Goal: Task Accomplishment & Management: Use online tool/utility

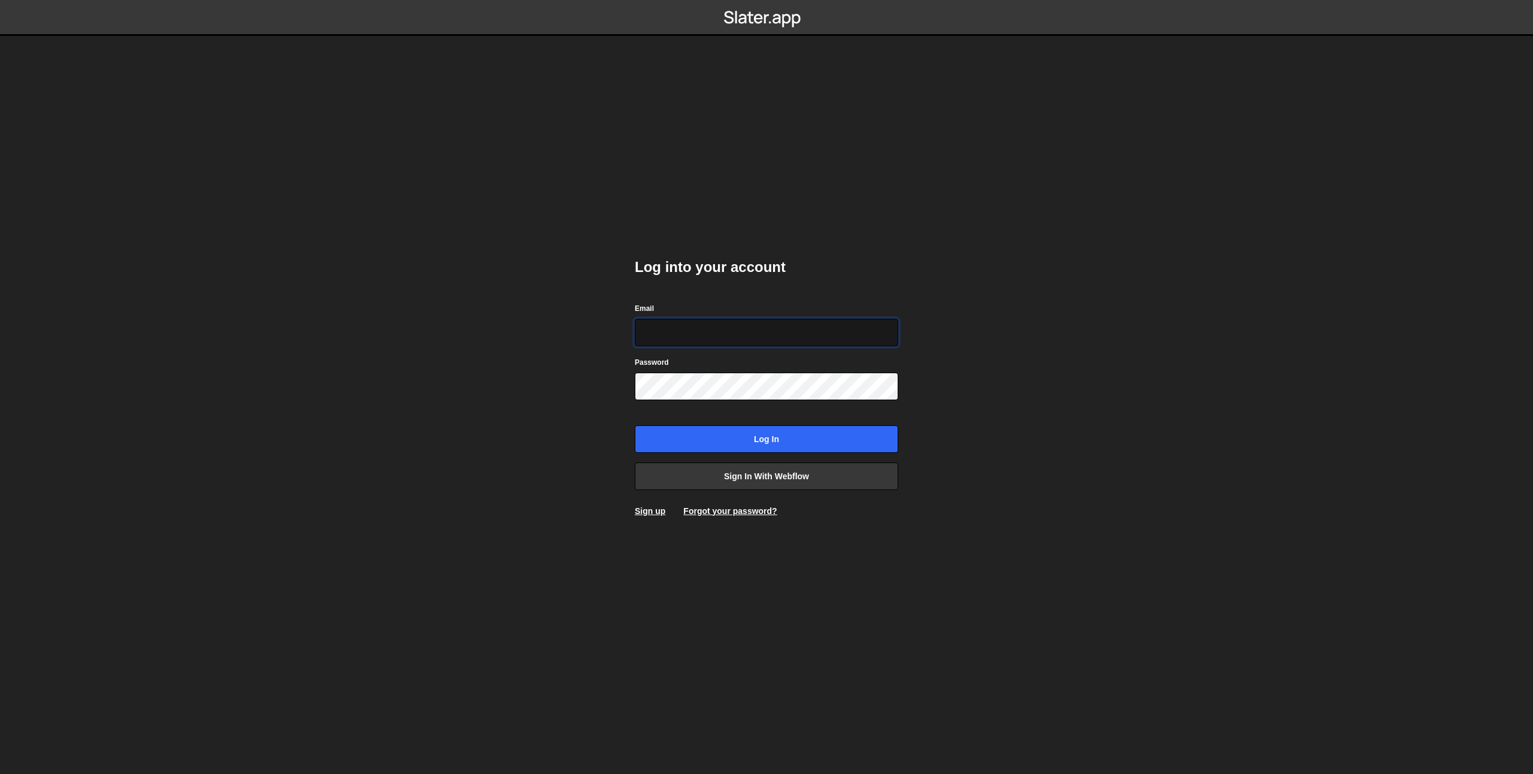
type input "[EMAIL_ADDRESS][DOMAIN_NAME]"
click at [729, 441] on input "Log in" at bounding box center [767, 439] width 264 height 28
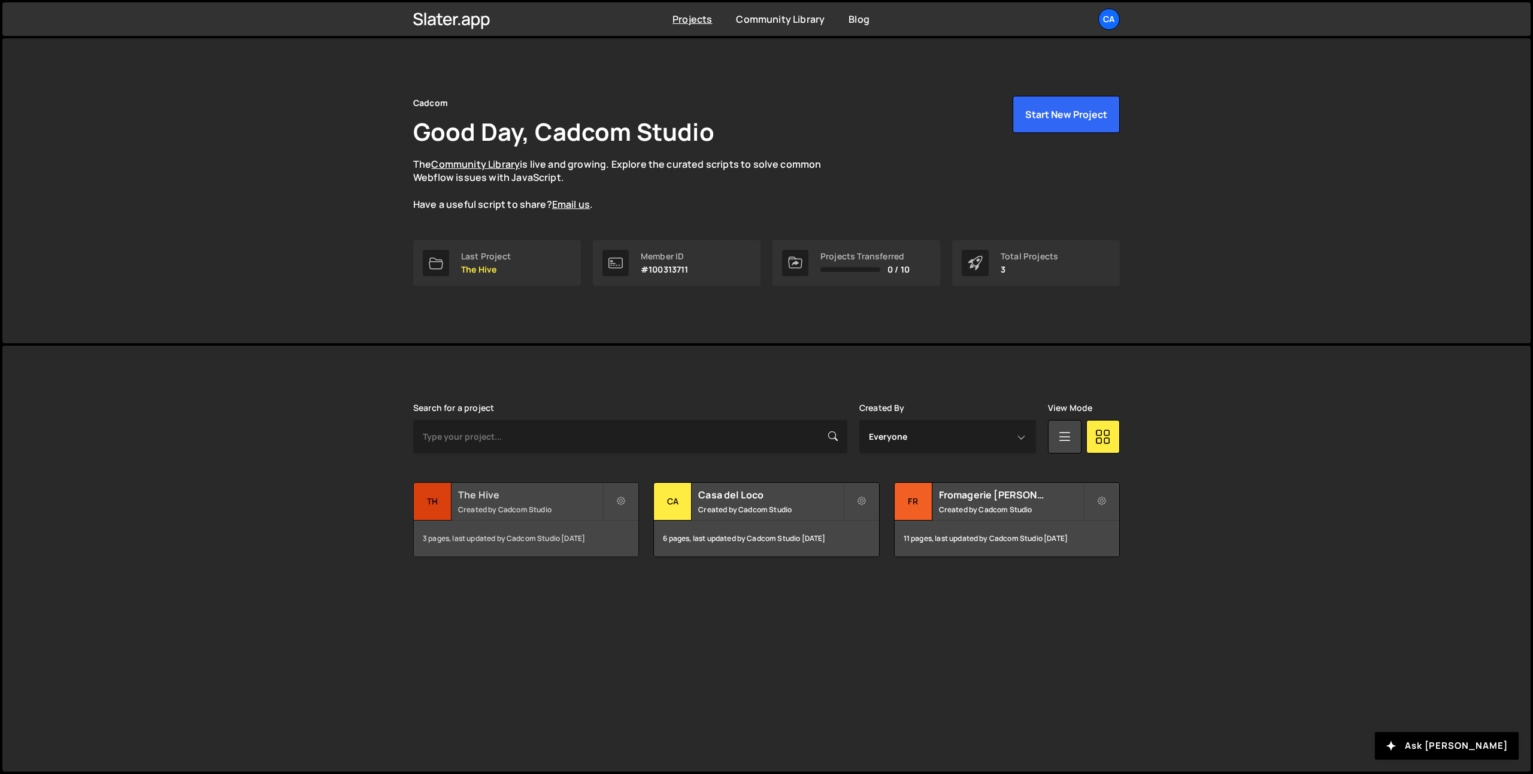
click at [495, 512] on small "Created by Cadcom Studio" at bounding box center [530, 509] width 144 height 10
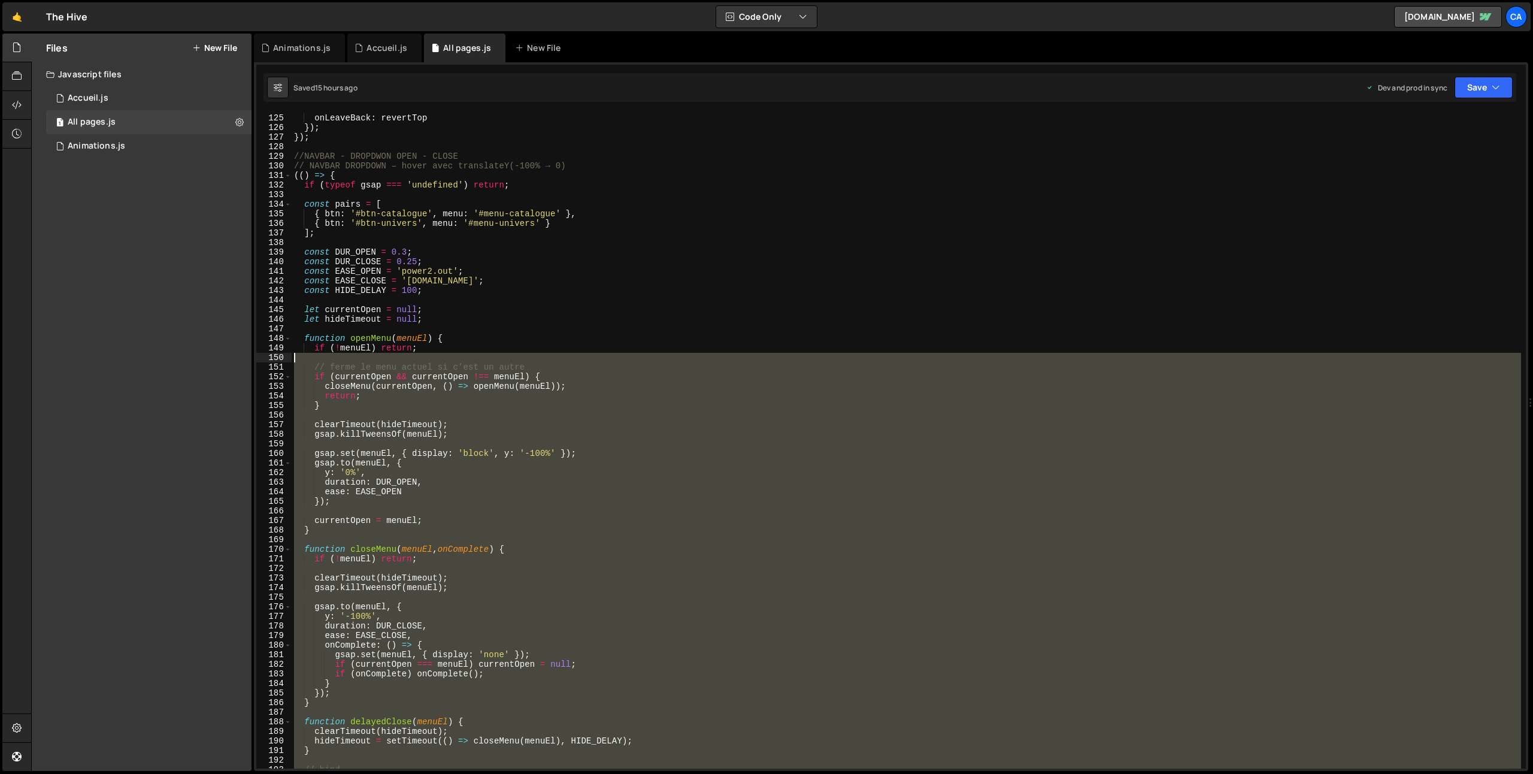
scroll to position [1109, 0]
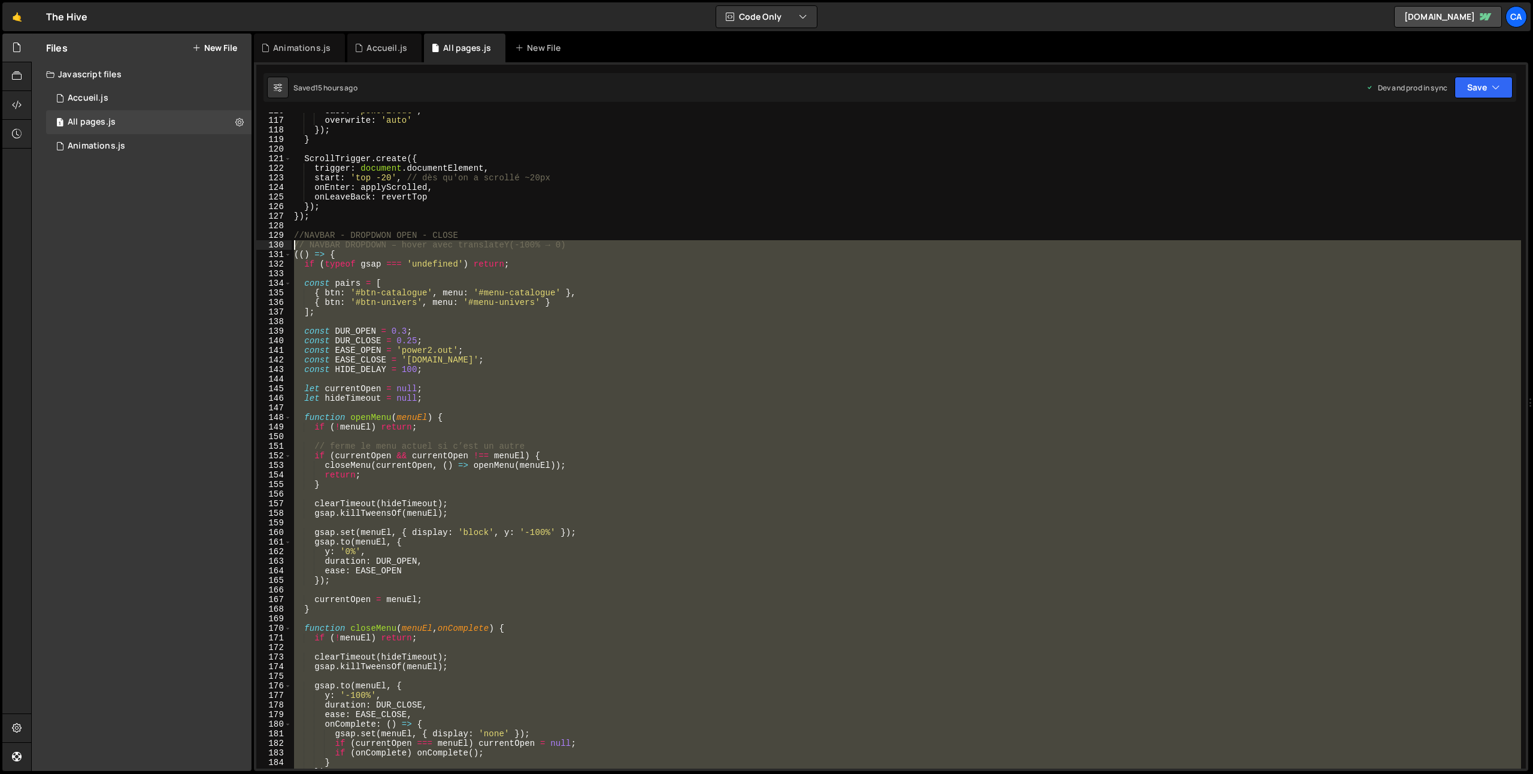
drag, startPoint x: 360, startPoint y: 504, endPoint x: 286, endPoint y: 246, distance: 268.6
click at [286, 246] on div "116 117 118 119 120 121 122 123 124 125 126 127 128 129 130 131 132 133 134 135…" at bounding box center [891, 441] width 1270 height 656
type textarea "// NAVBAR DROPDOWN – hover avec translateY(-100% → 0) (() => {"
paste textarea
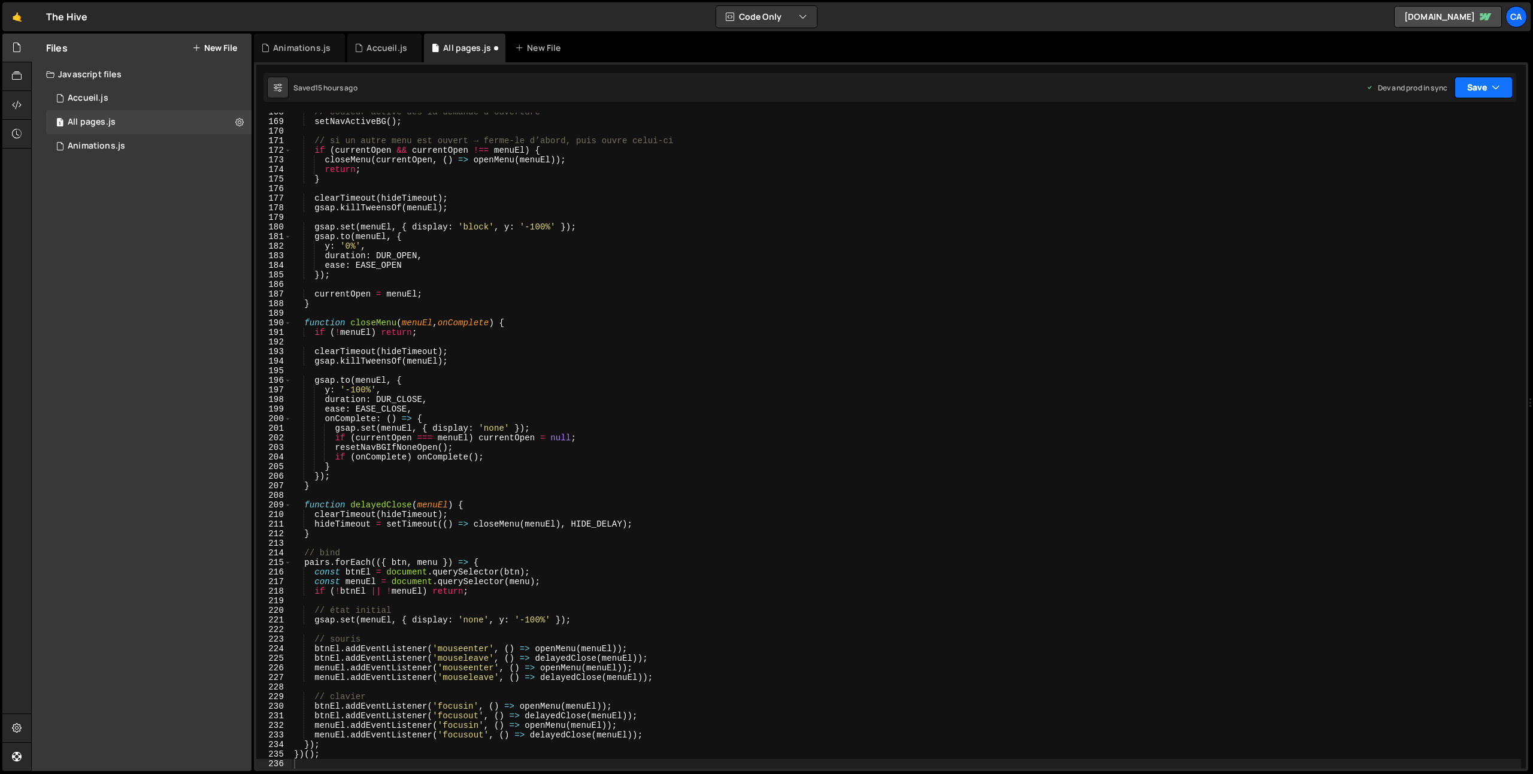
click at [1485, 90] on button "Save" at bounding box center [1484, 88] width 58 height 22
click at [1435, 168] on div "15 hours ago" at bounding box center [1423, 169] width 43 height 10
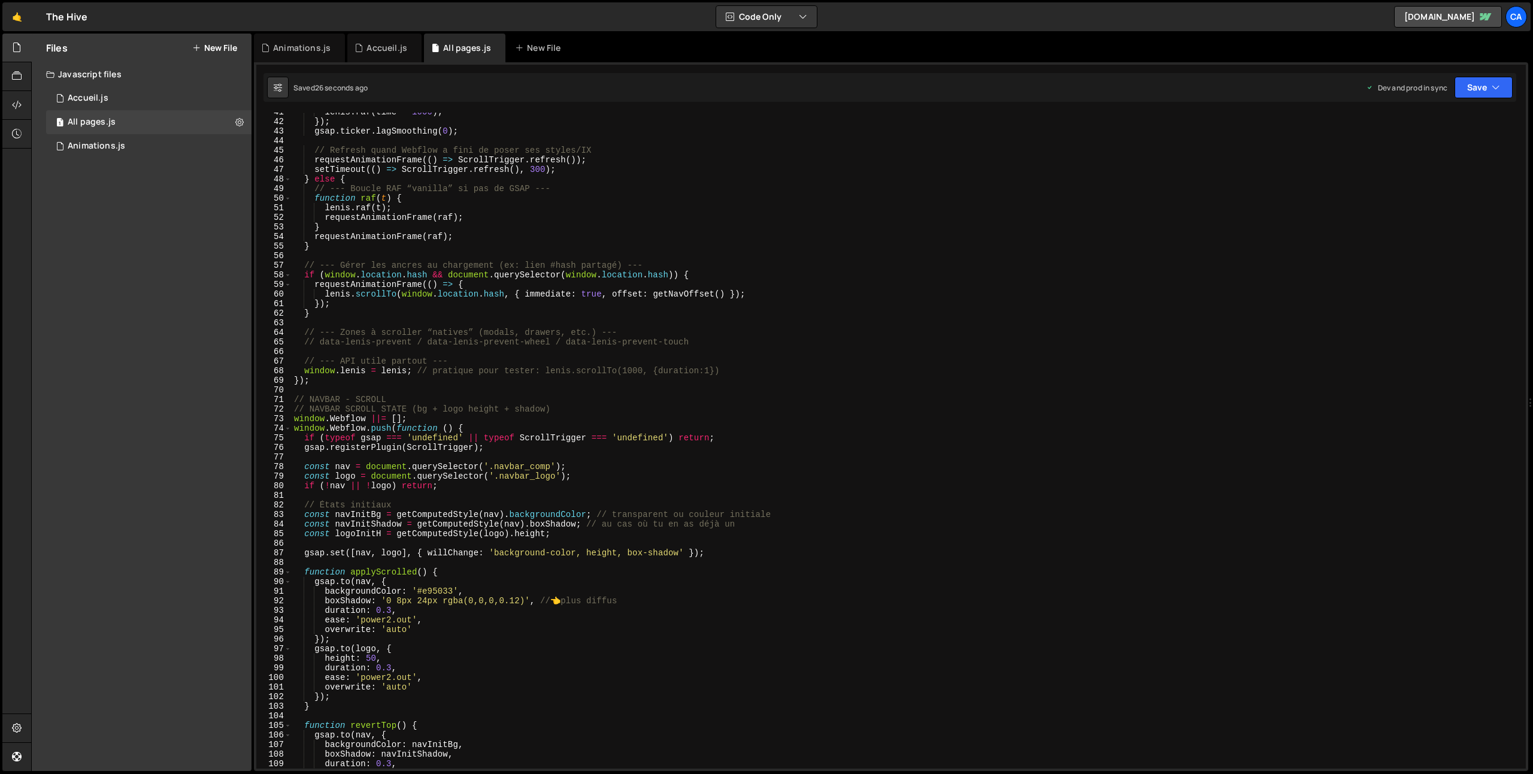
scroll to position [389, 0]
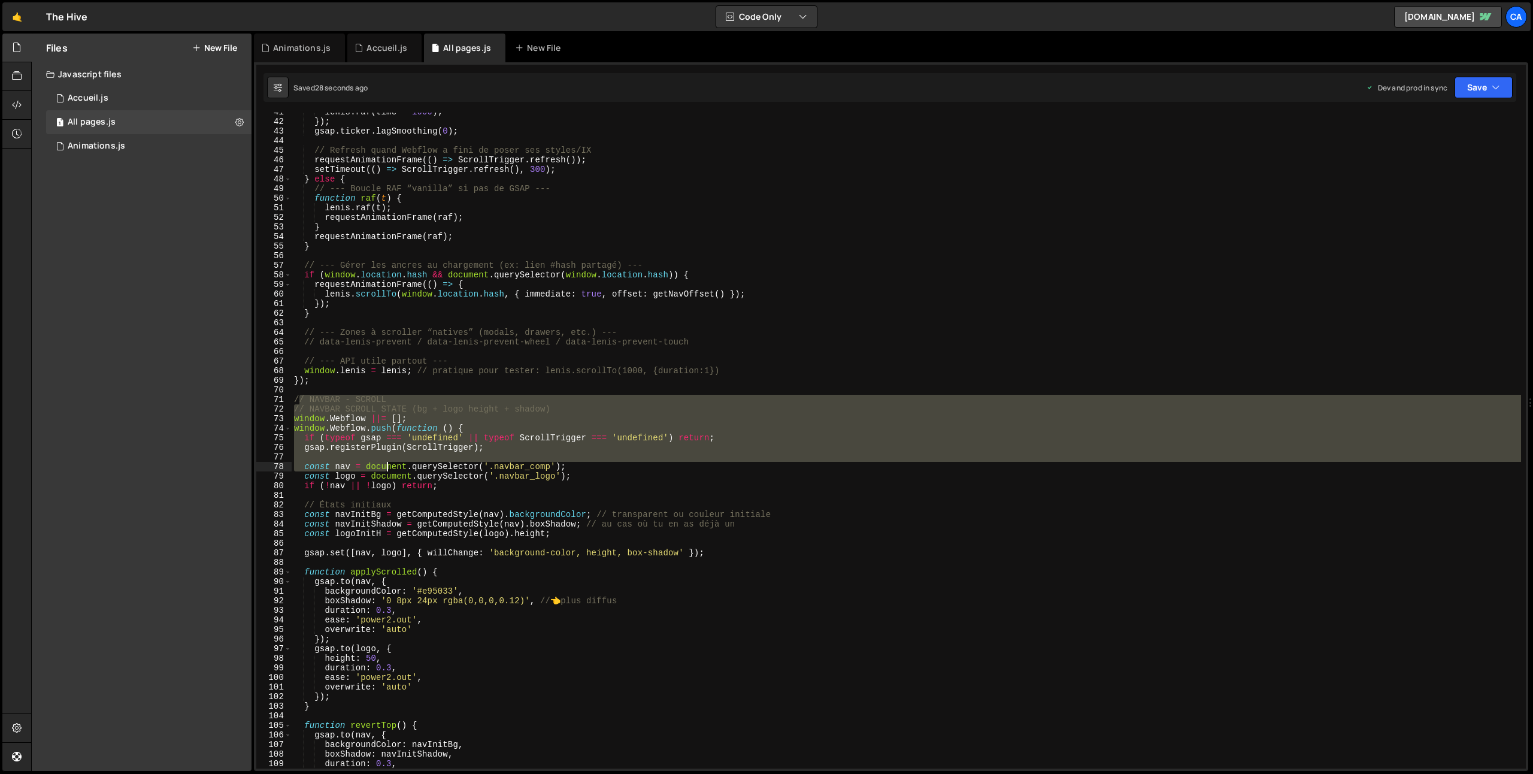
drag, startPoint x: 297, startPoint y: 398, endPoint x: 389, endPoint y: 467, distance: 115.1
click at [389, 468] on div "lenis . raf ( time * 1000 ) ; }) ; gsap . ticker . lagSmoothing ( 0 ) ; // Refr…" at bounding box center [907, 444] width 1230 height 675
click at [292, 402] on div "lenis . raf ( time * 1000 ) ; }) ; gsap . ticker . lagSmoothing ( 0 ) ; // Refr…" at bounding box center [907, 444] width 1230 height 675
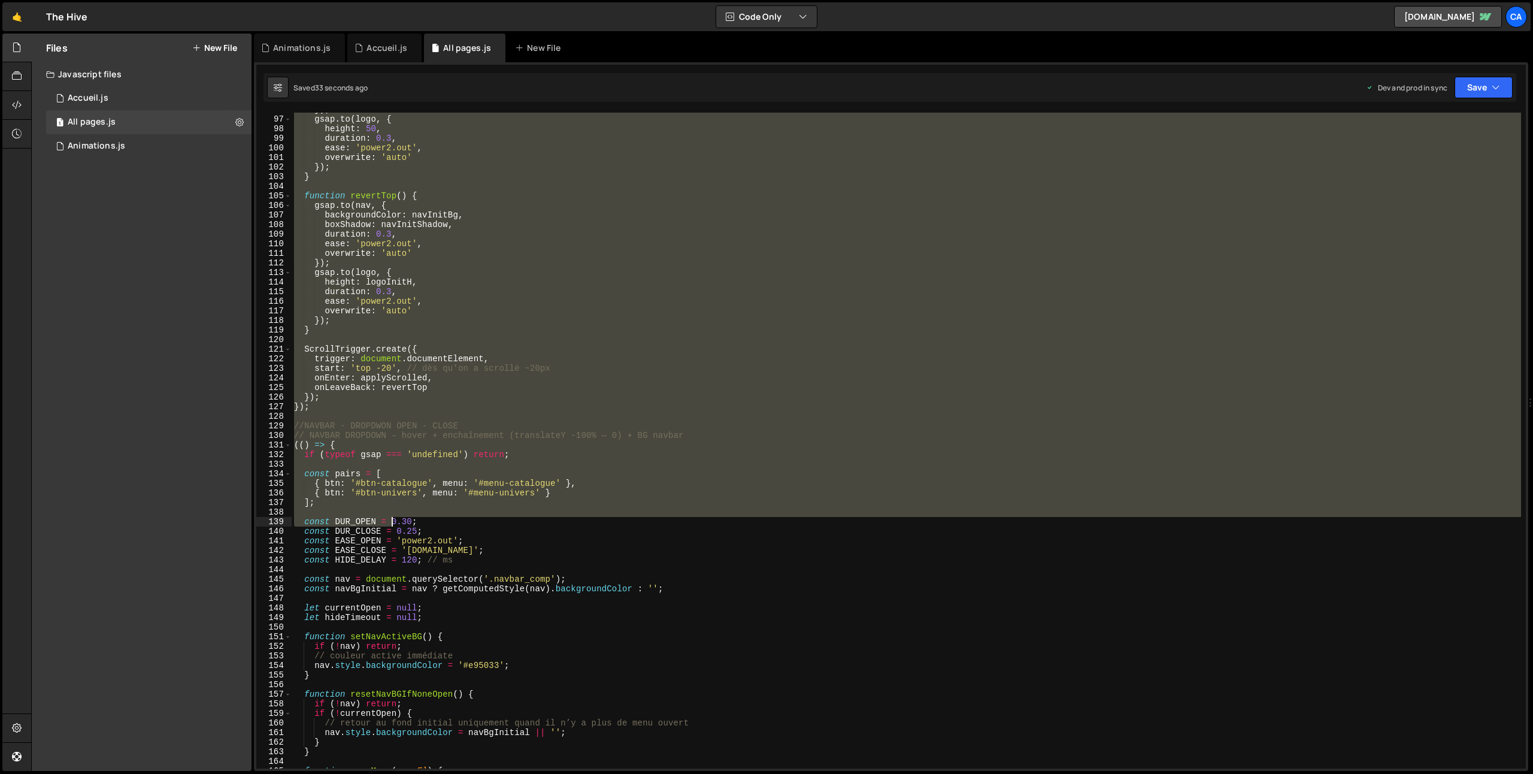
scroll to position [918, 0]
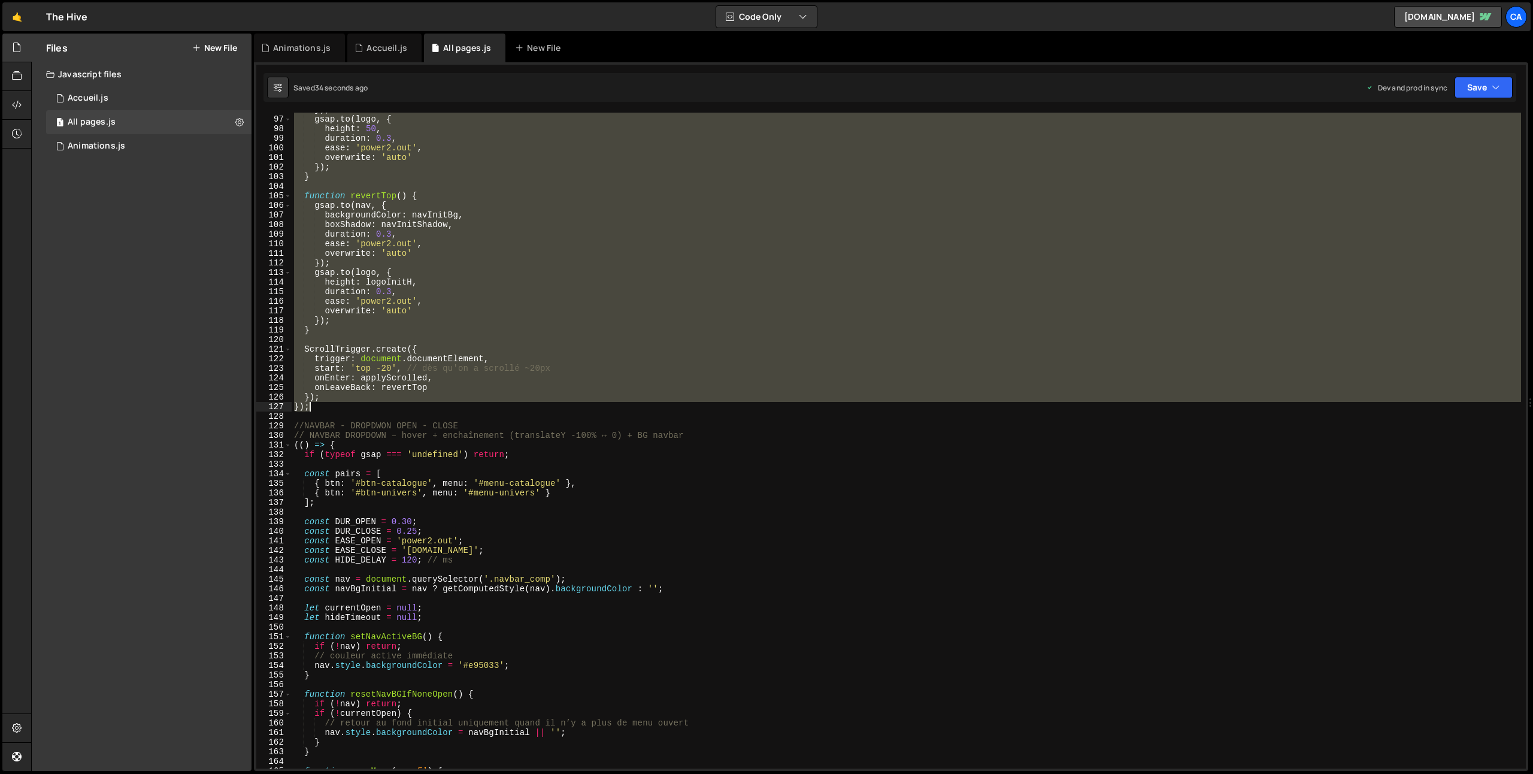
drag, startPoint x: 292, startPoint y: 401, endPoint x: 358, endPoint y: 409, distance: 66.4
click at [358, 409] on div "}) ; gsap . to ( logo , { height : 50 , duration : 0.3 , ease : 'power2.out' , …" at bounding box center [907, 442] width 1230 height 675
click at [386, 459] on div "}) ; gsap . to ( logo , { height : 50 , duration : 0.3 , ease : 'power2.out' , …" at bounding box center [907, 442] width 1230 height 675
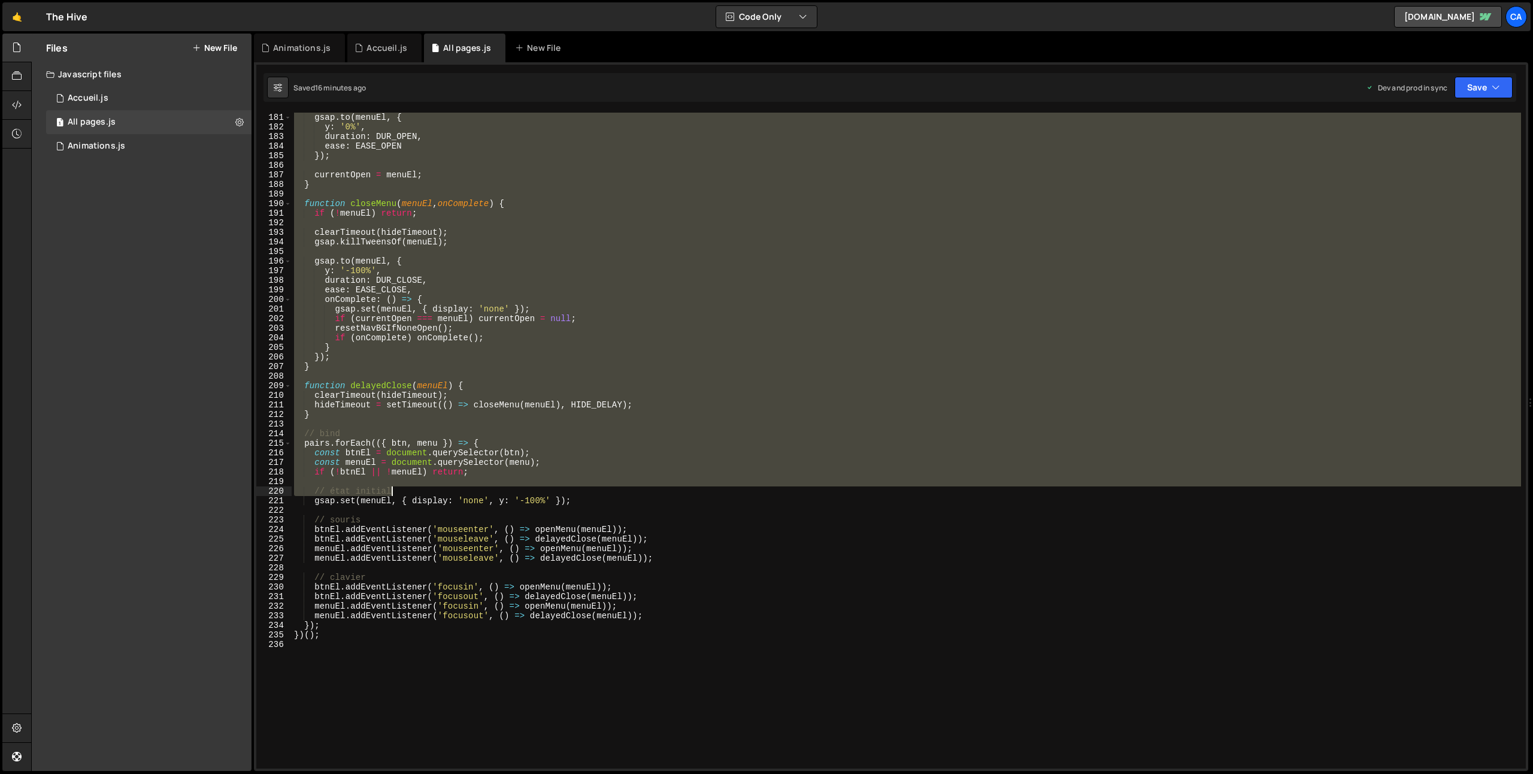
scroll to position [1797, 0]
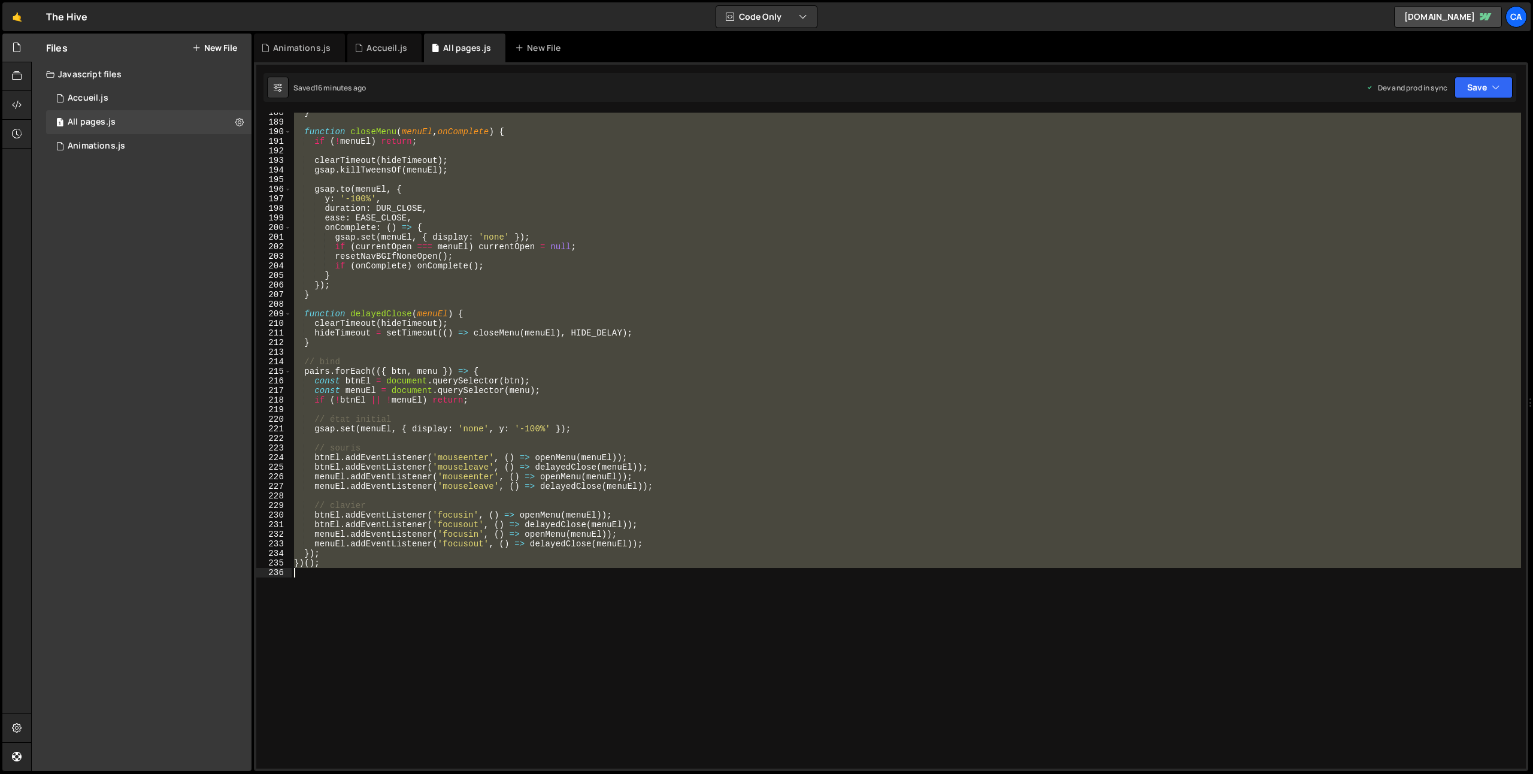
drag, startPoint x: 292, startPoint y: 438, endPoint x: 395, endPoint y: 606, distance: 196.8
click at [395, 606] on div "} function closeMenu ( menuEl , onComplete ) { if ( ! menuEl ) return ; clearTi…" at bounding box center [907, 445] width 1230 height 675
type textarea "})();"
paste textarea
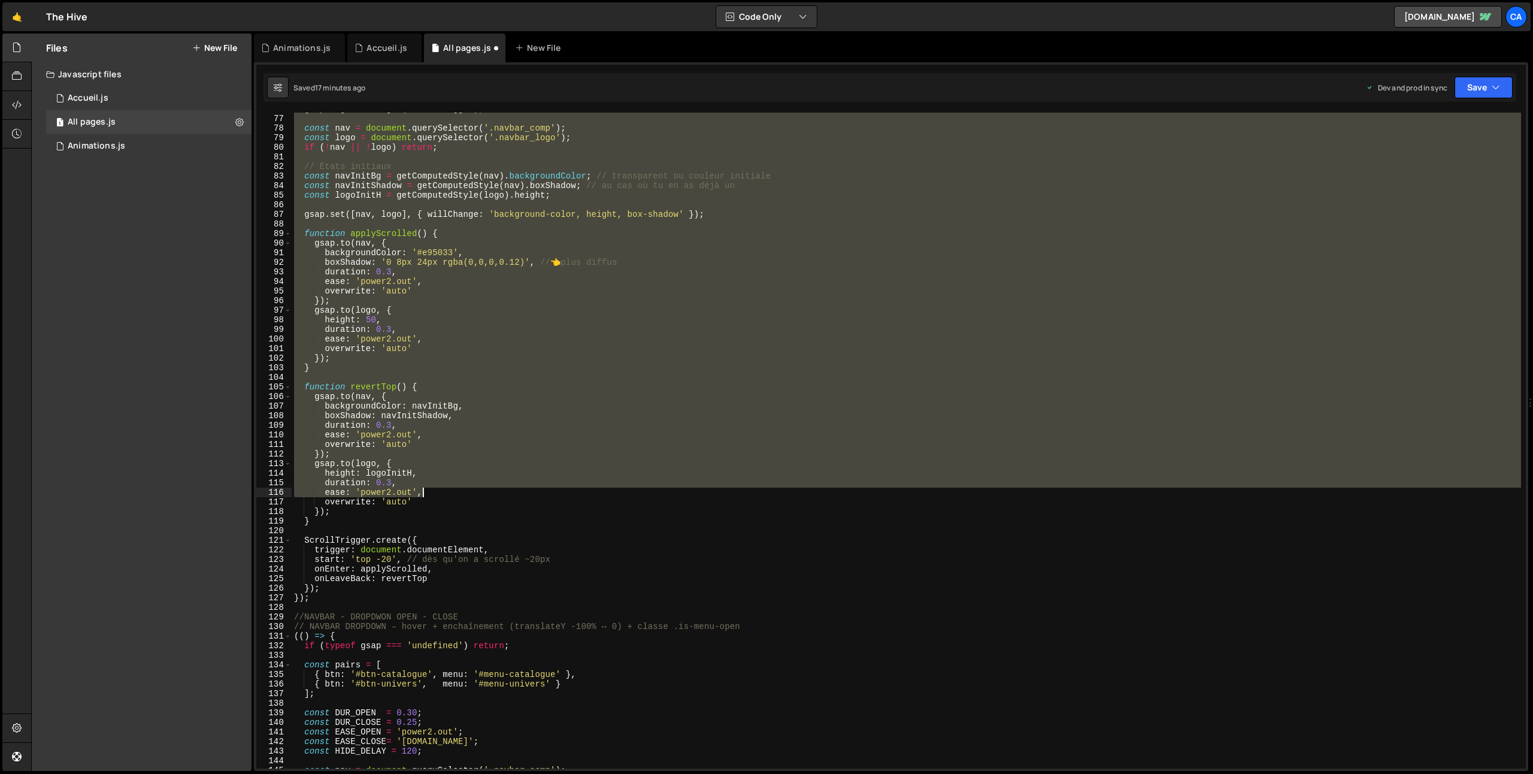
scroll to position [727, 0]
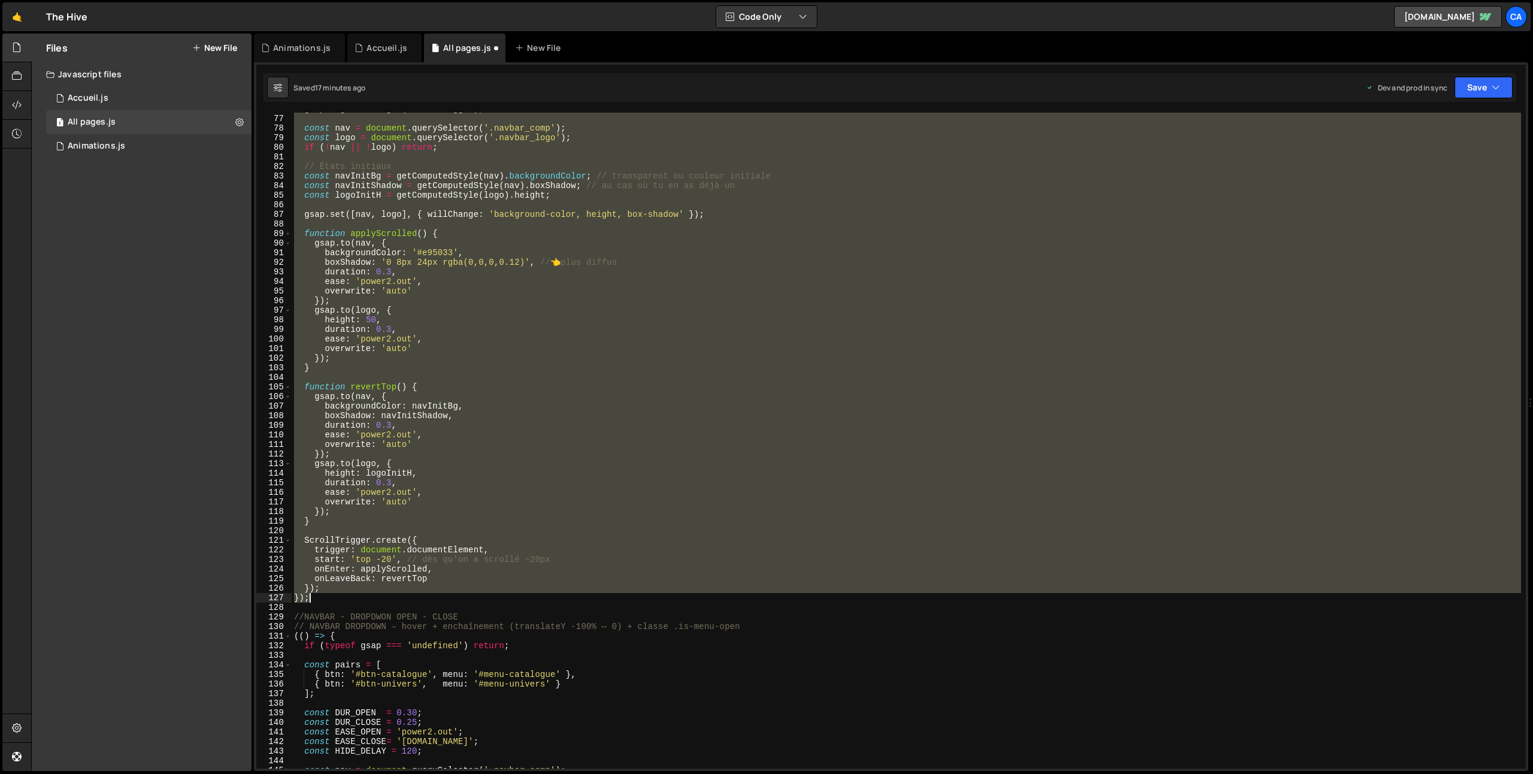
drag, startPoint x: 295, startPoint y: 345, endPoint x: 317, endPoint y: 601, distance: 256.7
click at [317, 601] on div "gsap . registerPlugin ( ScrollTrigger ) ; const nav = document . querySelector …" at bounding box center [907, 441] width 1230 height 675
type textarea "}); });"
paste textarea
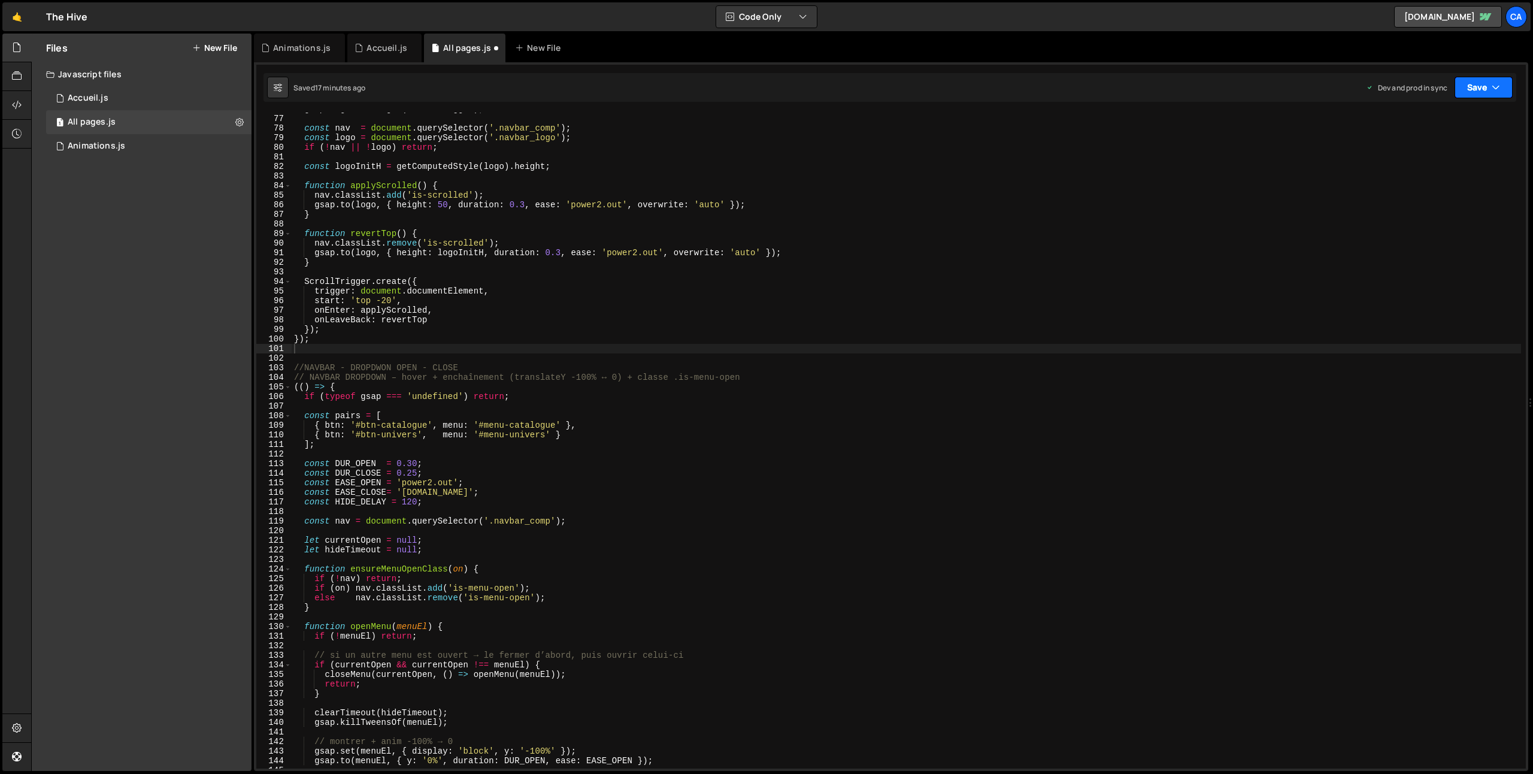
click at [1466, 90] on button "Save" at bounding box center [1484, 88] width 58 height 22
drag, startPoint x: 1441, startPoint y: 164, endPoint x: 1410, endPoint y: 162, distance: 30.6
click at [1440, 164] on div "17 minutes ago" at bounding box center [1426, 169] width 49 height 10
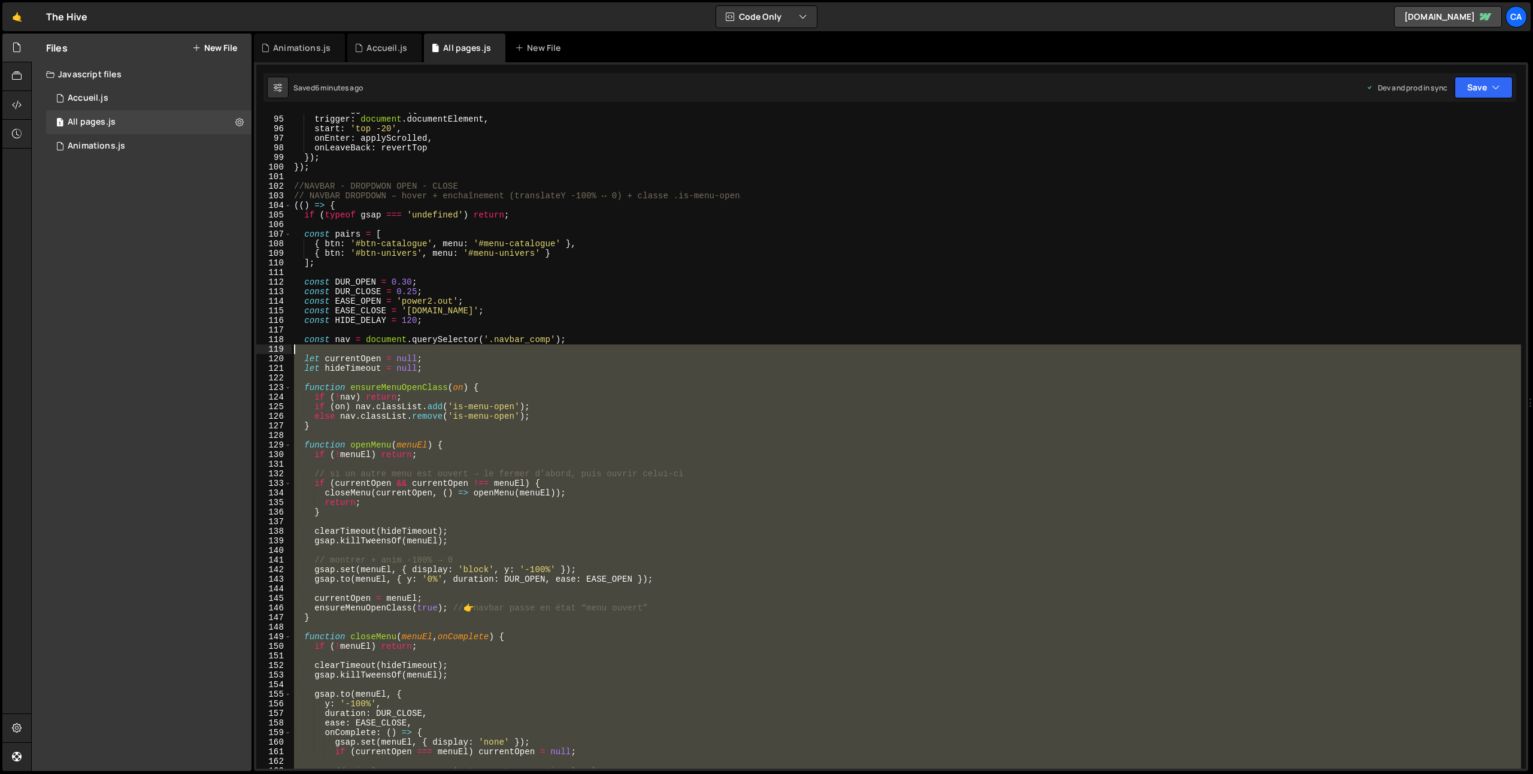
scroll to position [877, 0]
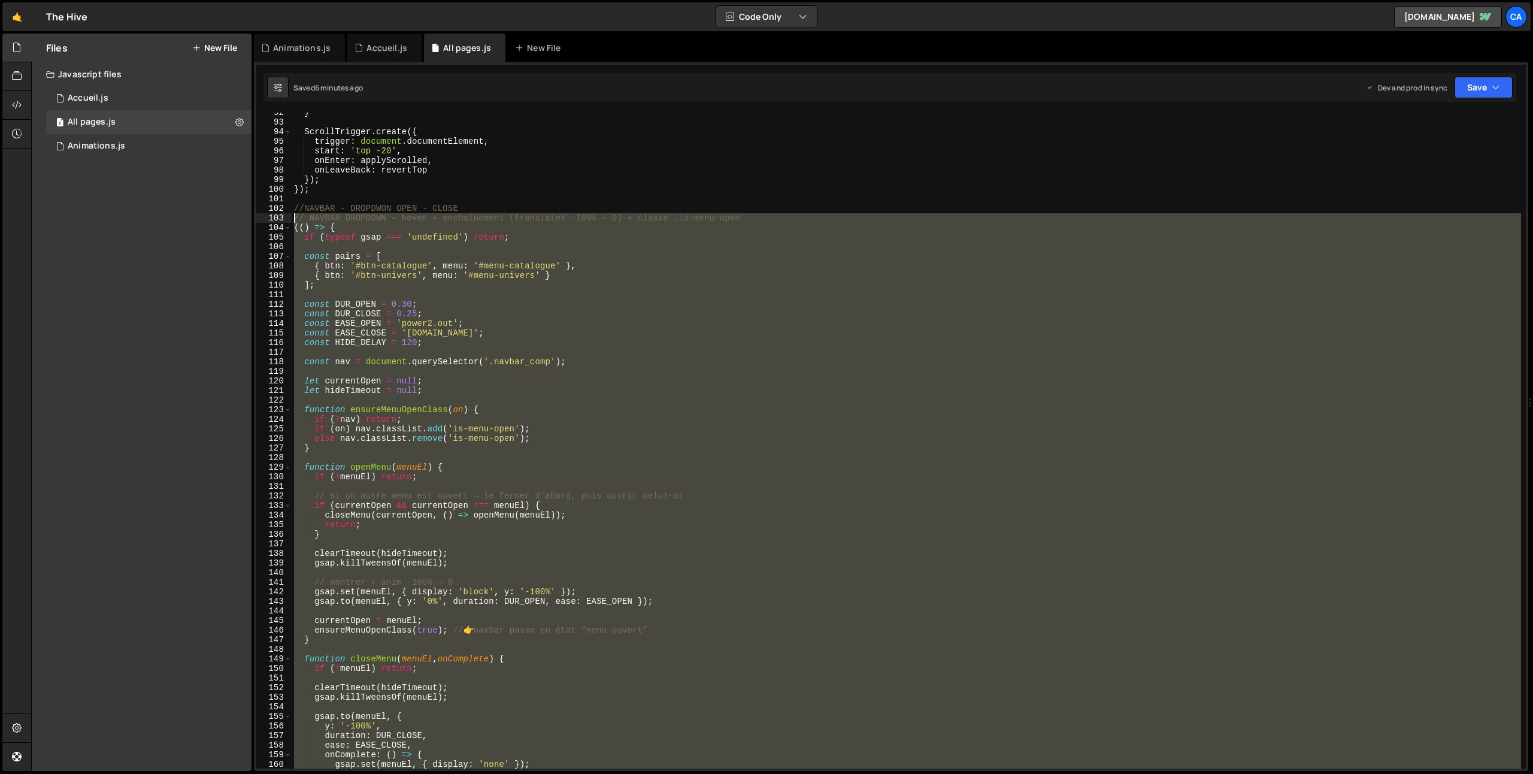
drag, startPoint x: 313, startPoint y: 701, endPoint x: 263, endPoint y: 219, distance: 484.8
click at [263, 219] on div "92 93 94 95 96 97 98 99 100 101 102 103 104 105 106 107 108 109 110 111 112 113…" at bounding box center [891, 441] width 1270 height 656
type textarea "// NAVBAR DROPDOWN – hover + enchaînement (translateY -100% ↔ 0) + classe .is-m…"
paste textarea
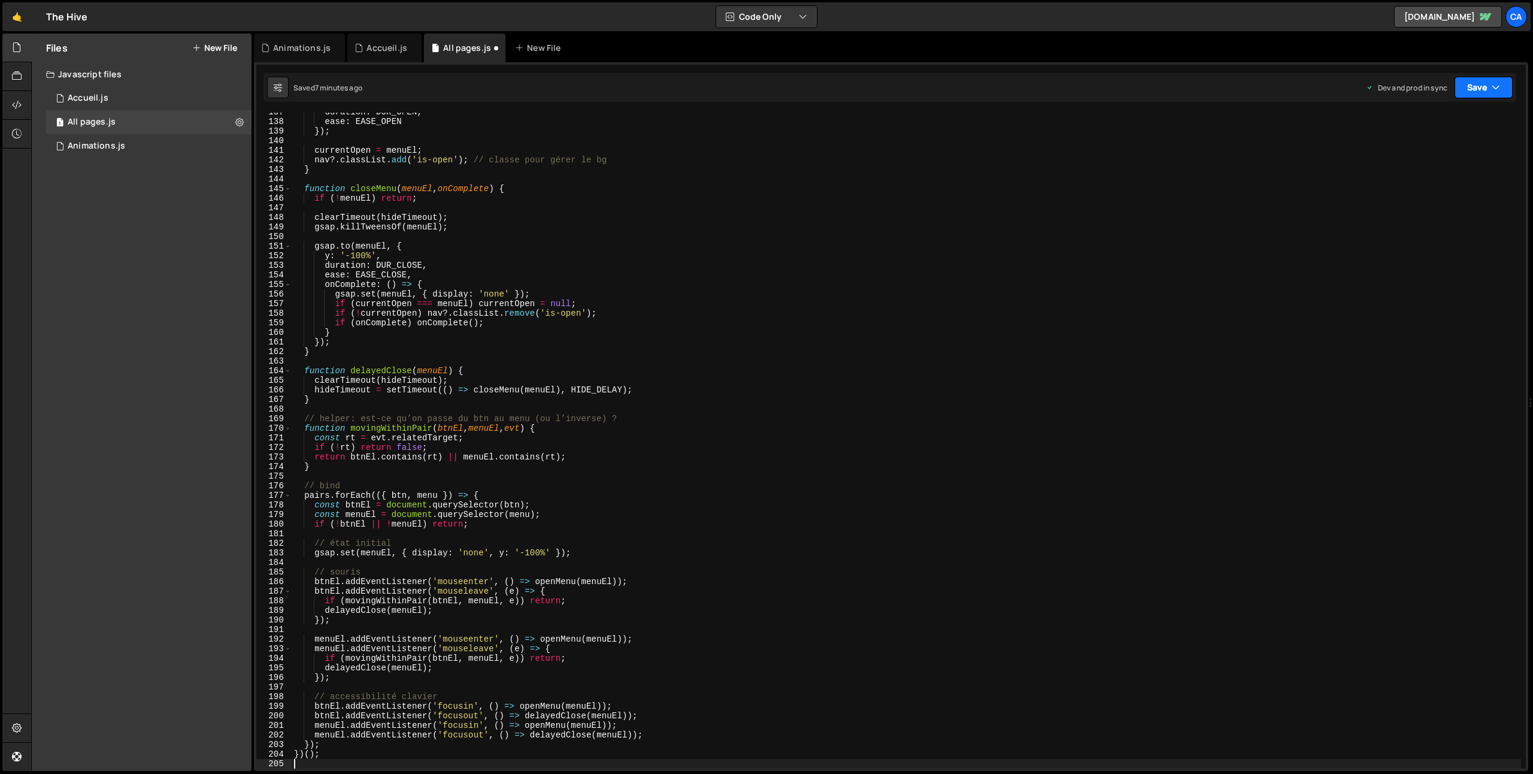
click at [1488, 79] on button "Save" at bounding box center [1484, 88] width 58 height 22
click at [1406, 159] on div "Save to Production S" at bounding box center [1443, 156] width 125 height 12
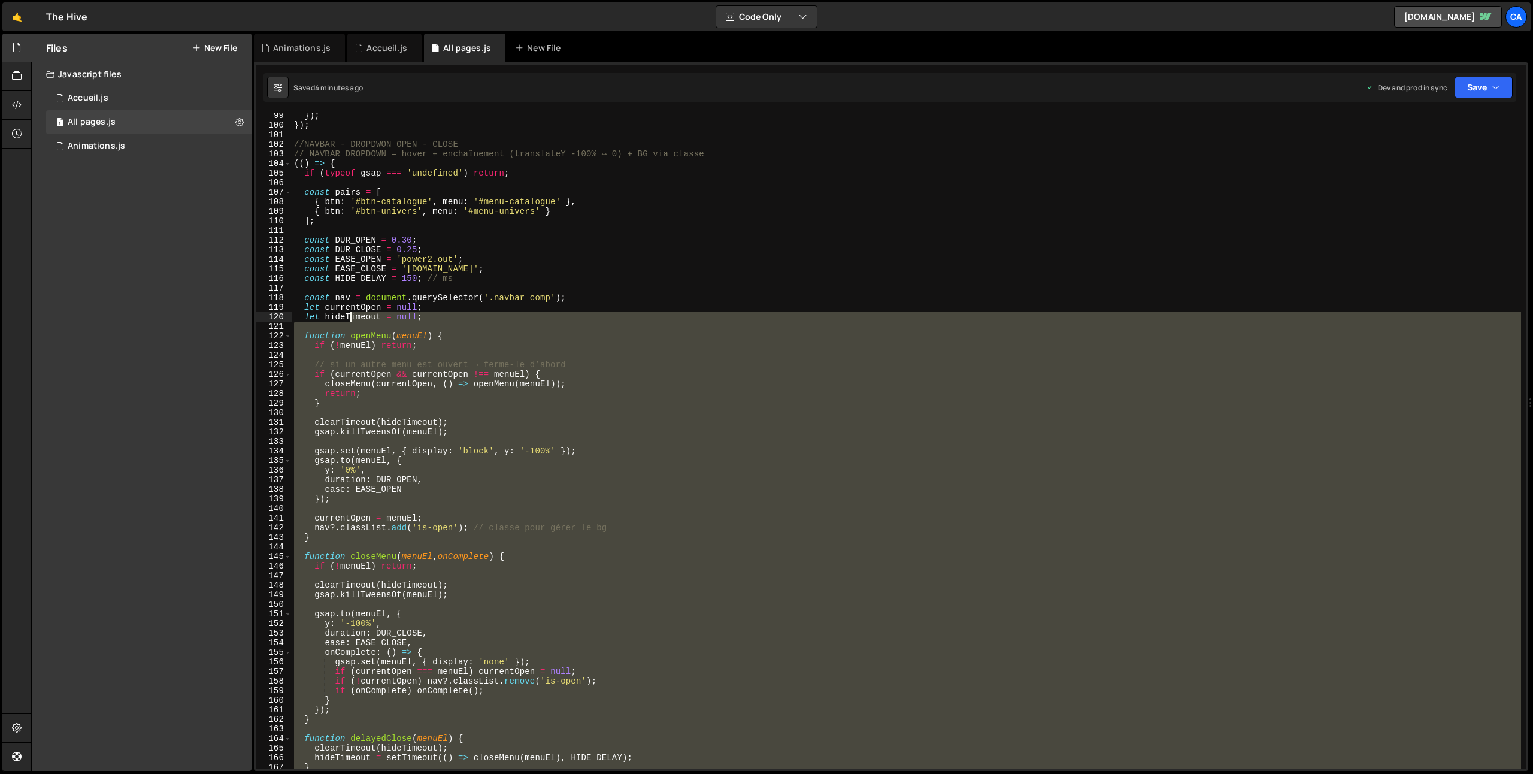
scroll to position [841, 0]
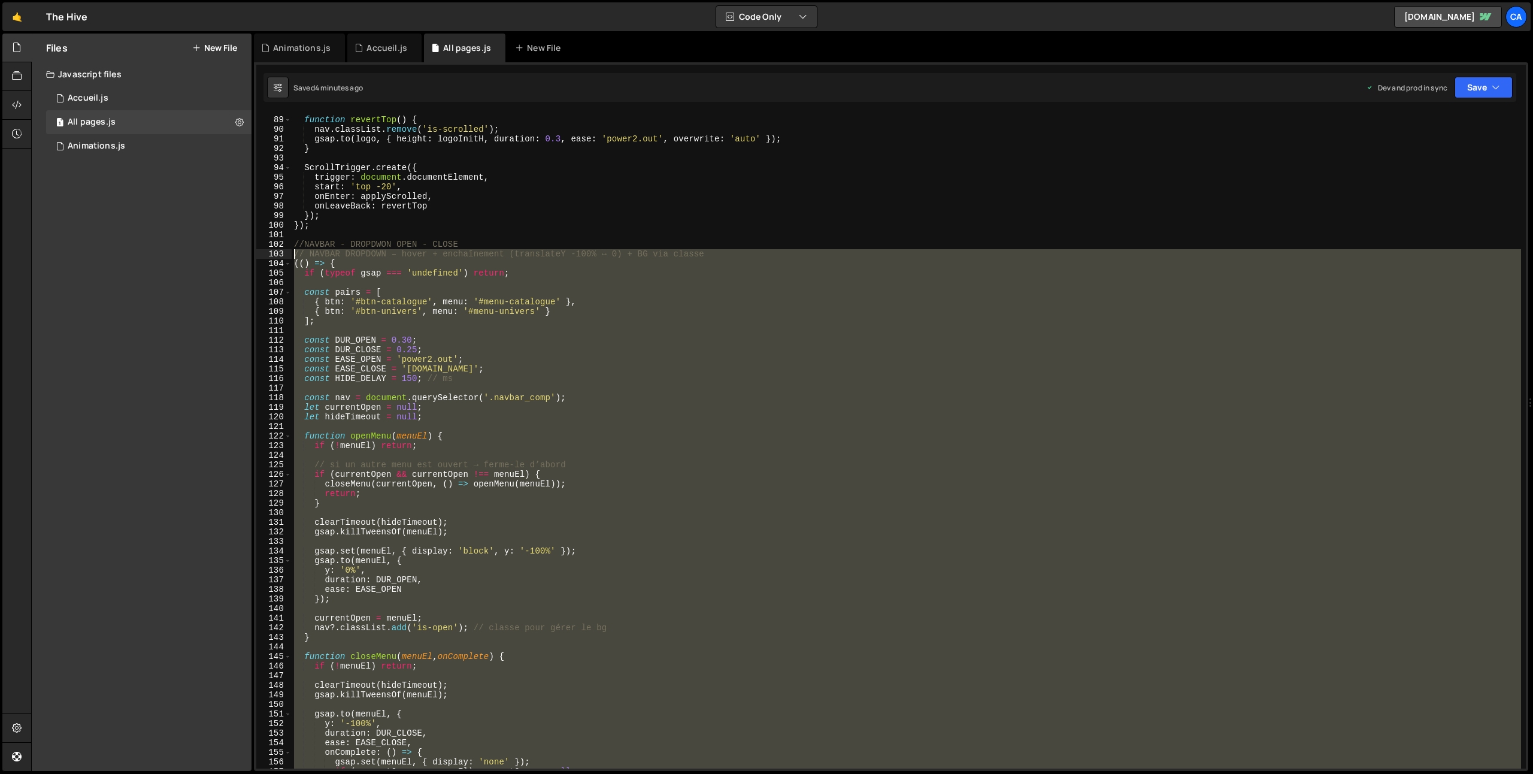
drag, startPoint x: 347, startPoint y: 524, endPoint x: 276, endPoint y: 257, distance: 276.5
click at [276, 257] on div "88 89 90 91 92 93 94 95 96 97 98 99 100 101 102 103 104 105 106 107 108 109 110…" at bounding box center [891, 441] width 1270 height 656
type textarea "// NAVBAR DROPDOWN – hover + enchaînement (translateY -100% ↔ 0) + BG via class…"
paste textarea
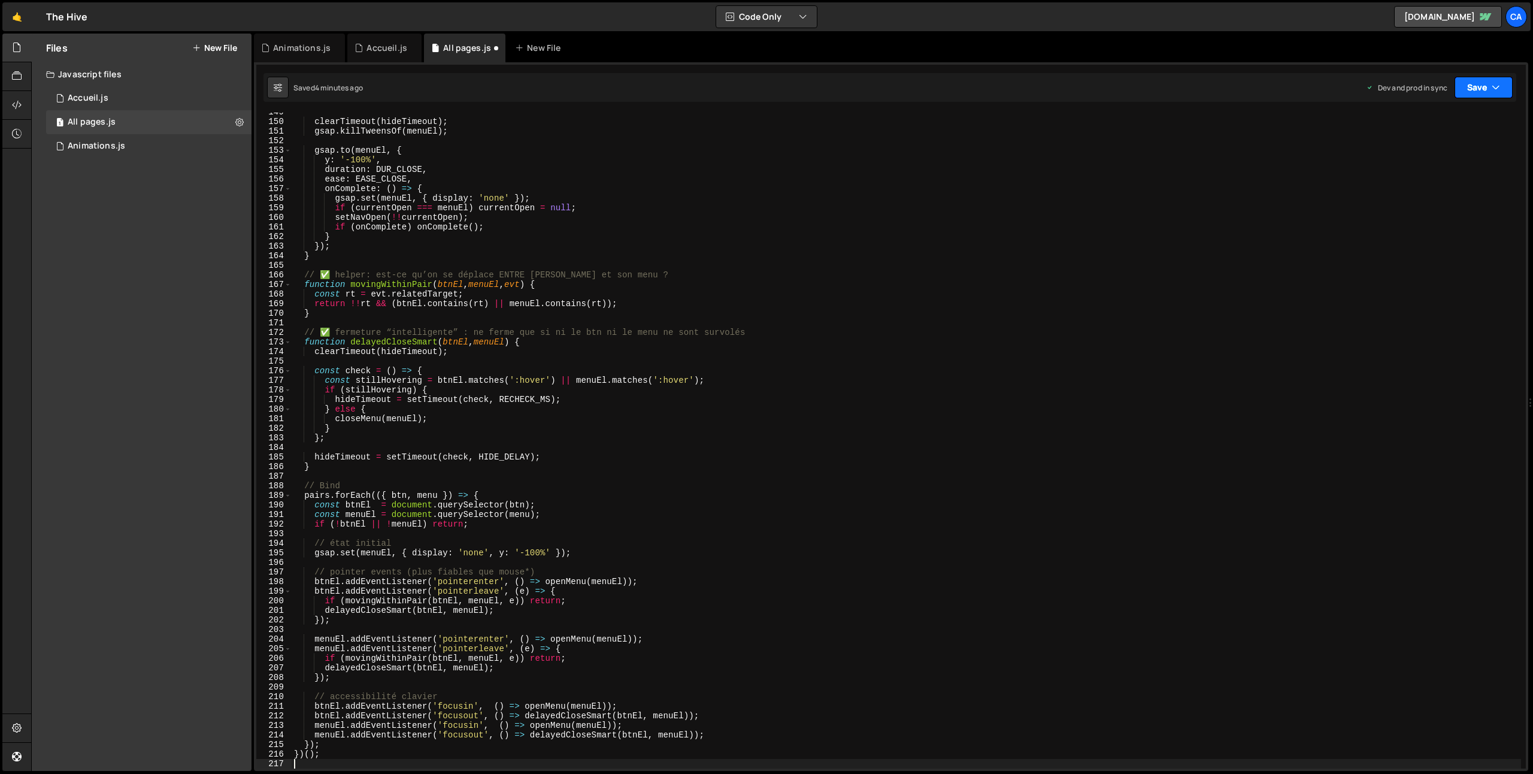
click at [1479, 93] on button "Save" at bounding box center [1484, 88] width 58 height 22
click at [1395, 162] on div "Saved 4 minutes ago" at bounding box center [1443, 169] width 125 height 14
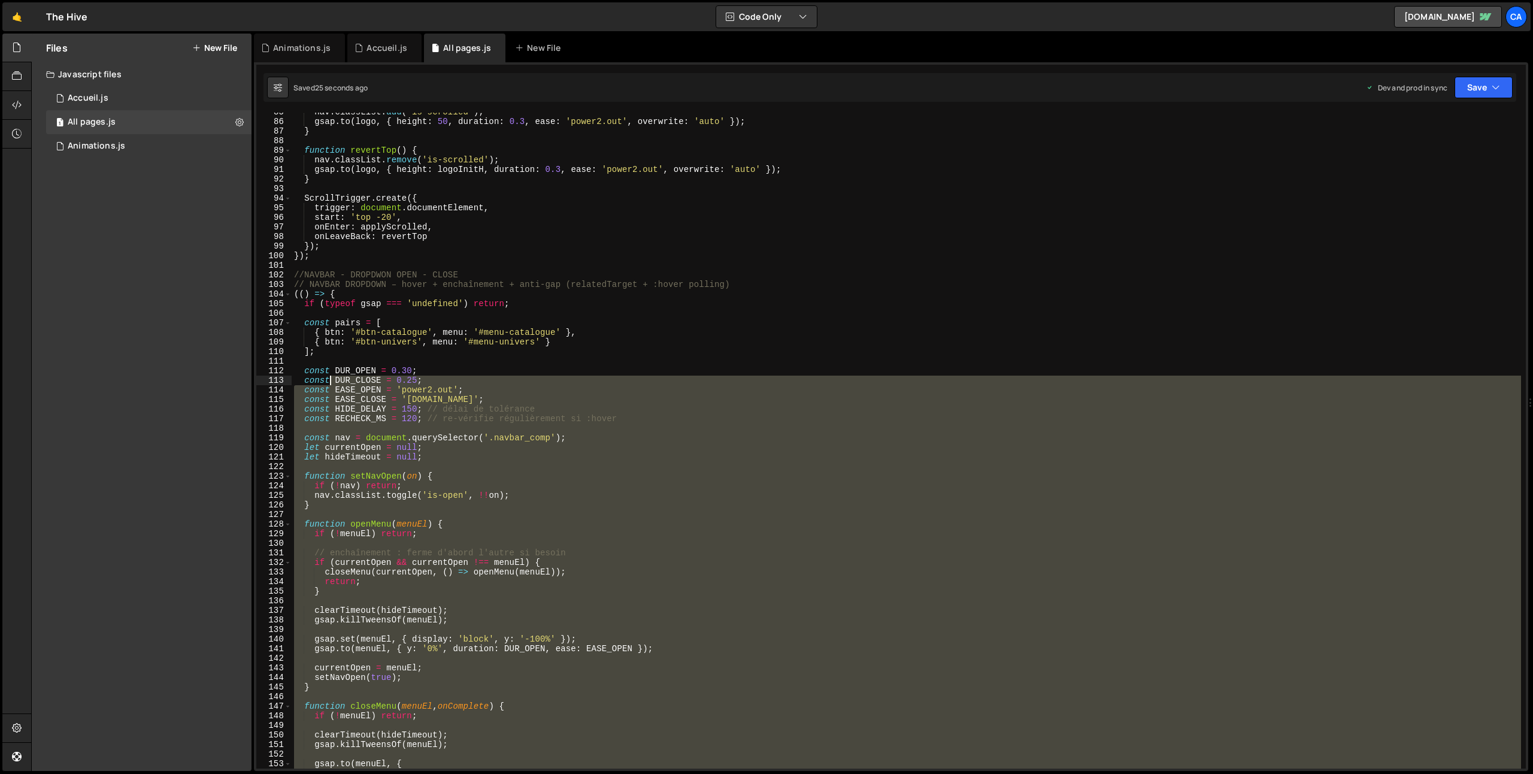
scroll to position [765, 0]
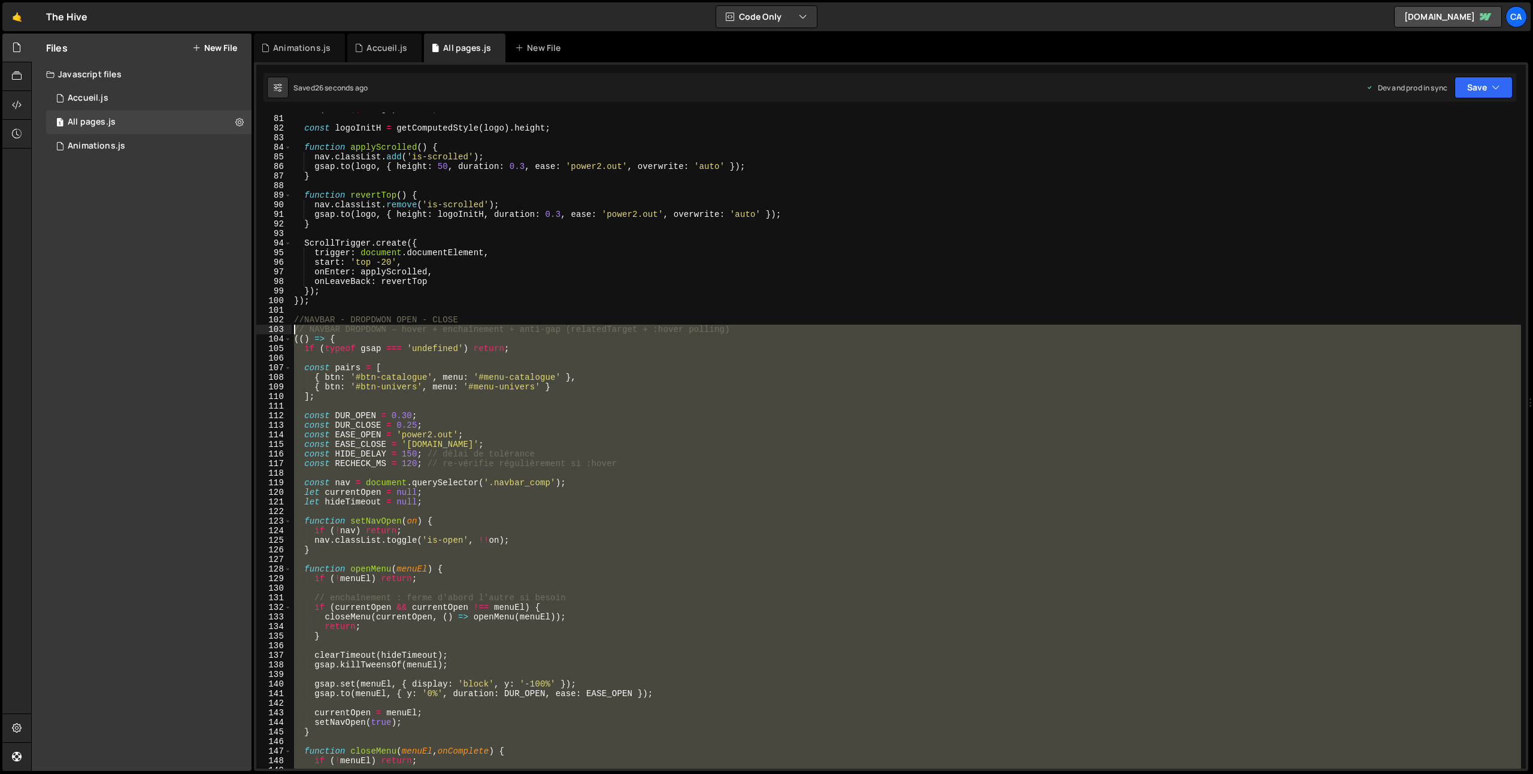
drag, startPoint x: 353, startPoint y: 517, endPoint x: 261, endPoint y: 330, distance: 208.7
click at [261, 330] on div "80 81 82 83 84 85 86 87 88 89 90 91 92 93 94 95 96 97 98 99 100 101 102 103 104…" at bounding box center [891, 441] width 1270 height 656
type textarea "// NAVBAR DROPDOWN – hover + enchaînement + anti-gap (relatedTarget + :hover po…"
paste textarea
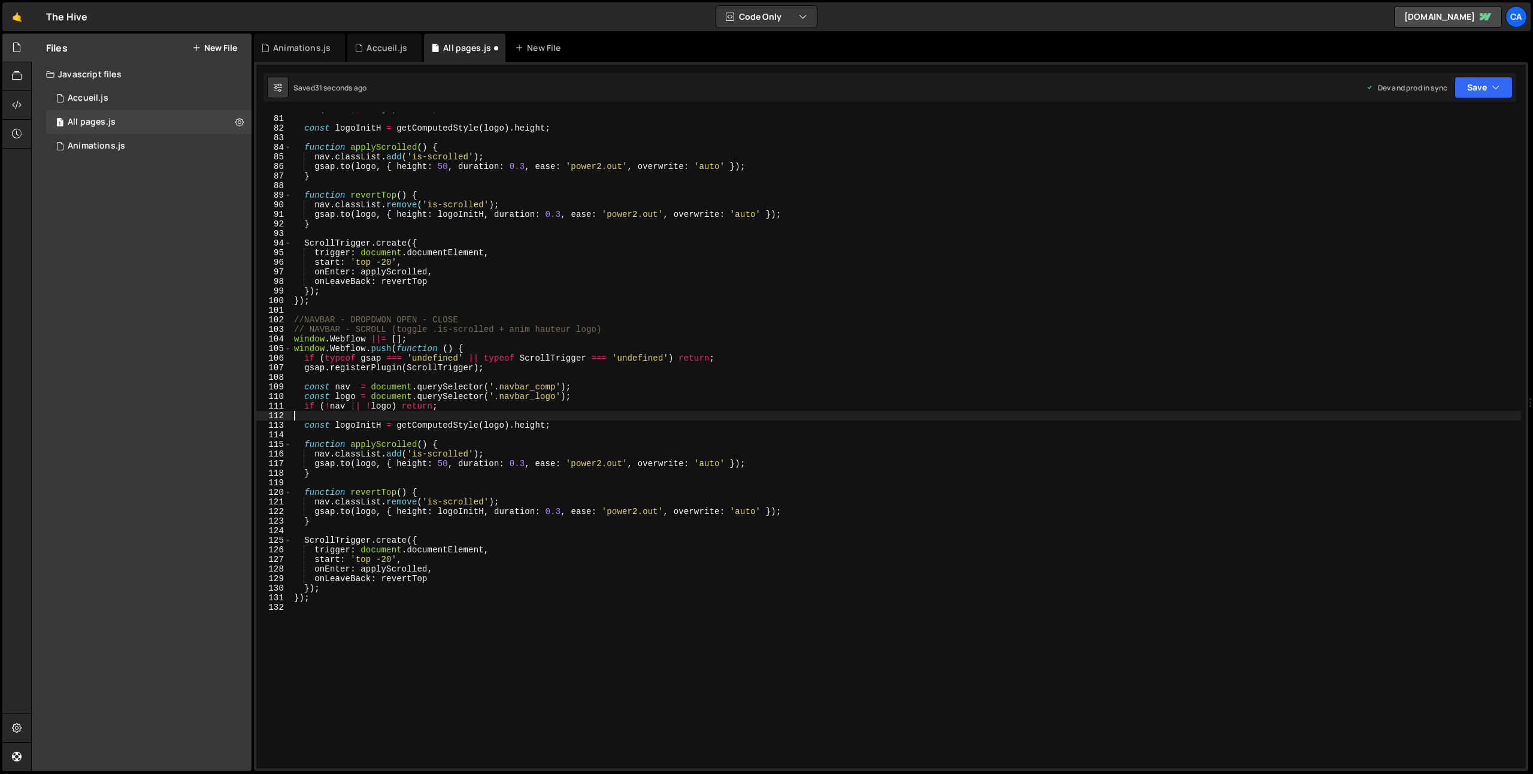
click at [477, 419] on div "if ( ! nav || ! logo ) return ; const logoInitH = getComputedStyle ( logo ) . h…" at bounding box center [907, 441] width 1230 height 675
type textarea "})();"
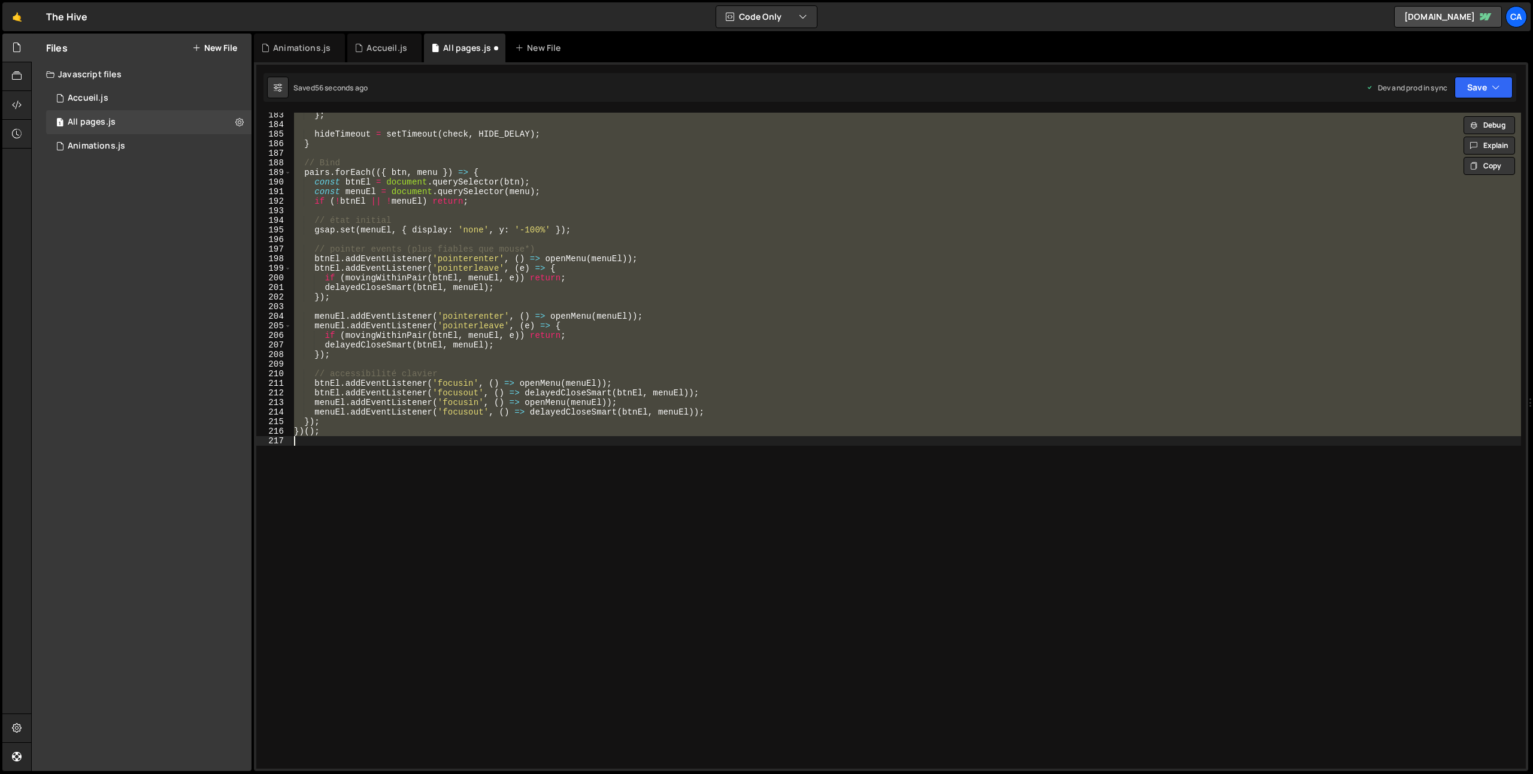
click at [366, 528] on div "} ; hideTimeout = setTimeout ( check , HIDE_DELAY ) ; } // Bind pairs . forEach…" at bounding box center [907, 441] width 1230 height 656
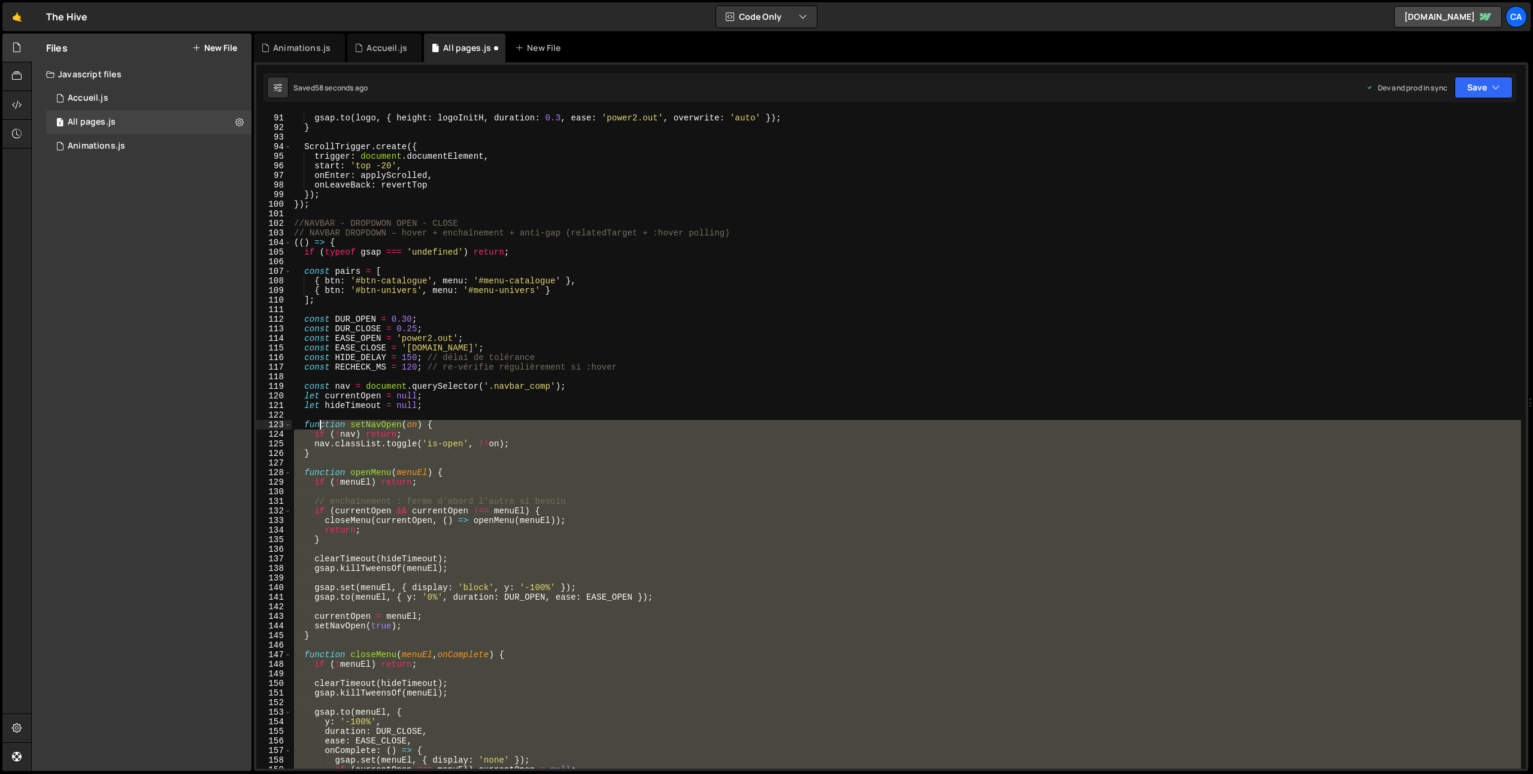
scroll to position [706, 0]
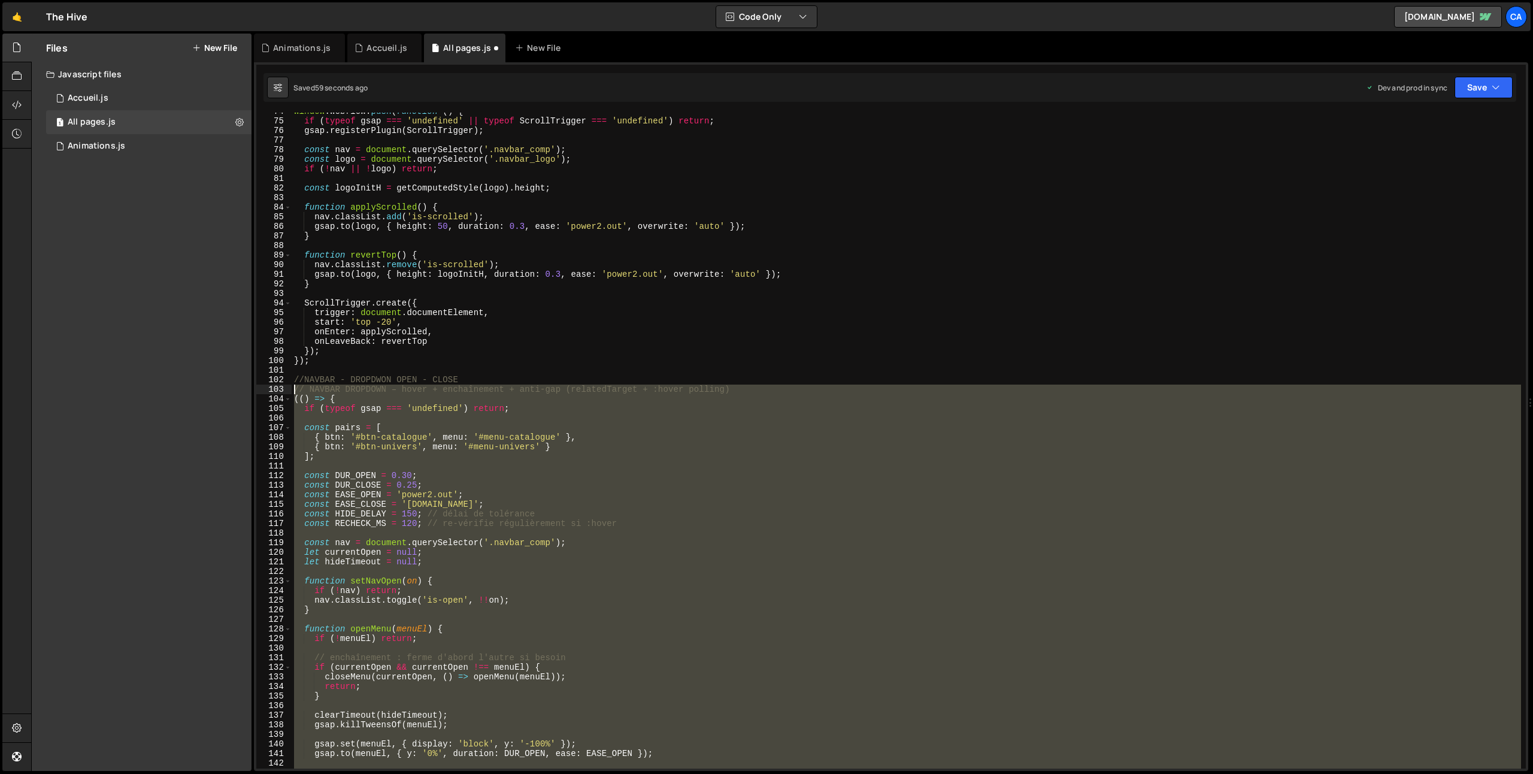
drag, startPoint x: 364, startPoint y: 508, endPoint x: 285, endPoint y: 392, distance: 140.0
click at [285, 392] on div "74 75 76 77 78 79 80 81 82 83 84 85 86 87 88 89 90 91 92 93 94 95 96 97 98 99 1…" at bounding box center [891, 441] width 1270 height 656
type textarea "// NAVBAR DROPDOWN – hover + enchaînement + anti-gap (relatedTarget + :hover po…"
paste textarea
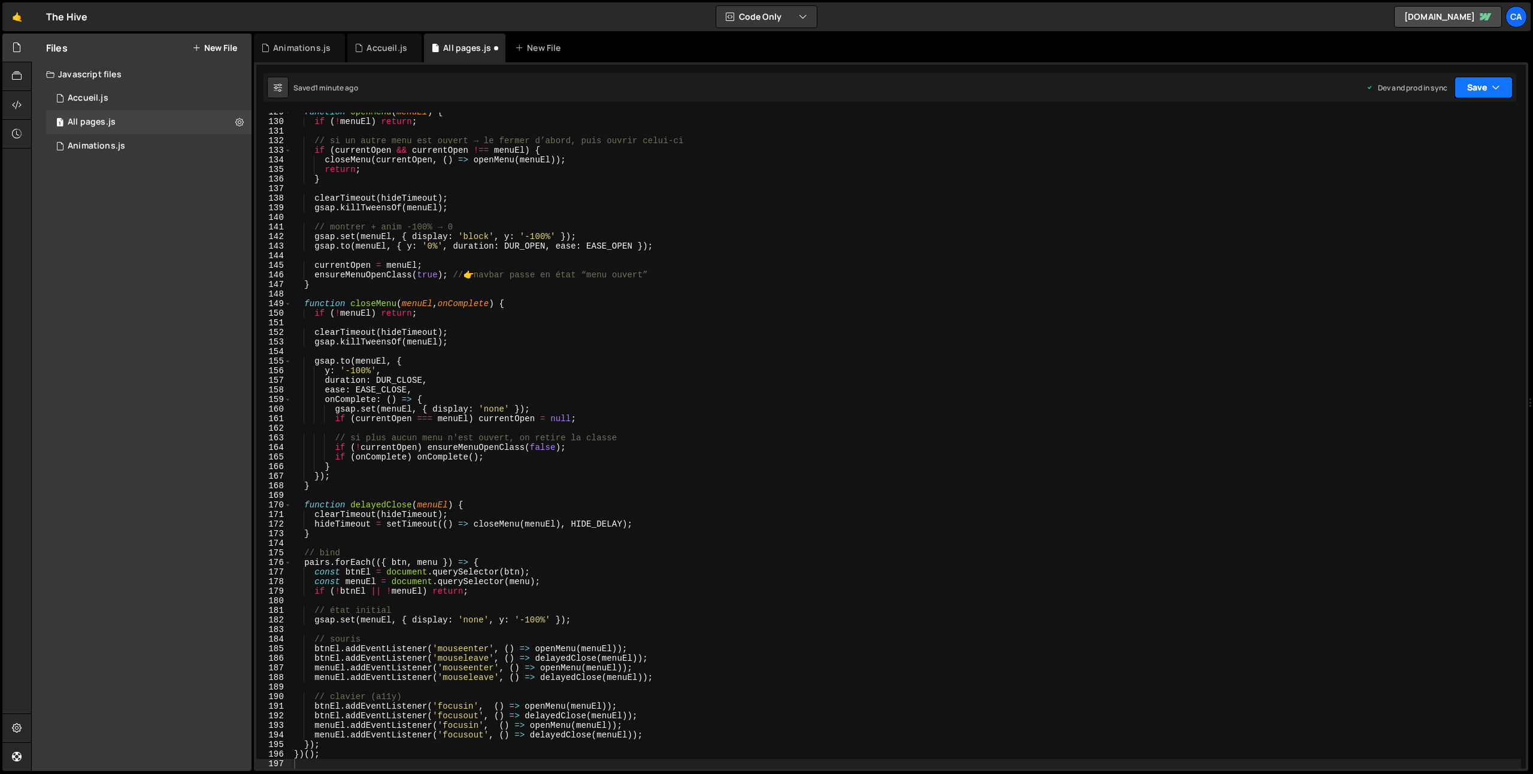
click at [1485, 89] on button "Save" at bounding box center [1484, 88] width 58 height 22
click at [1436, 144] on button "Save to Production S Saved 1 minute ago" at bounding box center [1444, 163] width 144 height 39
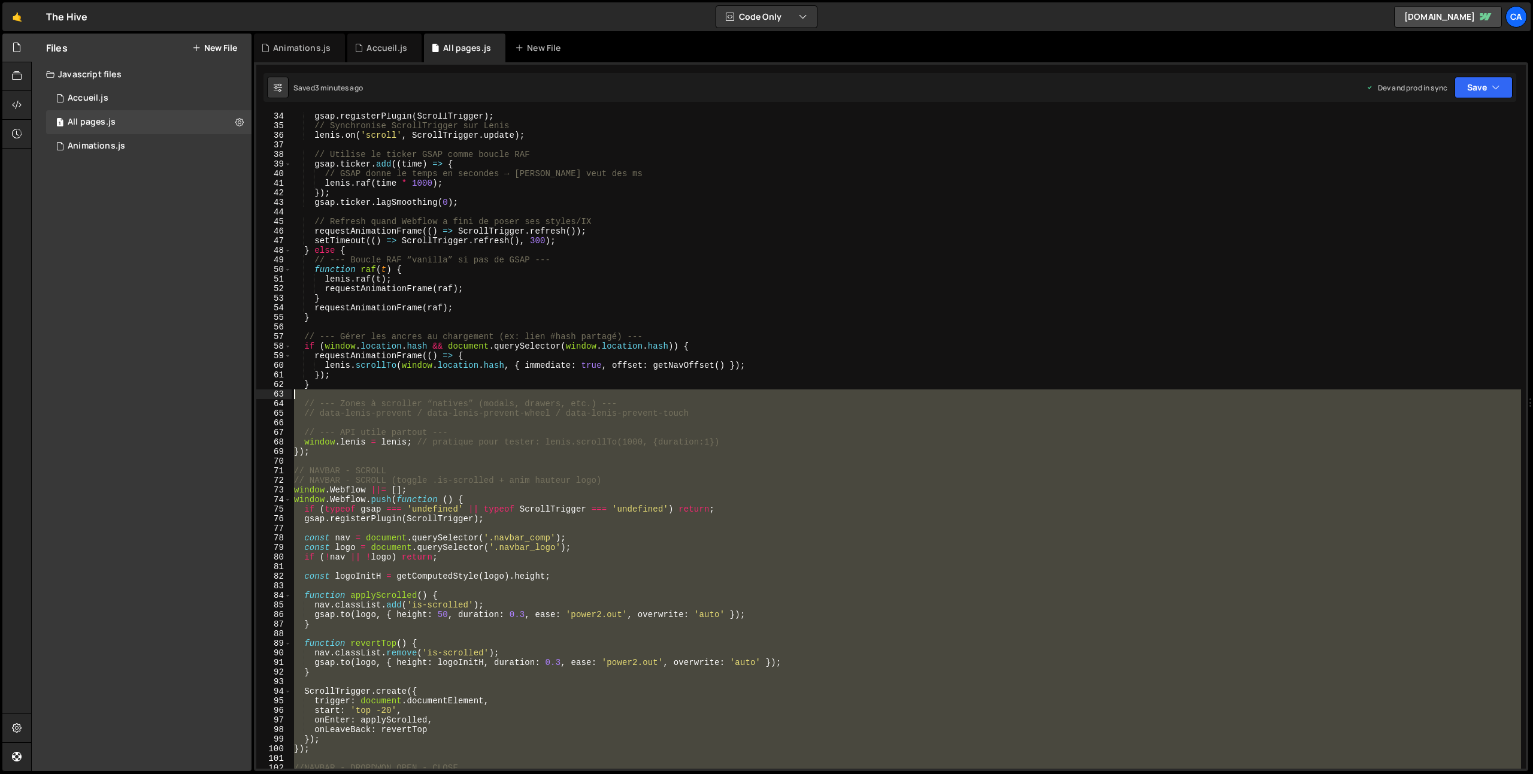
scroll to position [317, 0]
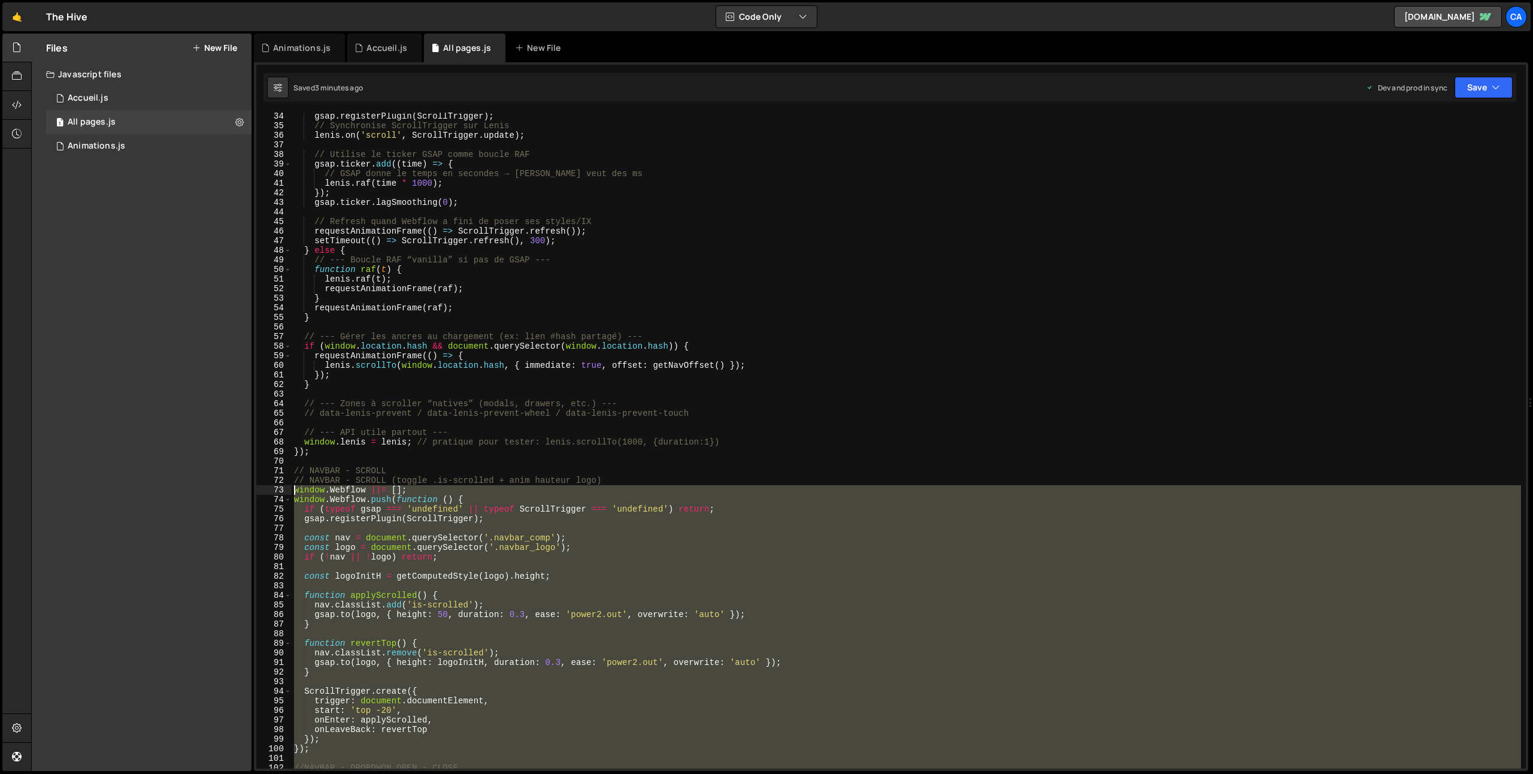
drag, startPoint x: 352, startPoint y: 551, endPoint x: 281, endPoint y: 486, distance: 96.2
click at [281, 486] on div "34 35 36 37 38 39 40 41 42 43 44 45 46 47 48 49 50 51 52 53 54 55 56 57 58 59 6…" at bounding box center [891, 441] width 1270 height 656
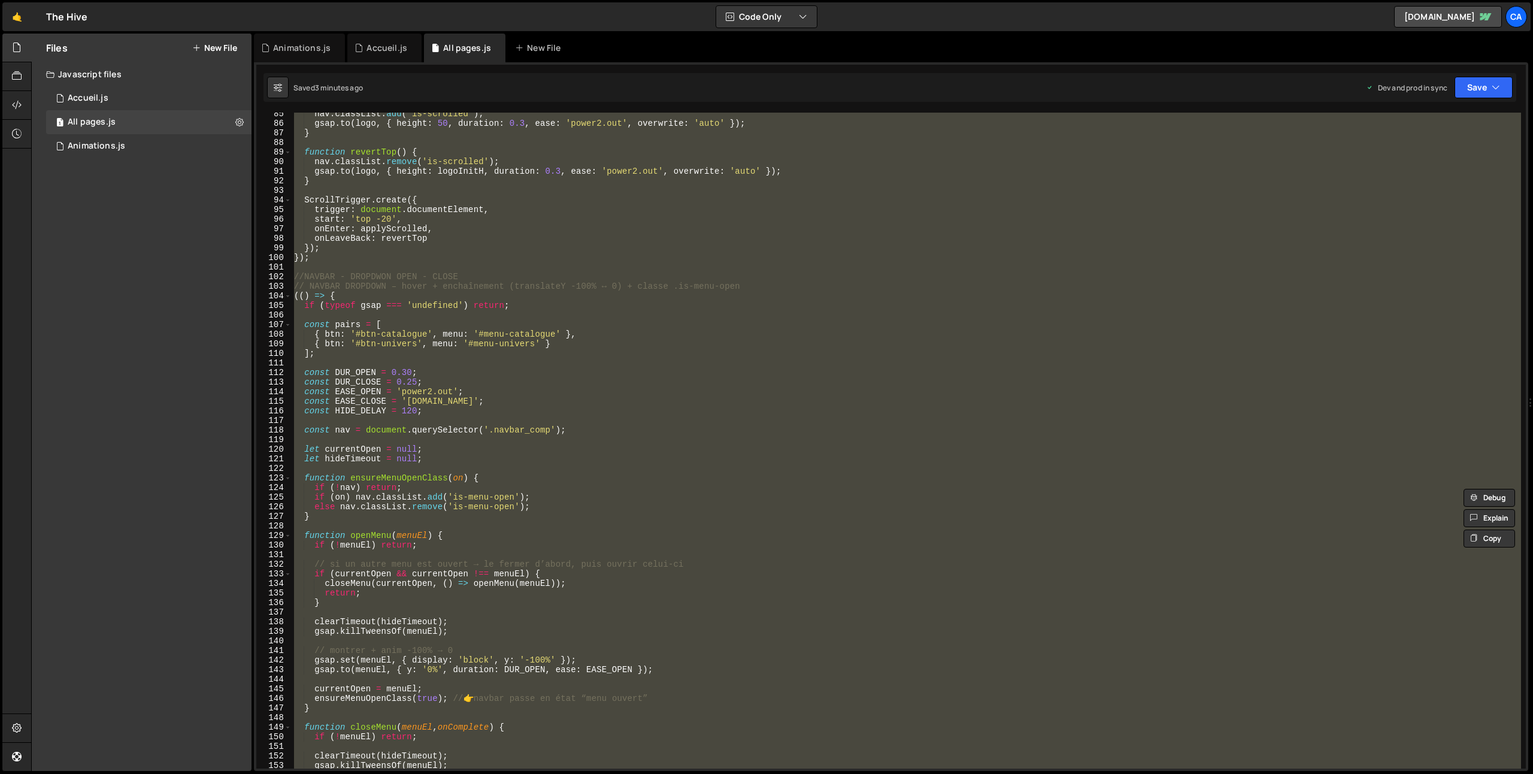
scroll to position [863, 0]
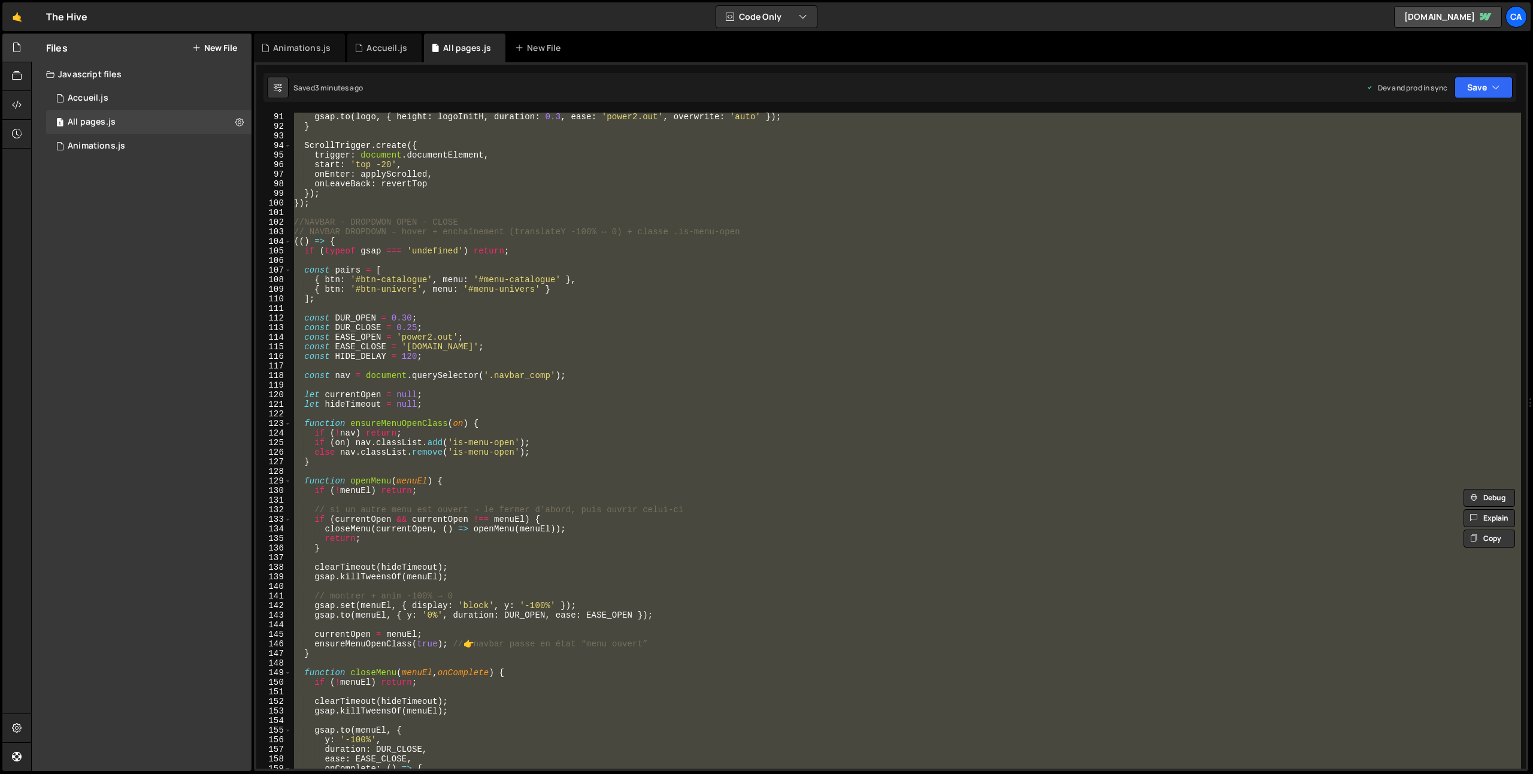
click at [333, 356] on div "gsap . to ( logo , { height : logoInitH , duration : 0.3 , ease : 'power2.out' …" at bounding box center [907, 441] width 1230 height 656
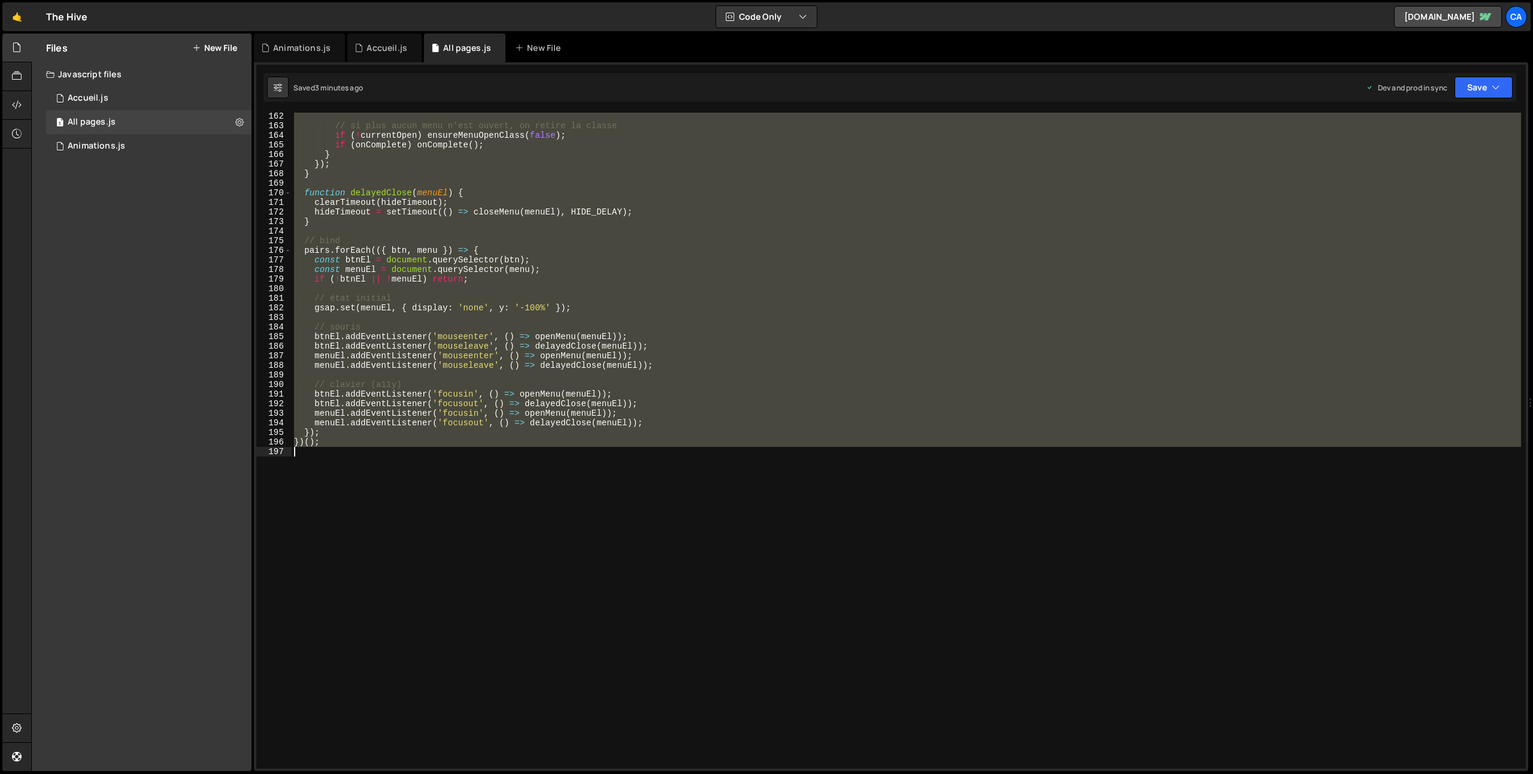
scroll to position [1544, 0]
drag, startPoint x: 293, startPoint y: 232, endPoint x: 437, endPoint y: 573, distance: 369.9
click at [437, 573] on div "// si plus aucun menu n'est ouvert, on retire la classe if ( ! currentOpen ) en…" at bounding box center [907, 448] width 1230 height 675
type textarea "})();"
click at [307, 512] on div "// si plus aucun menu n'est ouvert, on retire la classe if ( ! currentOpen ) en…" at bounding box center [907, 441] width 1230 height 656
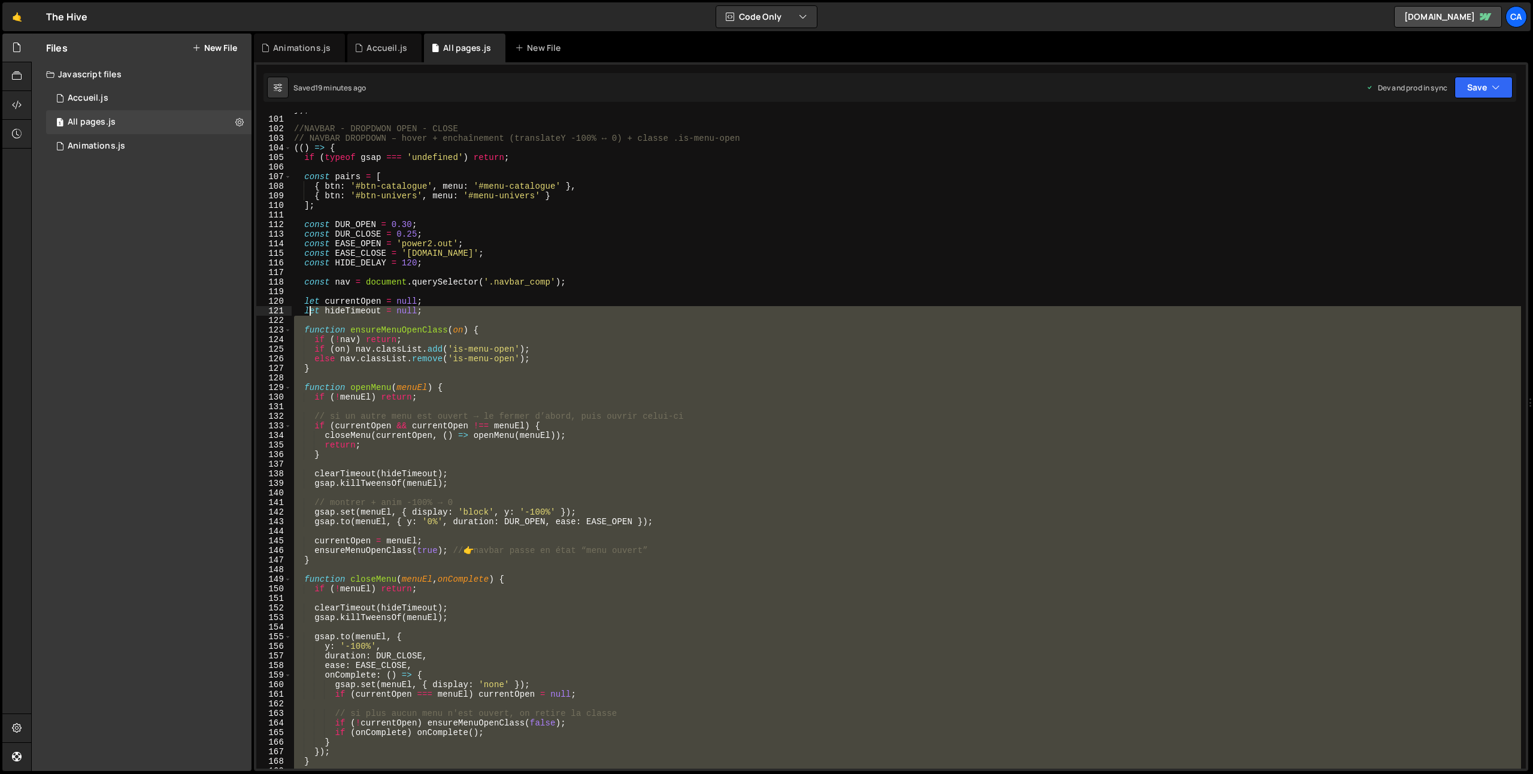
scroll to position [943, 0]
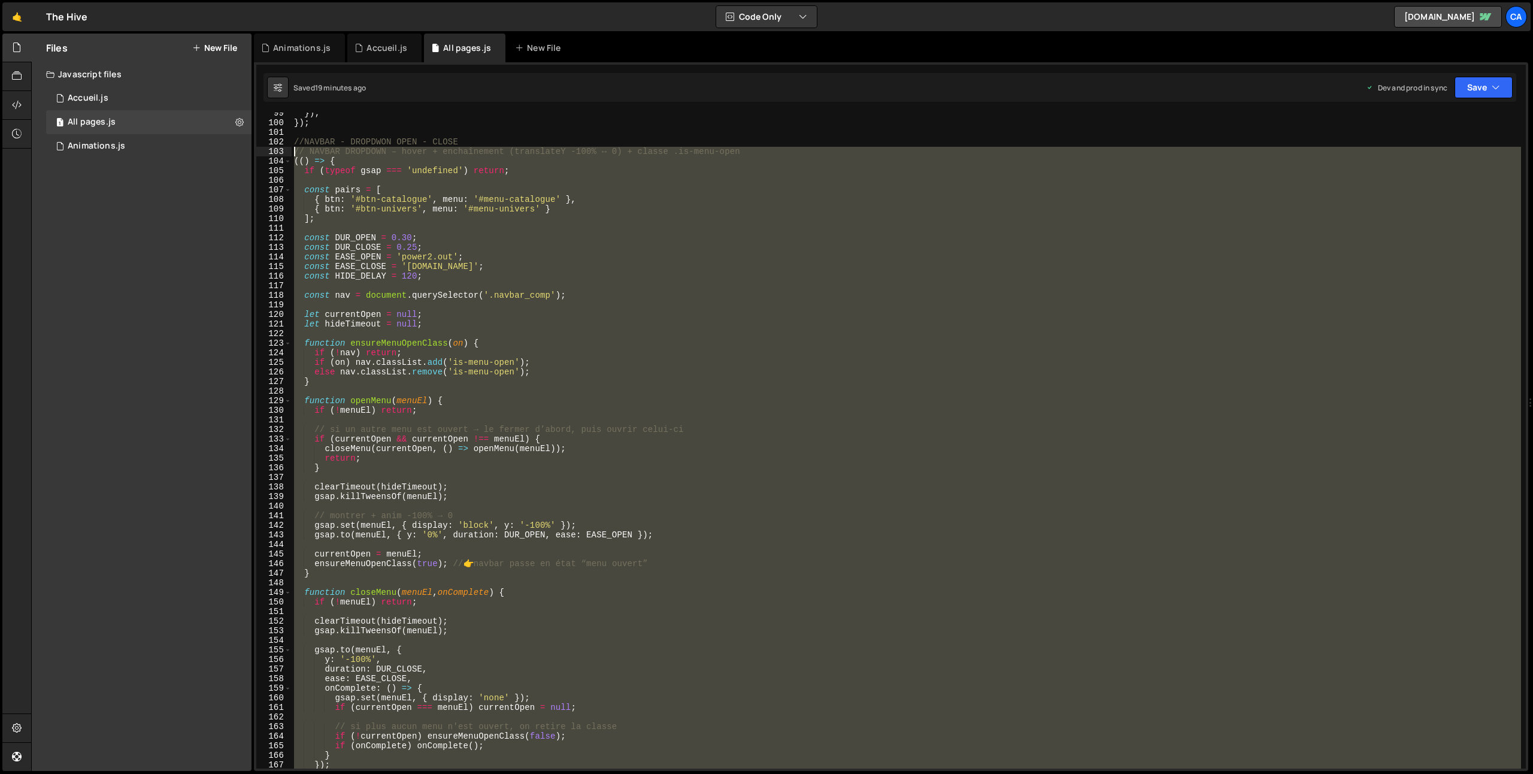
drag, startPoint x: 317, startPoint y: 487, endPoint x: 264, endPoint y: 155, distance: 336.7
click at [264, 155] on div "99 100 101 102 103 104 105 106 107 108 109 110 111 112 113 114 115 116 117 118 …" at bounding box center [891, 441] width 1270 height 656
type textarea "// NAVBAR DROPDOWN – hover + enchaînement (translateY -100% ↔ 0) + classe .is-m…"
paste textarea
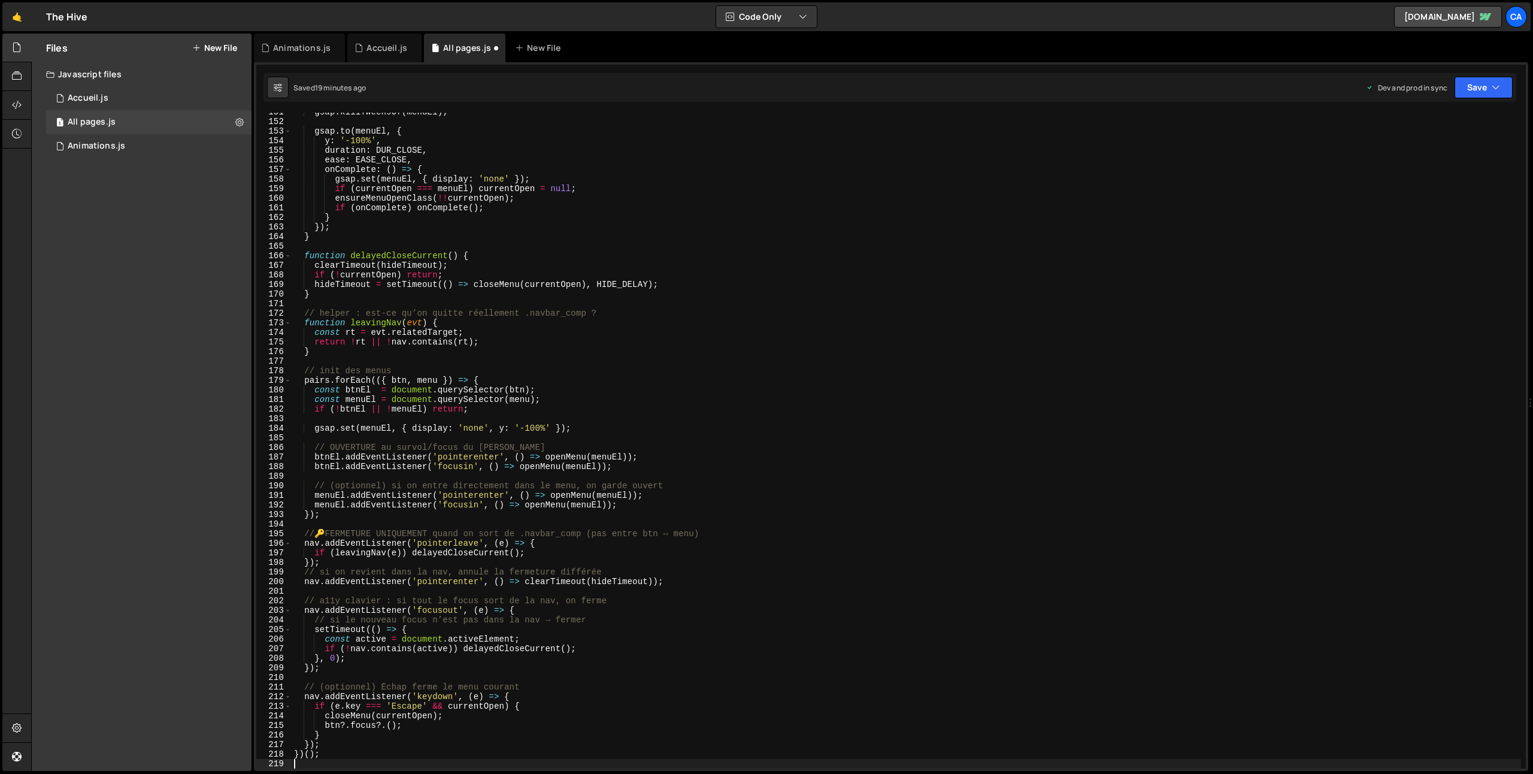
scroll to position [1443, 0]
click at [1478, 91] on button "Save" at bounding box center [1484, 88] width 58 height 22
click at [1408, 158] on div "Save to Production S" at bounding box center [1443, 156] width 125 height 12
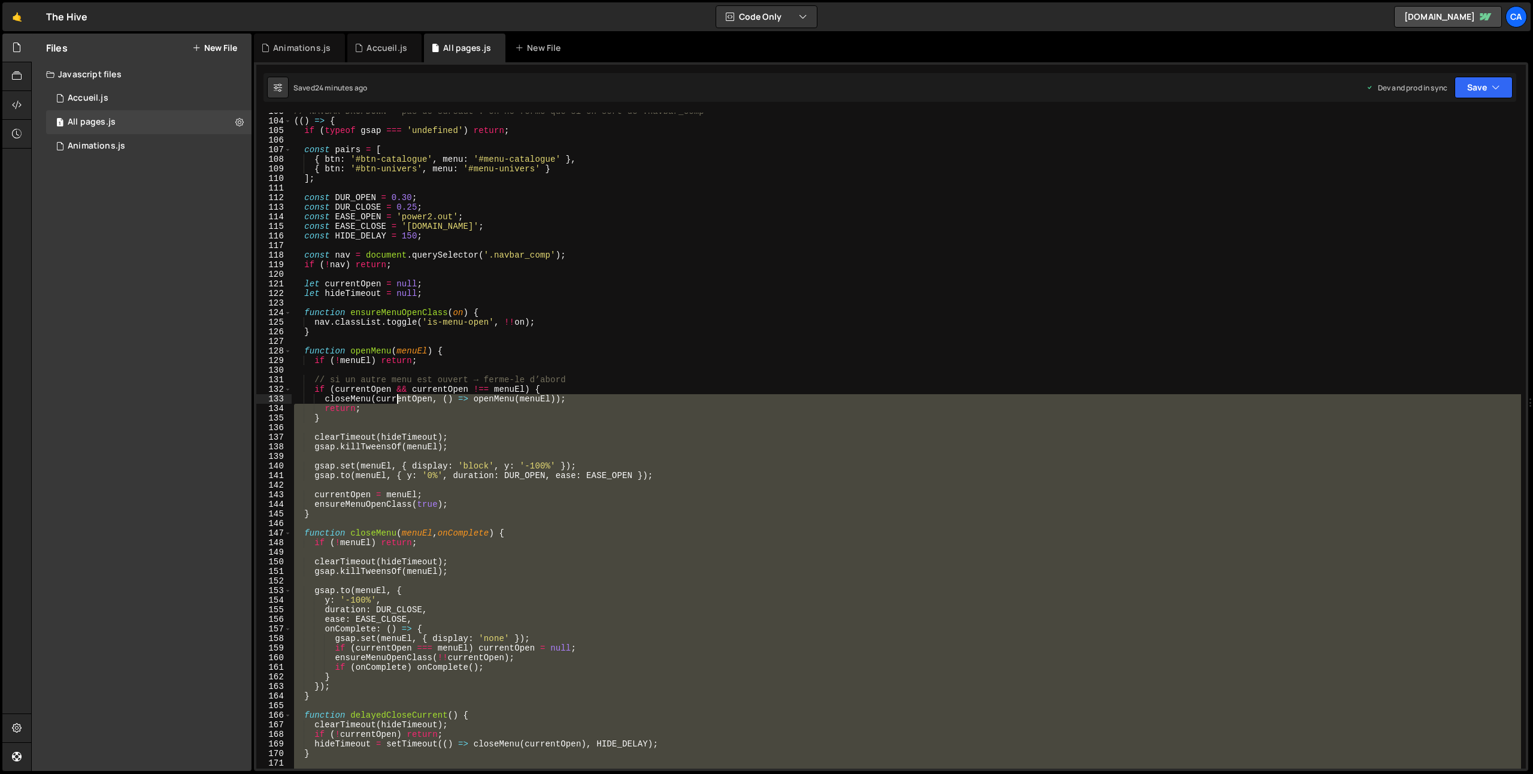
scroll to position [837, 0]
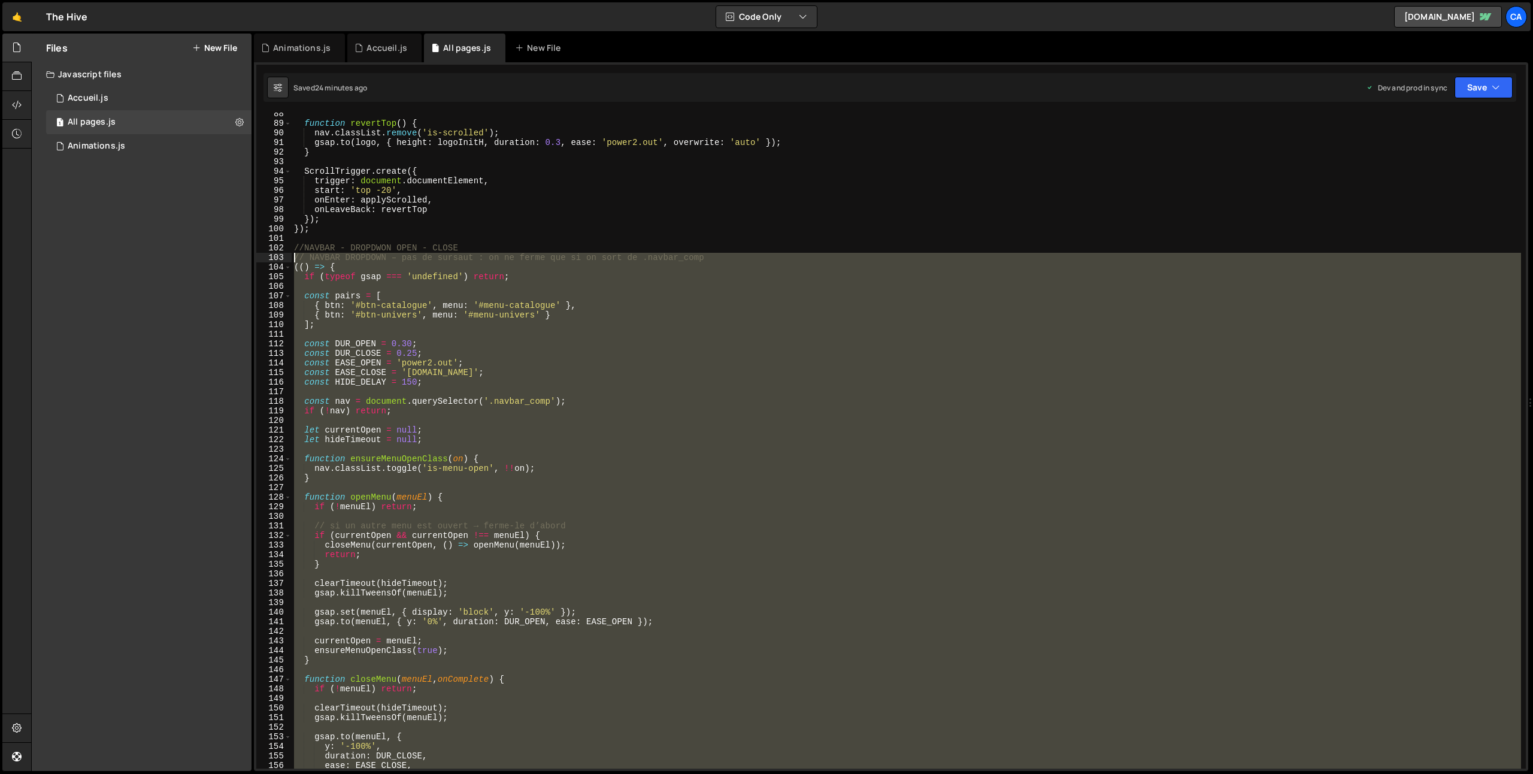
drag, startPoint x: 296, startPoint y: 466, endPoint x: 271, endPoint y: 259, distance: 208.2
click at [271, 259] on div "88 89 90 91 92 93 94 95 96 97 98 99 100 101 102 103 104 105 106 107 108 109 110…" at bounding box center [891, 441] width 1270 height 656
type textarea "// NAVBAR DROPDOWN – pas de sursaut : on ne ferme que si on sort de .navbar_com…"
paste textarea
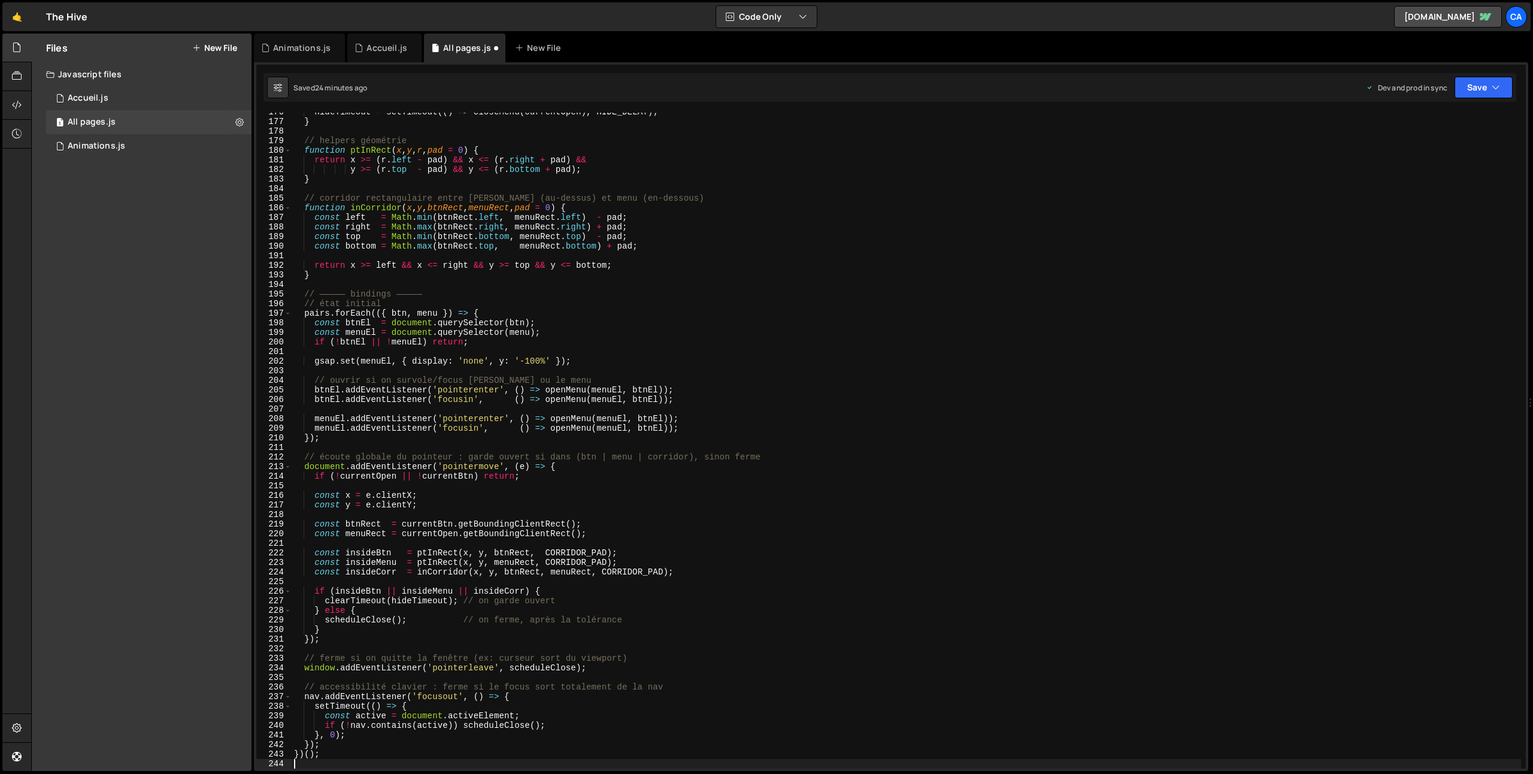
scroll to position [1682, 0]
click at [1488, 81] on button "Save" at bounding box center [1484, 88] width 58 height 22
click at [1443, 156] on div "Save to Production S" at bounding box center [1443, 156] width 125 height 12
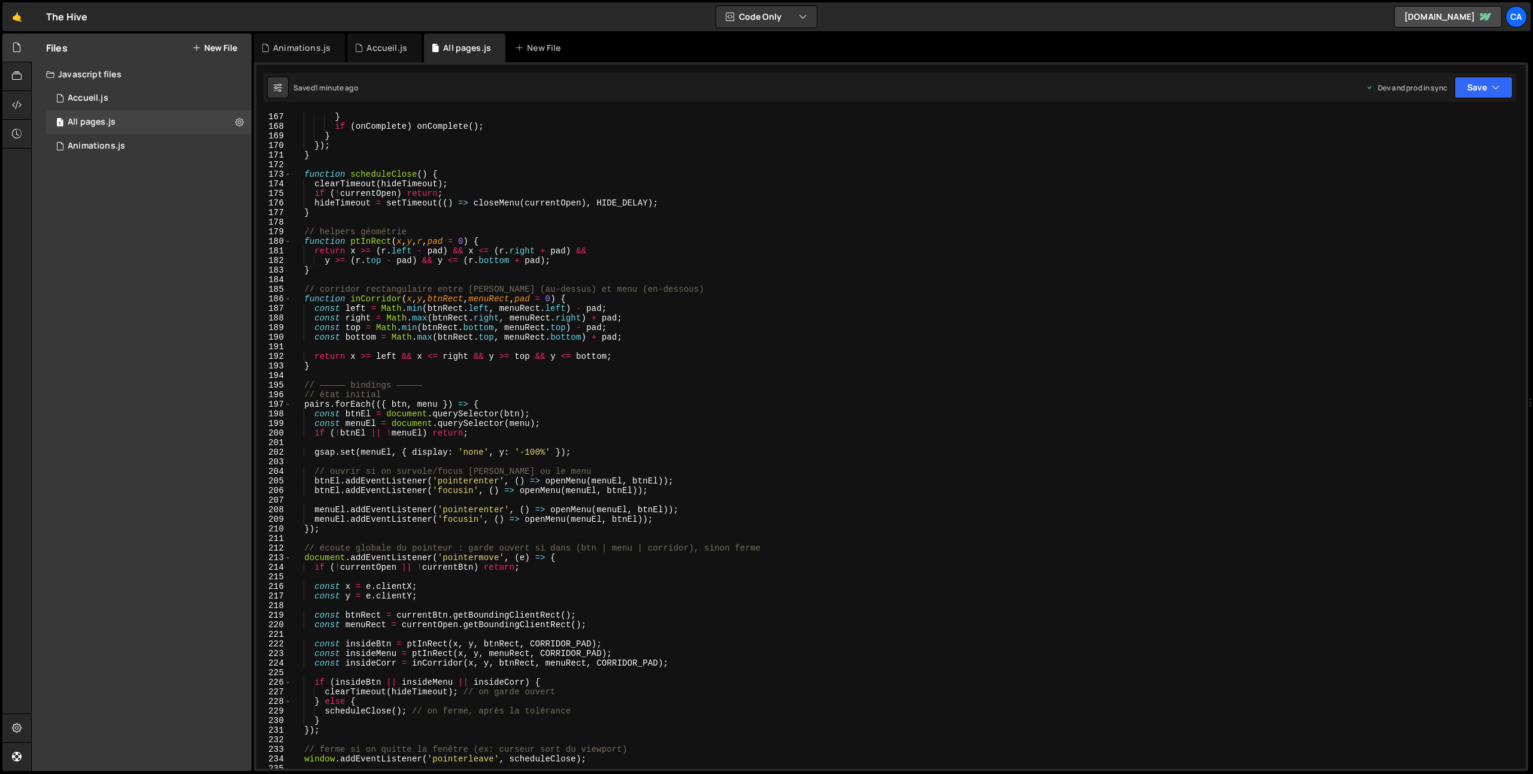
scroll to position [1591, 0]
click at [640, 463] on div "} if ( onComplete ) onComplete ( ) ; } }) ; } function scheduleClose ( ) { clea…" at bounding box center [907, 449] width 1230 height 675
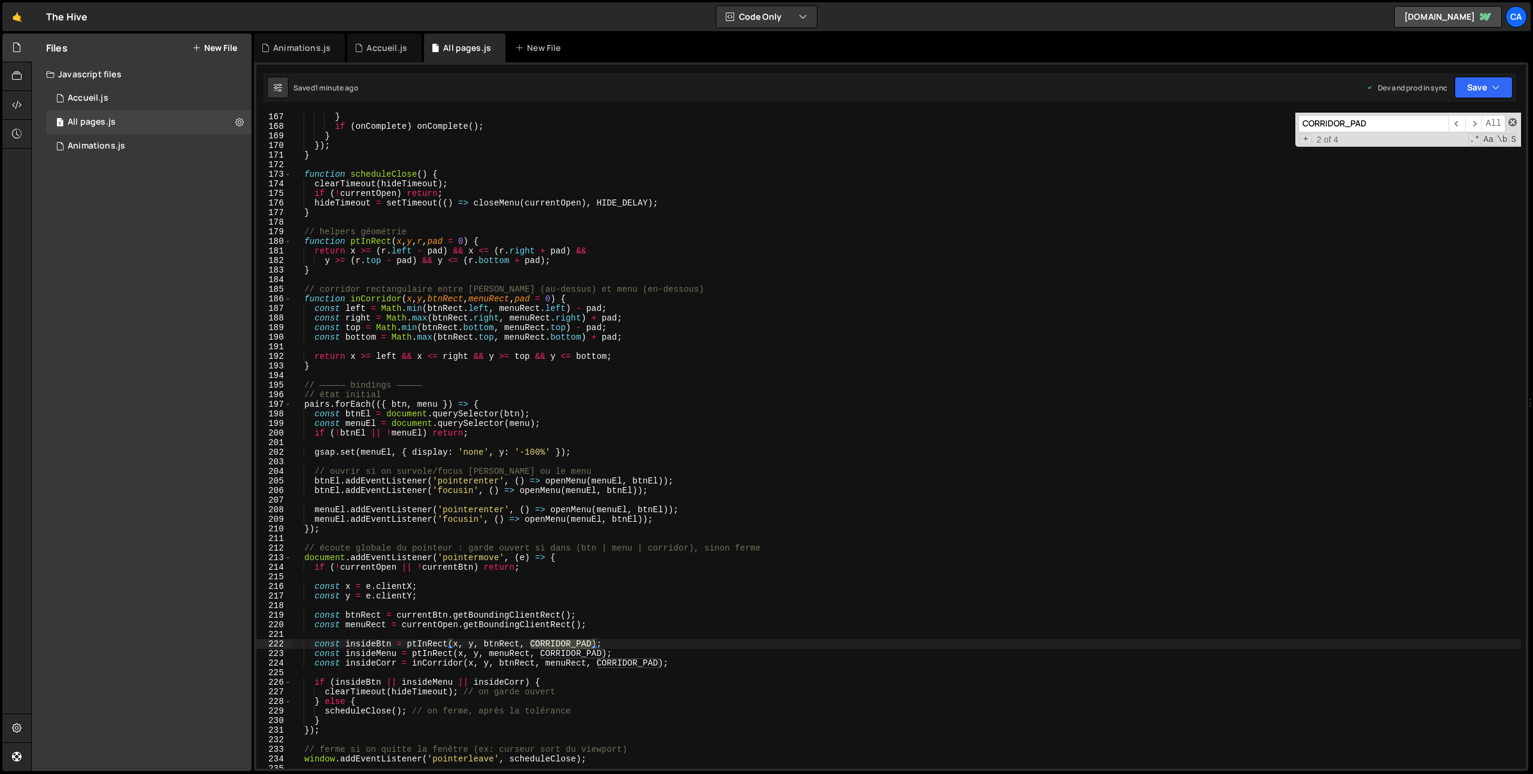
type input "CORRIDOR_PAD"
click at [1511, 123] on span at bounding box center [1513, 122] width 8 height 8
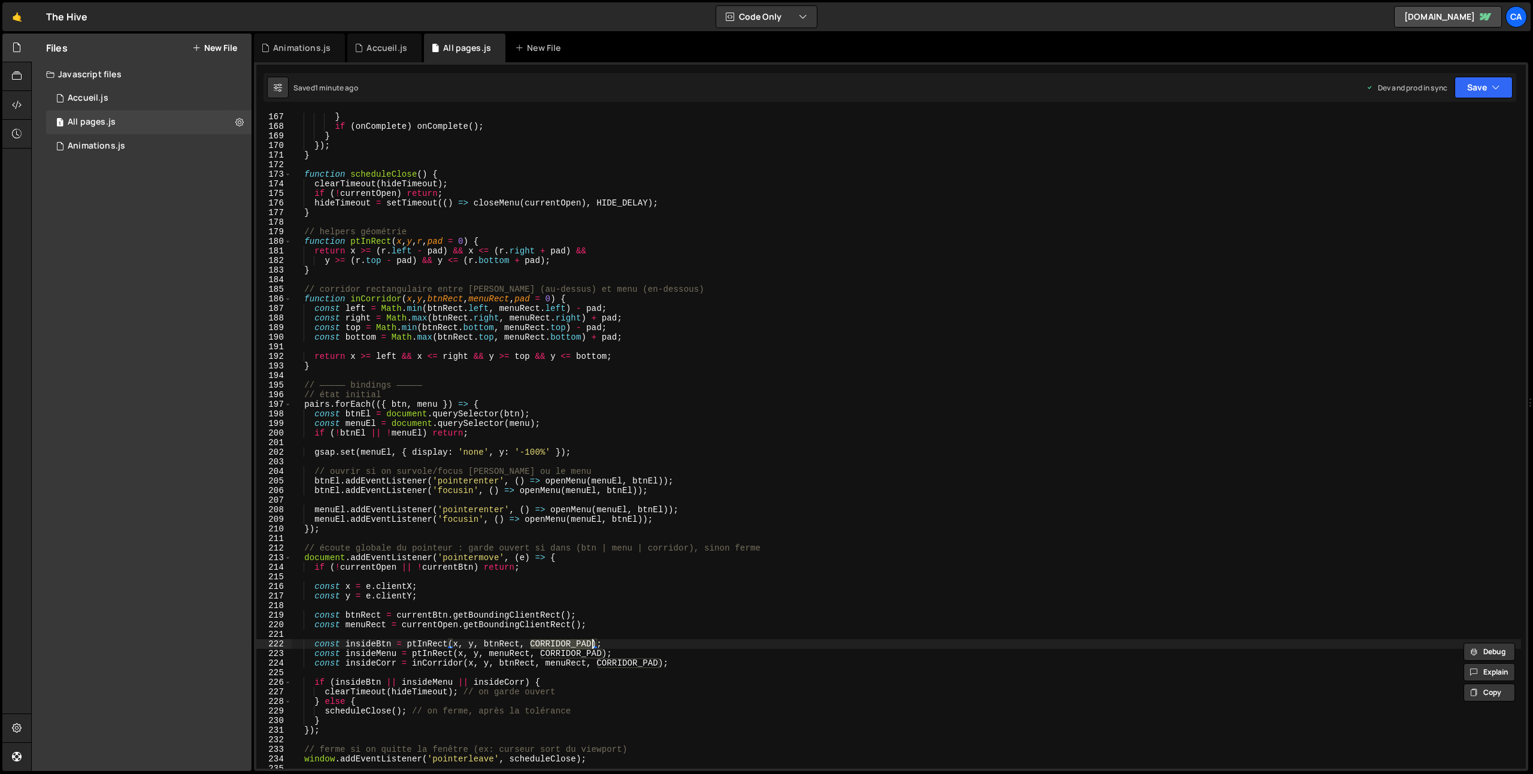
click at [807, 383] on div "} if ( onComplete ) onComplete ( ) ; } }) ; } function scheduleClose ( ) { clea…" at bounding box center [907, 449] width 1230 height 675
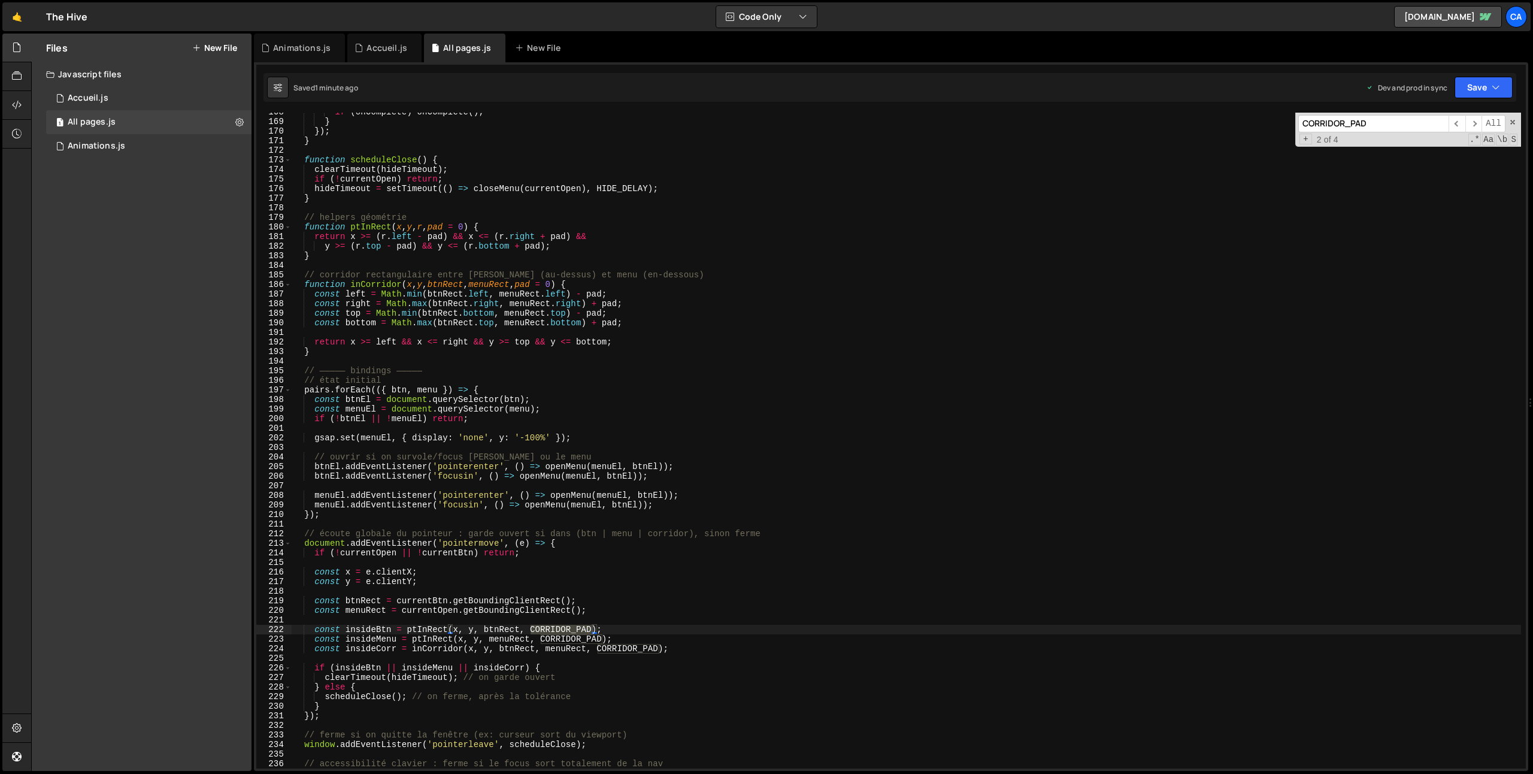
scroll to position [1597, 0]
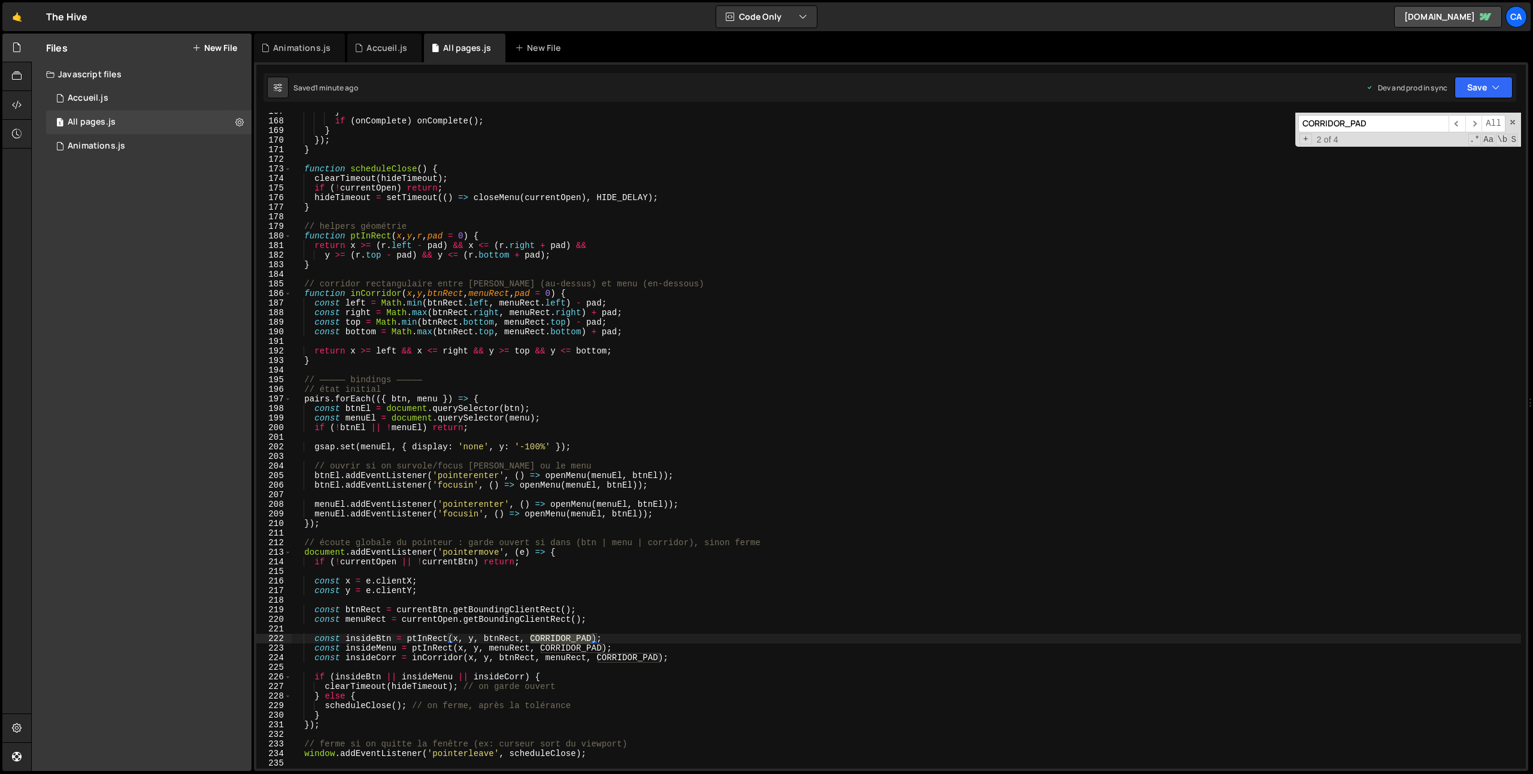
type textarea "function inCorridor(x, y, btnRect, menuRect, pad = 0) {"
click at [570, 292] on div "} if ( onComplete ) onComplete ( ) ; } }) ; } function scheduleClose ( ) { clea…" at bounding box center [907, 444] width 1230 height 675
click at [737, 370] on div "} if ( onComplete ) onComplete ( ) ; } }) ; } function scheduleClose ( ) { clea…" at bounding box center [907, 444] width 1230 height 675
click at [571, 294] on div "} if ( onComplete ) onComplete ( ) ; } }) ; } function scheduleClose ( ) { clea…" at bounding box center [907, 444] width 1230 height 675
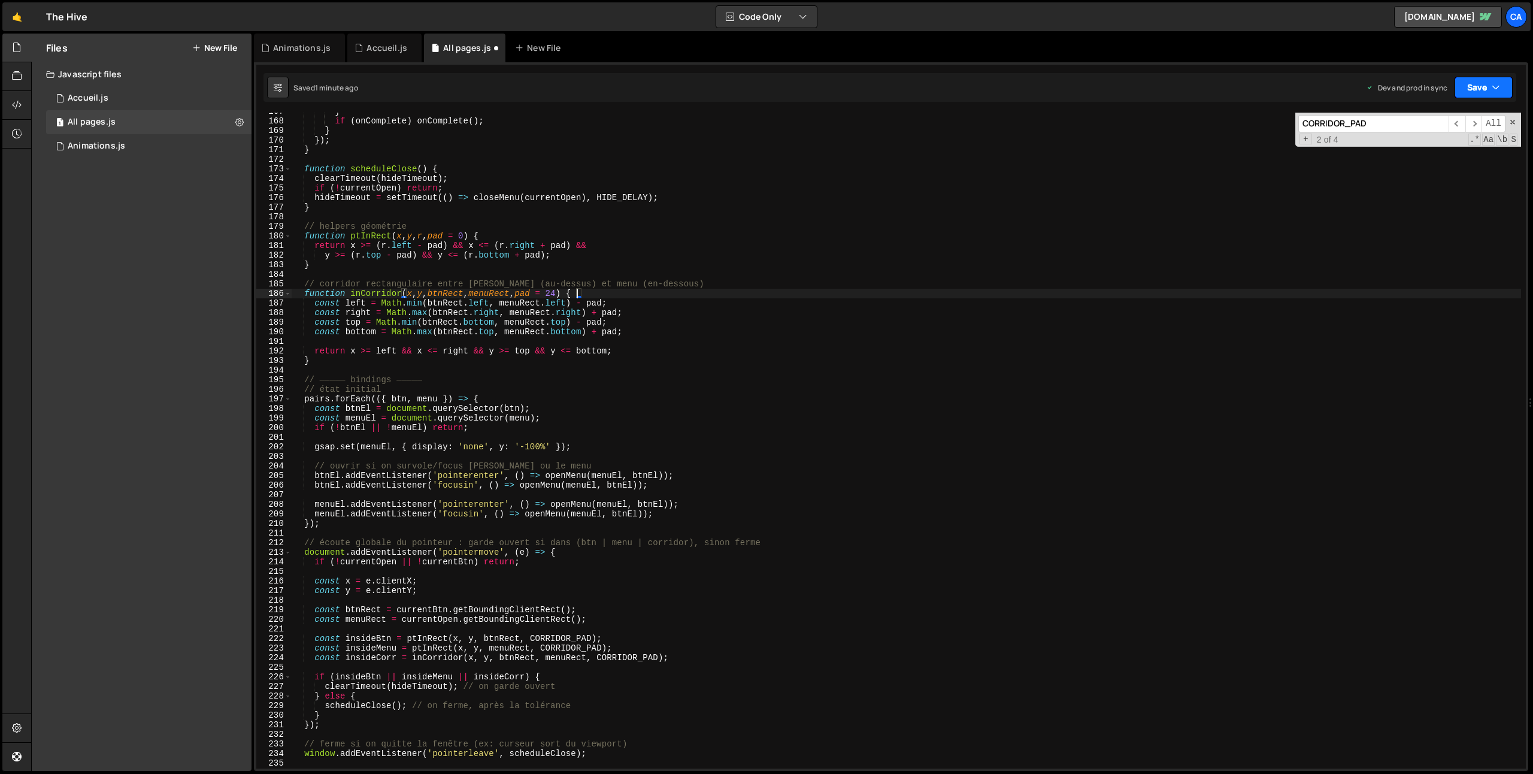
type textarea "function inCorridor(x, y, btnRect, menuRect, pad = 24) {"
click at [1511, 89] on div "Saved 1 minute ago Dev and prod in sync Upgrade to Edit Save Save to Staging S …" at bounding box center [890, 87] width 1253 height 29
click at [1487, 87] on button "Save" at bounding box center [1484, 88] width 58 height 22
drag, startPoint x: 1420, startPoint y: 135, endPoint x: 1415, endPoint y: 140, distance: 6.4
click at [1419, 136] on div "Saved 1 minute ago" at bounding box center [1443, 130] width 125 height 14
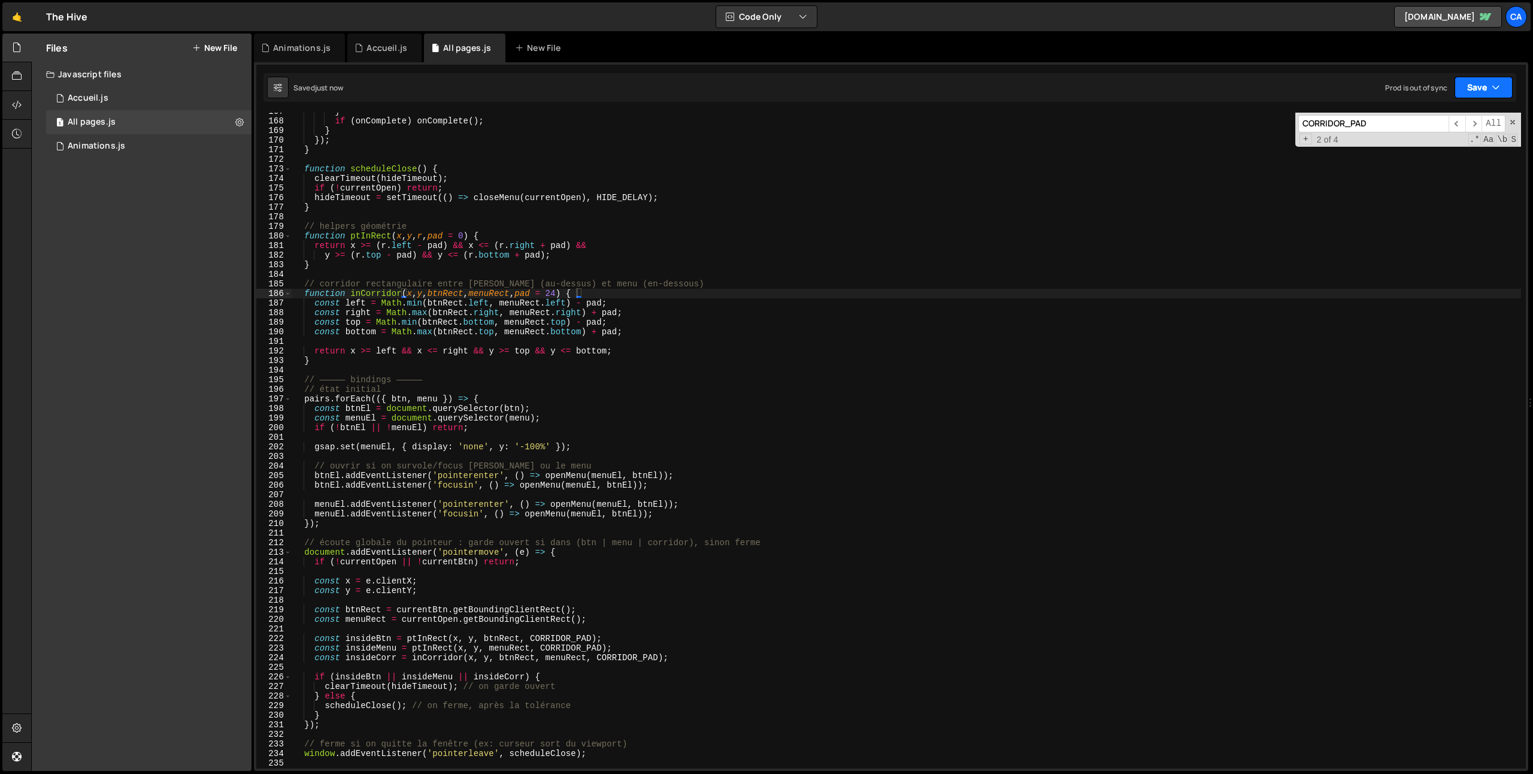
click at [1476, 81] on button "Save" at bounding box center [1484, 88] width 58 height 22
click at [1440, 152] on div "Save to Production S" at bounding box center [1443, 156] width 125 height 12
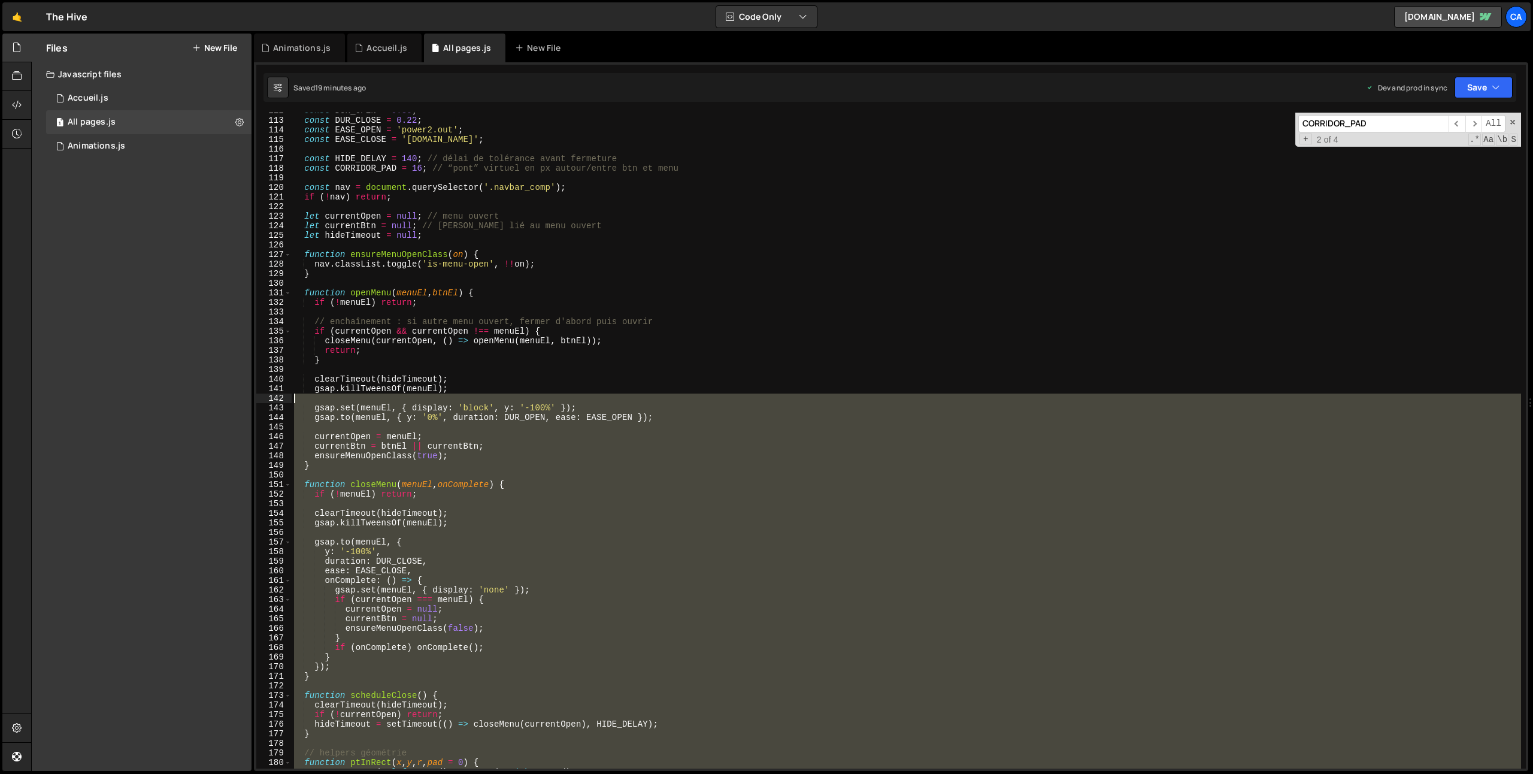
scroll to position [937, 0]
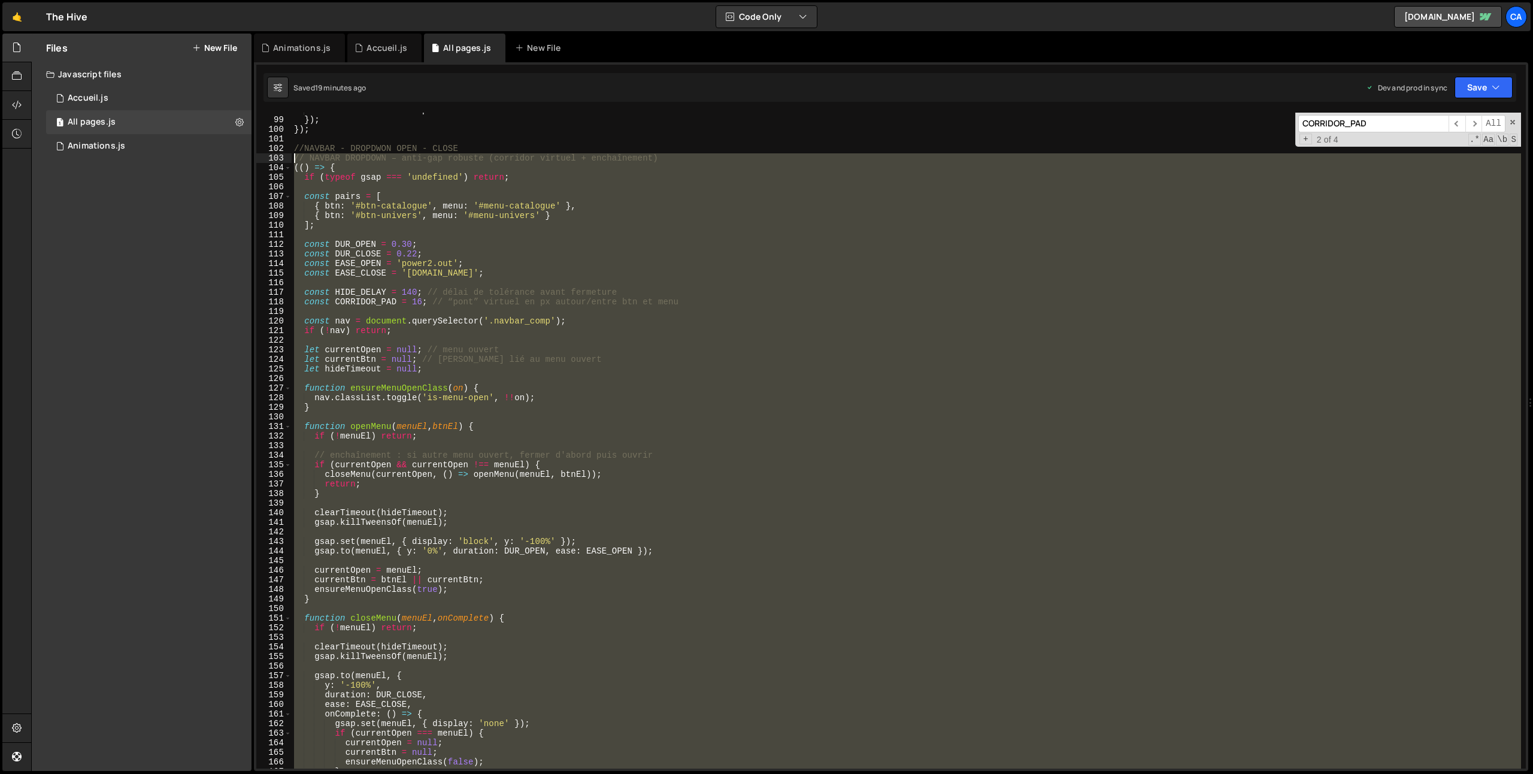
drag, startPoint x: 314, startPoint y: 492, endPoint x: 269, endPoint y: 158, distance: 336.6
click at [269, 158] on div "98 99 100 101 102 103 104 105 106 107 108 109 110 111 112 113 114 115 116 117 1…" at bounding box center [891, 441] width 1270 height 656
type textarea "// NAVBAR DROPDOWN – anti-gap robuste (corridor virtuel + enchaînement) (() => {"
paste textarea
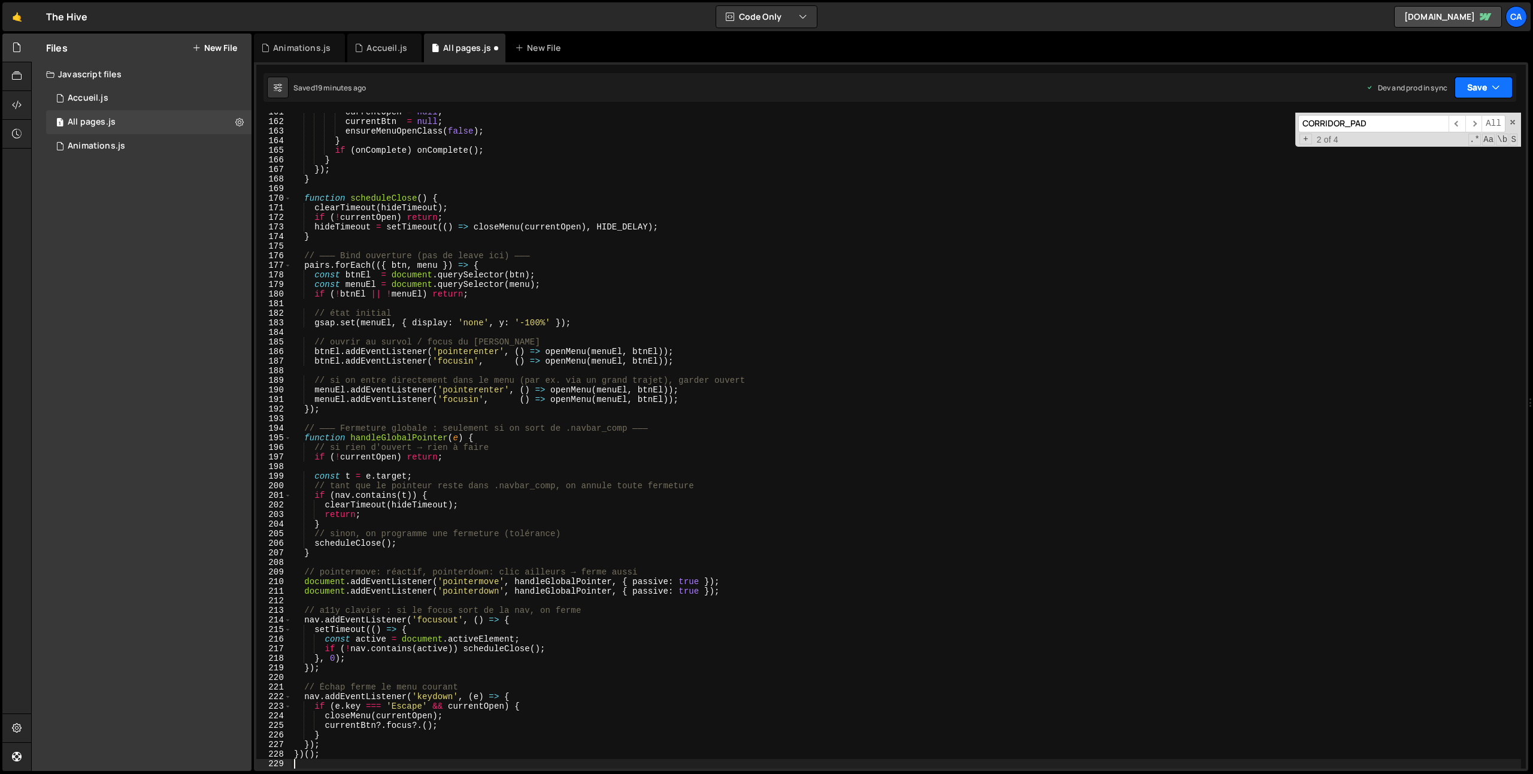
click at [1480, 93] on button "Save" at bounding box center [1484, 88] width 58 height 22
click at [1418, 153] on div "Save to Production S" at bounding box center [1443, 156] width 125 height 12
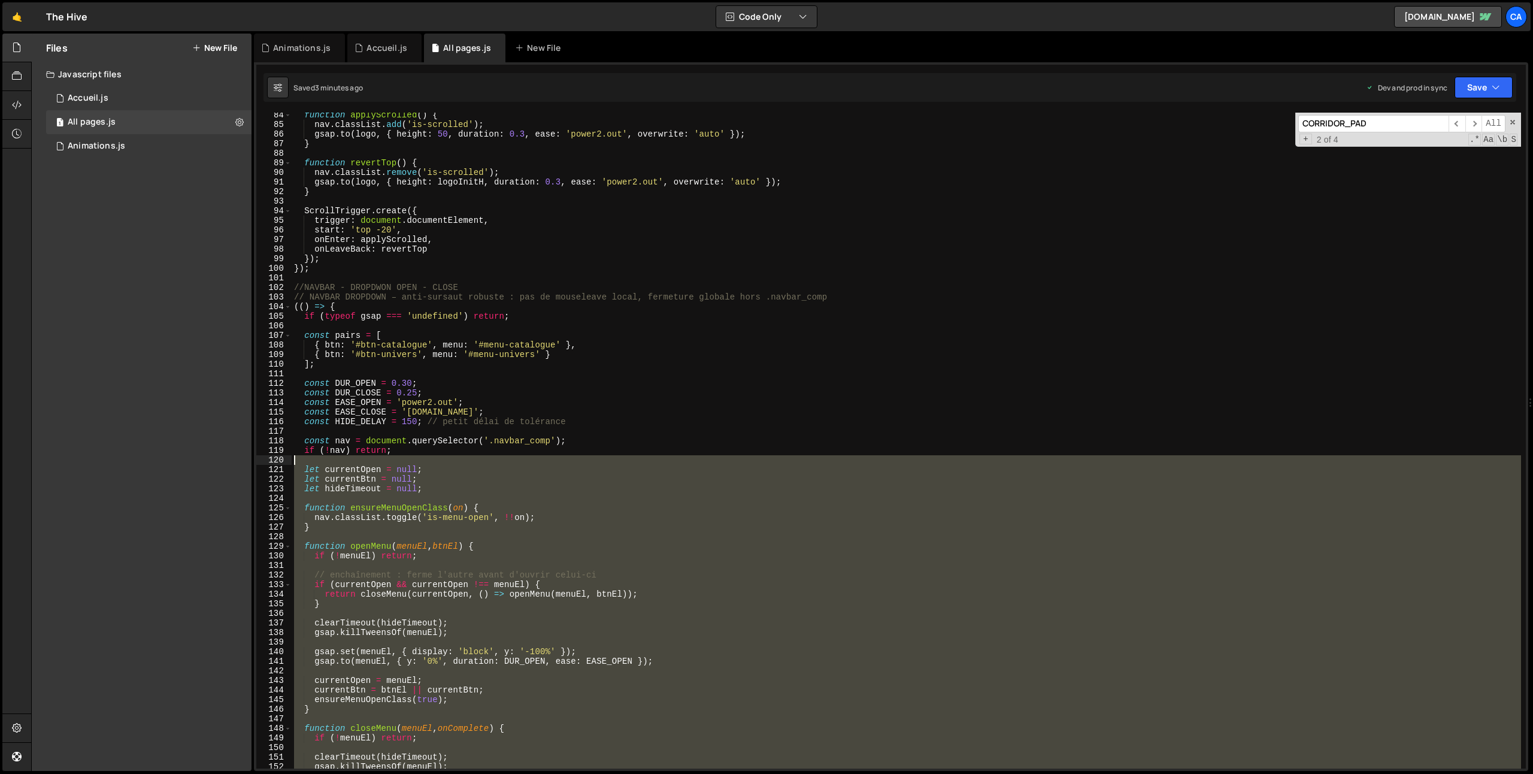
scroll to position [798, 0]
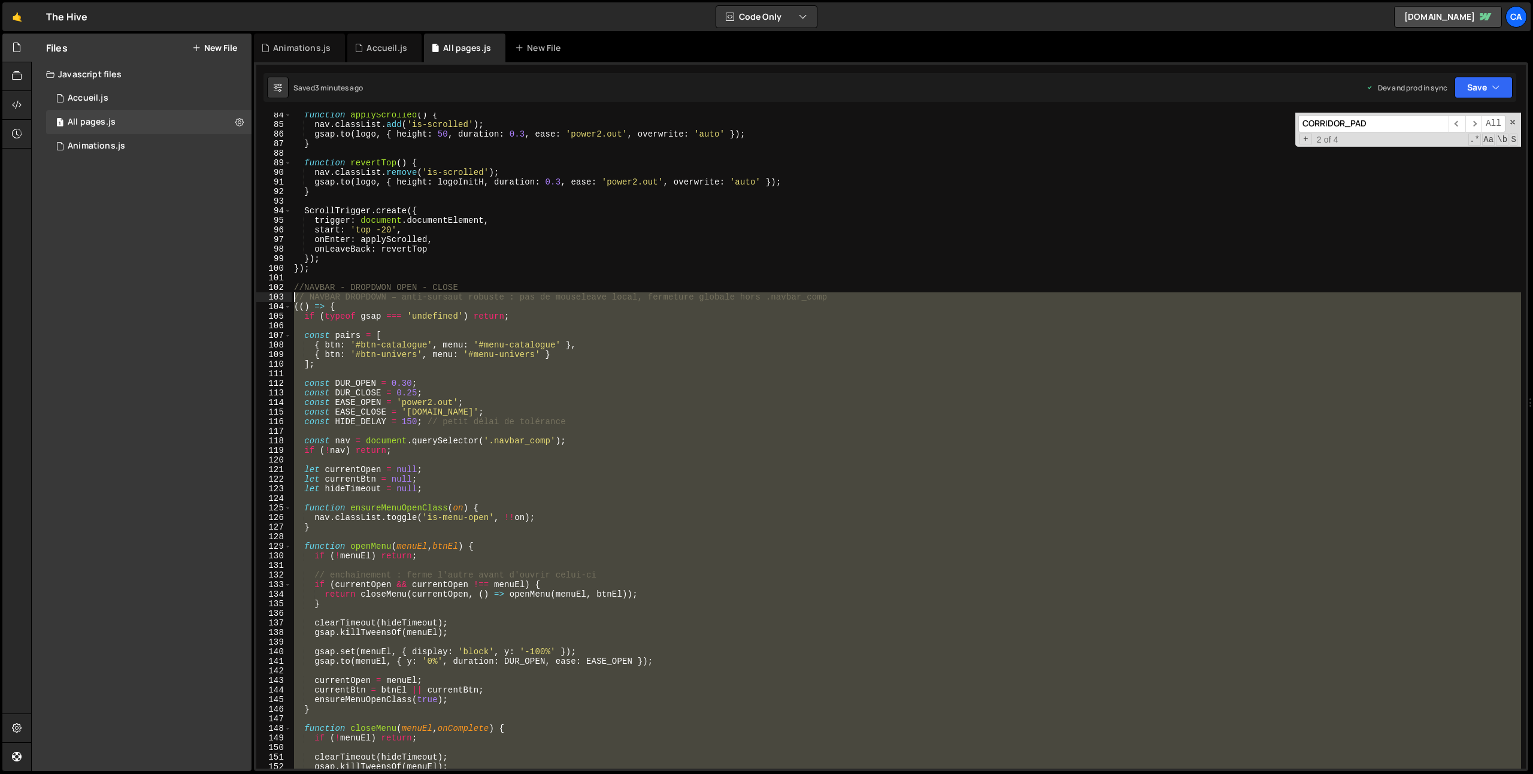
drag, startPoint x: 310, startPoint y: 674, endPoint x: 249, endPoint y: 301, distance: 378.0
click at [249, 301] on div "Files New File Javascript files 1 Accueil.js 0 1 All pages.js 0 1 Animations.js…" at bounding box center [782, 403] width 1502 height 738
type textarea "// NAVBAR DROPDOWN – anti-sursaut robuste : pas de mouseleave local, fermeture …"
paste textarea
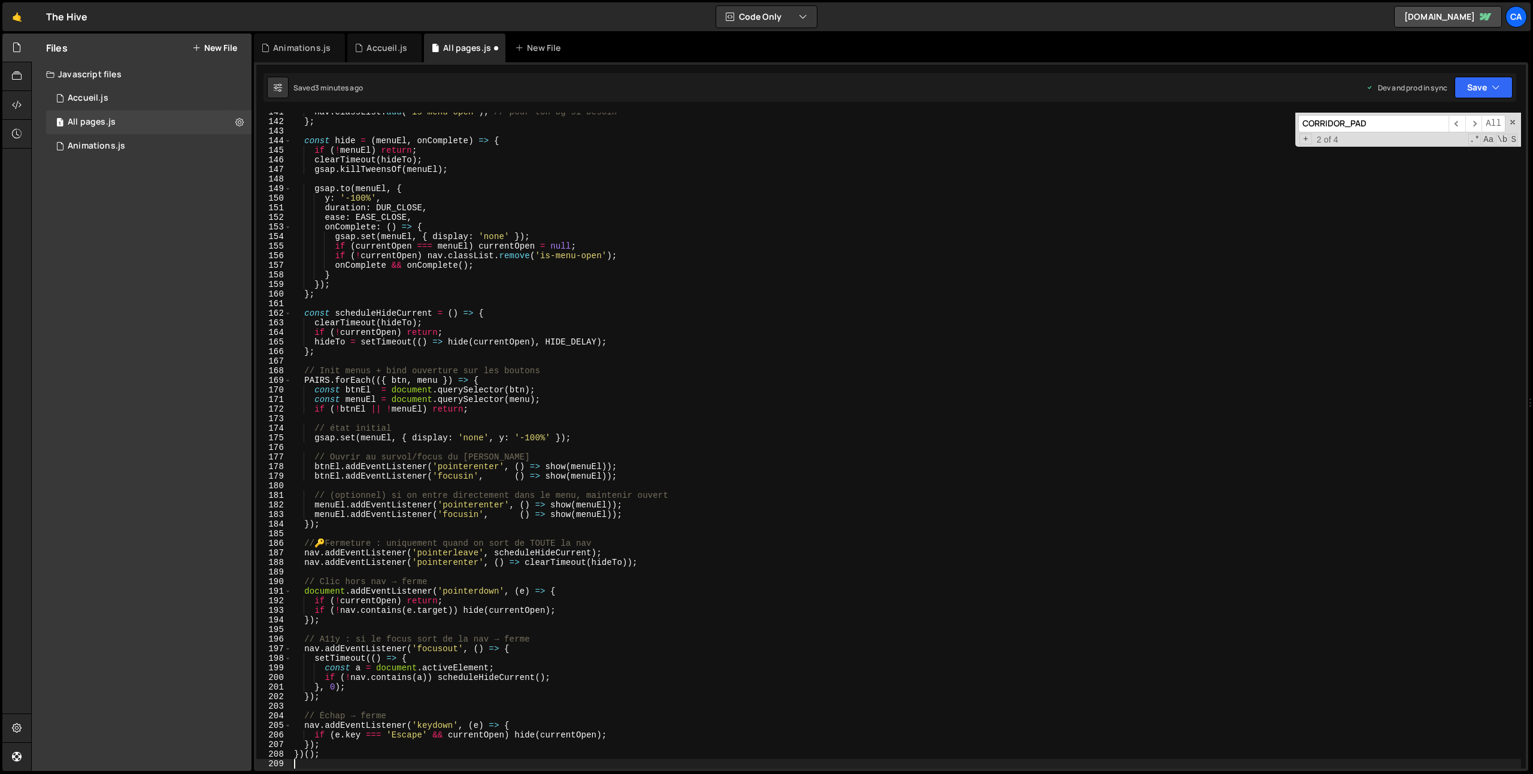
scroll to position [1347, 0]
click at [1481, 86] on button "Save" at bounding box center [1484, 88] width 58 height 22
click at [1393, 169] on div "Saved 3 minutes ago" at bounding box center [1443, 169] width 125 height 14
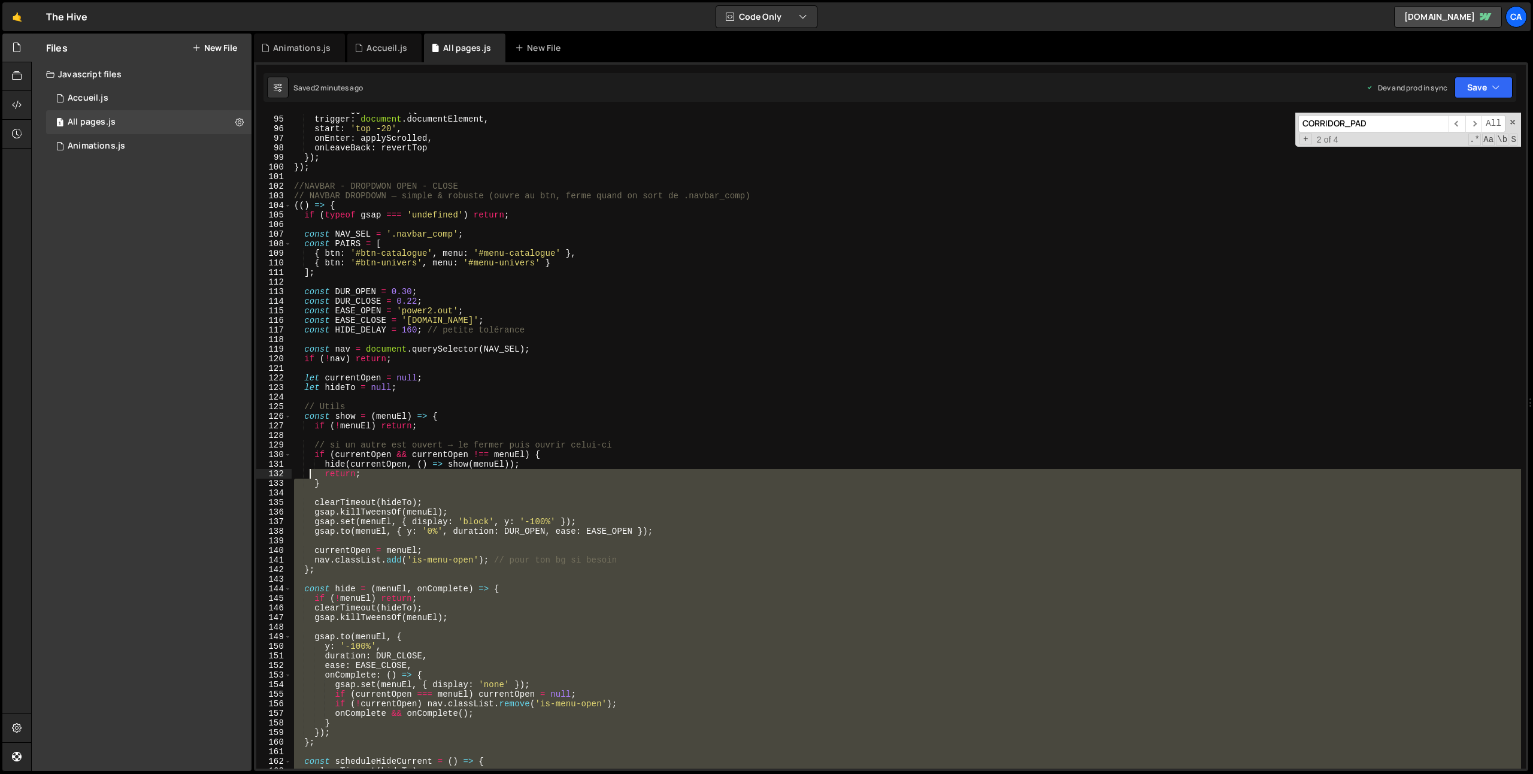
scroll to position [877, 0]
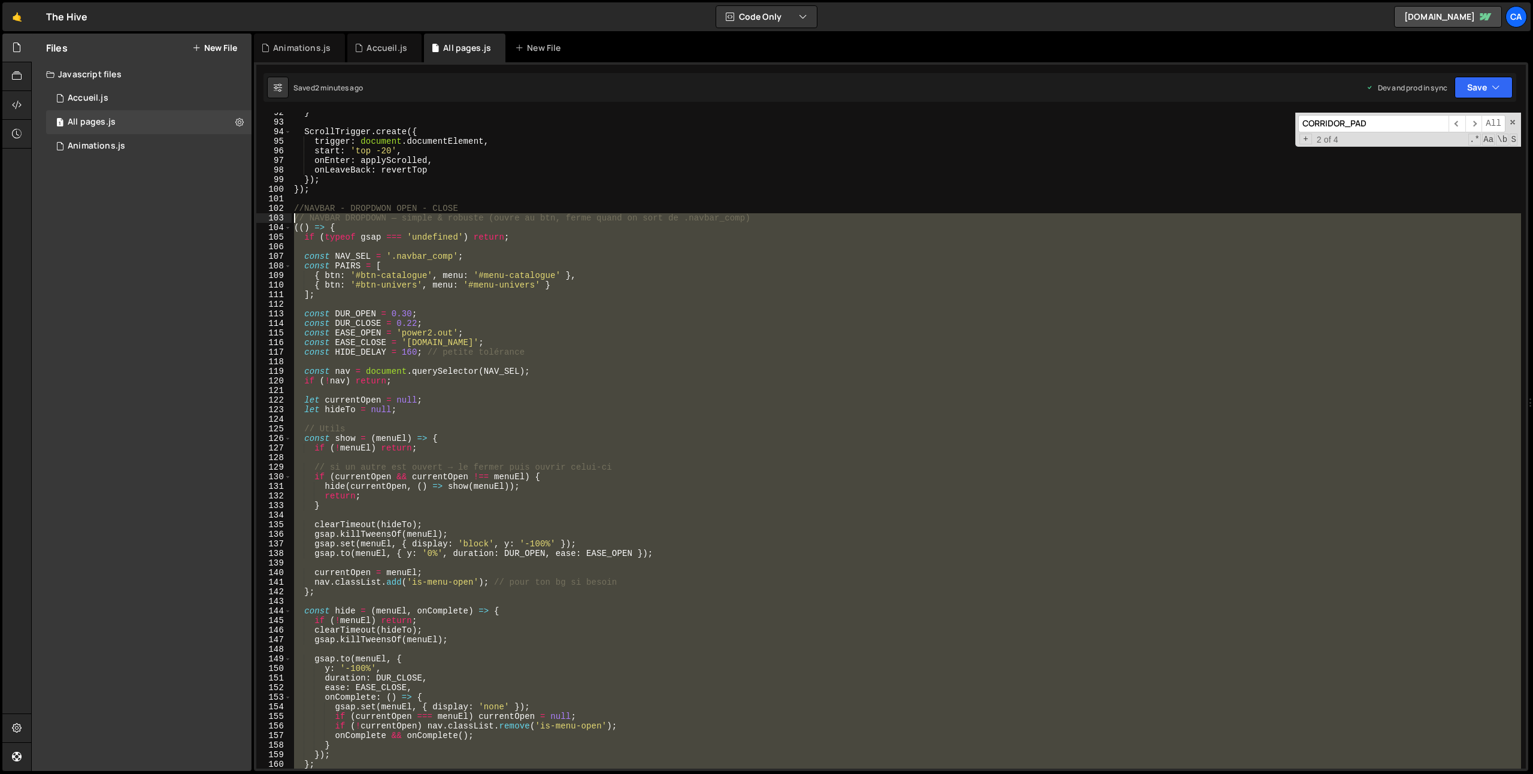
drag, startPoint x: 335, startPoint y: 687, endPoint x: 261, endPoint y: 214, distance: 478.4
click at [261, 214] on div "92 93 94 95 96 97 98 99 100 101 102 103 104 105 106 107 108 109 110 111 112 113…" at bounding box center [891, 441] width 1270 height 656
type textarea "// NAVBAR DROPDOWN — simple & robuste (ouvre au btn, ferme quand on sort de .na…"
paste textarea
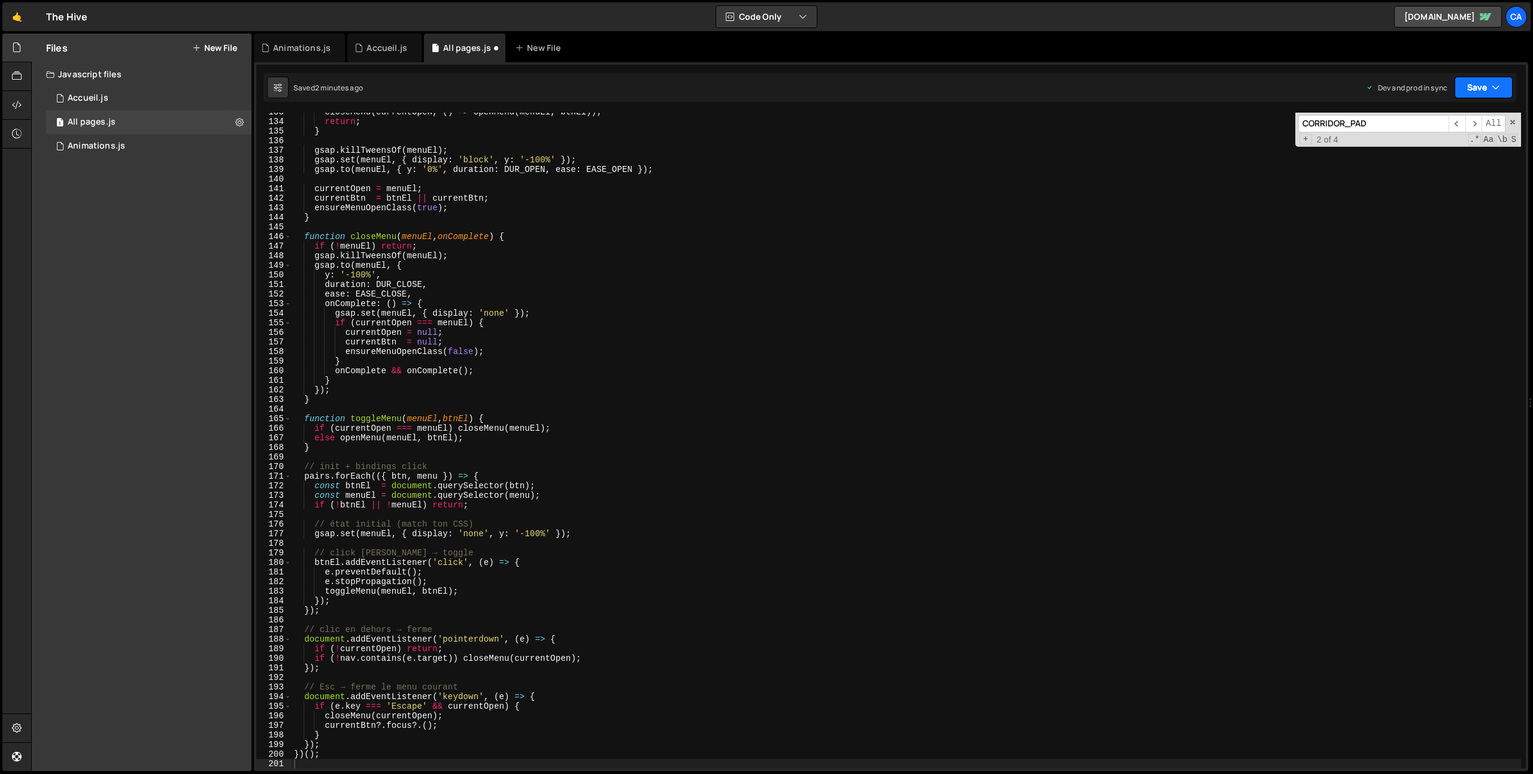
click at [1470, 91] on button "Save" at bounding box center [1484, 88] width 58 height 22
click at [1421, 151] on div "Save to Production S" at bounding box center [1443, 156] width 125 height 12
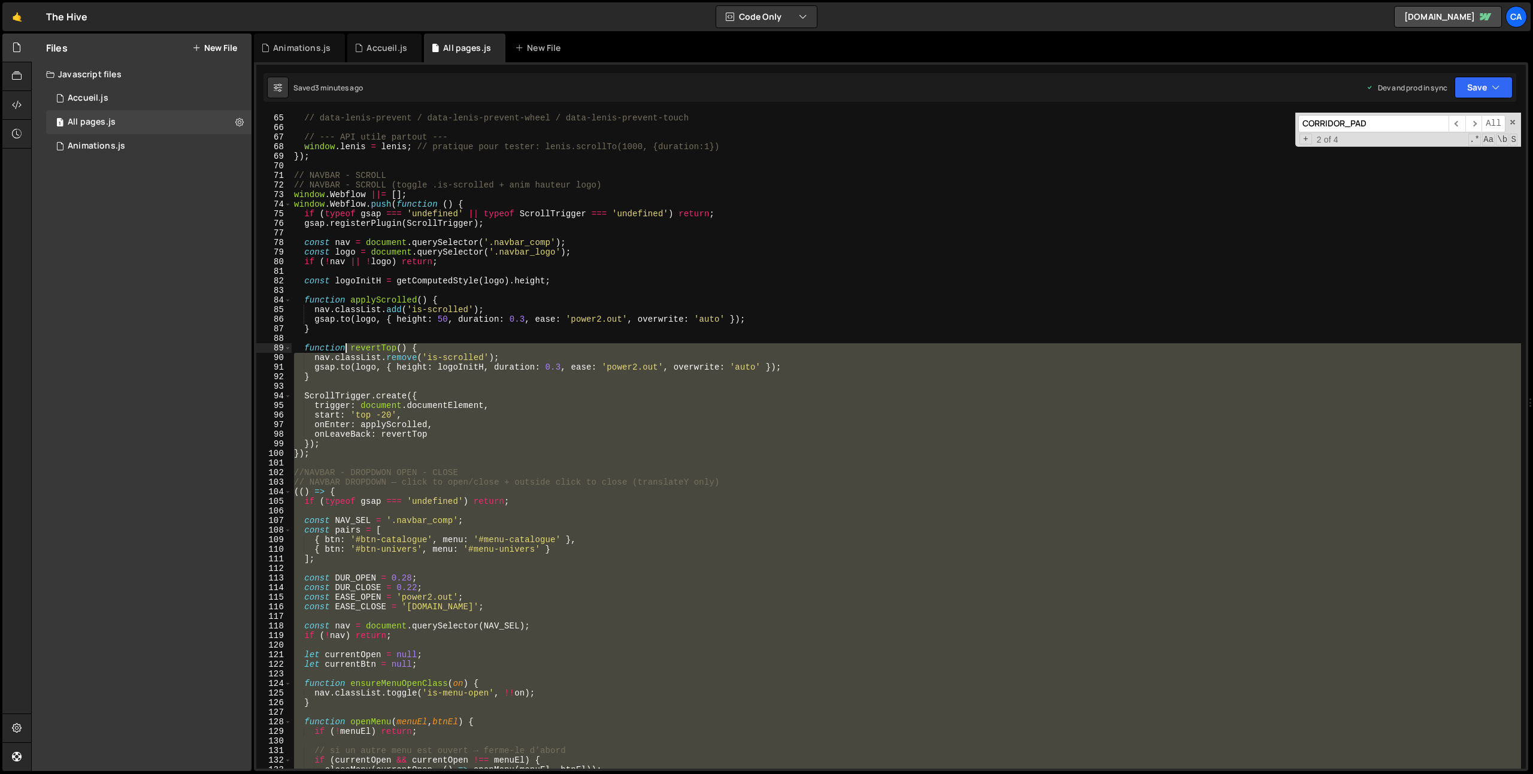
scroll to position [617, 0]
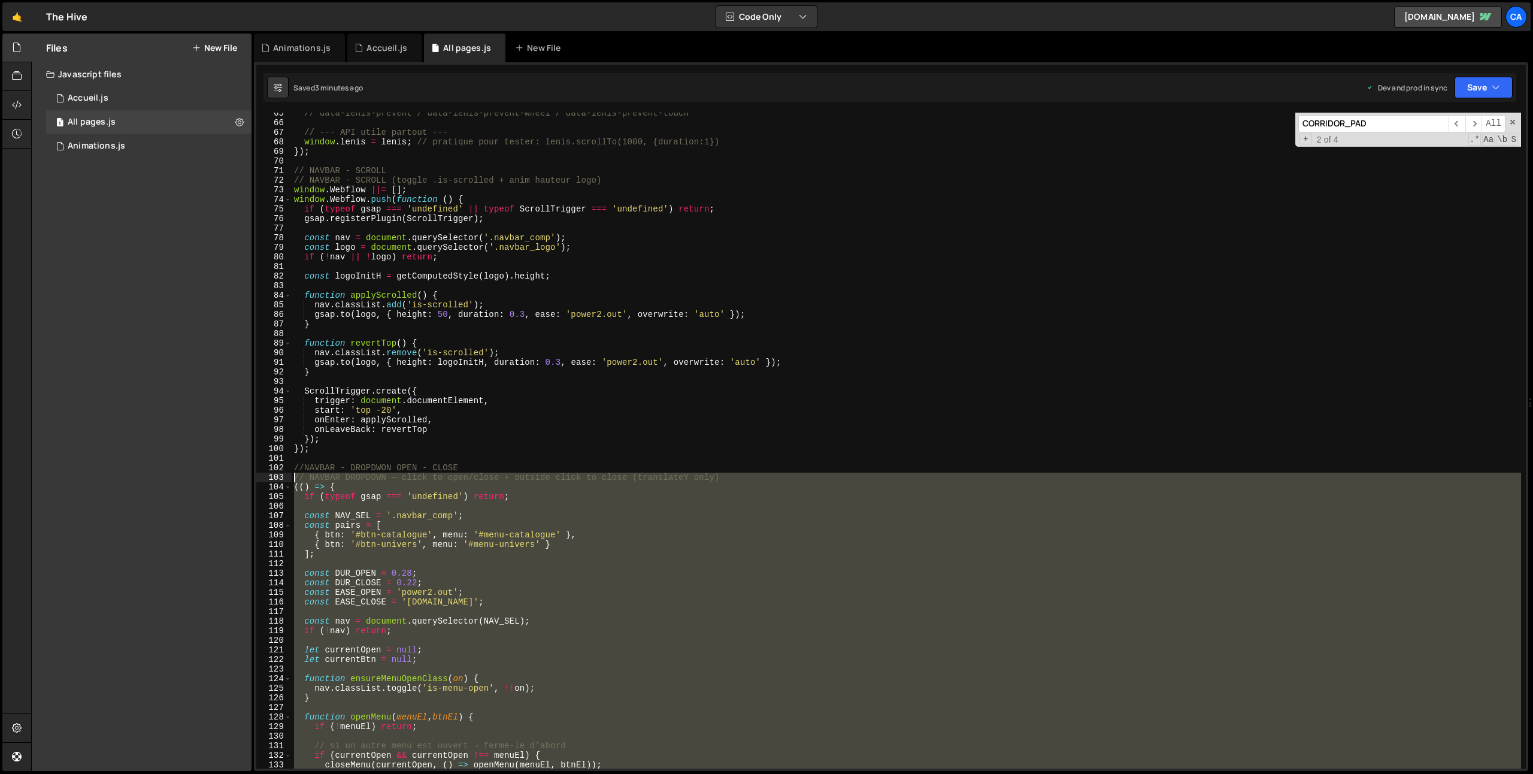
drag, startPoint x: 401, startPoint y: 653, endPoint x: 268, endPoint y: 477, distance: 220.6
click at [268, 477] on div "65 66 67 68 69 70 71 72 73 74 75 76 77 78 79 80 81 82 83 84 85 86 87 88 89 90 9…" at bounding box center [891, 441] width 1270 height 656
type textarea "// NAVBAR DROPDOWN — click to open/close + outside click to close (translateY o…"
paste textarea
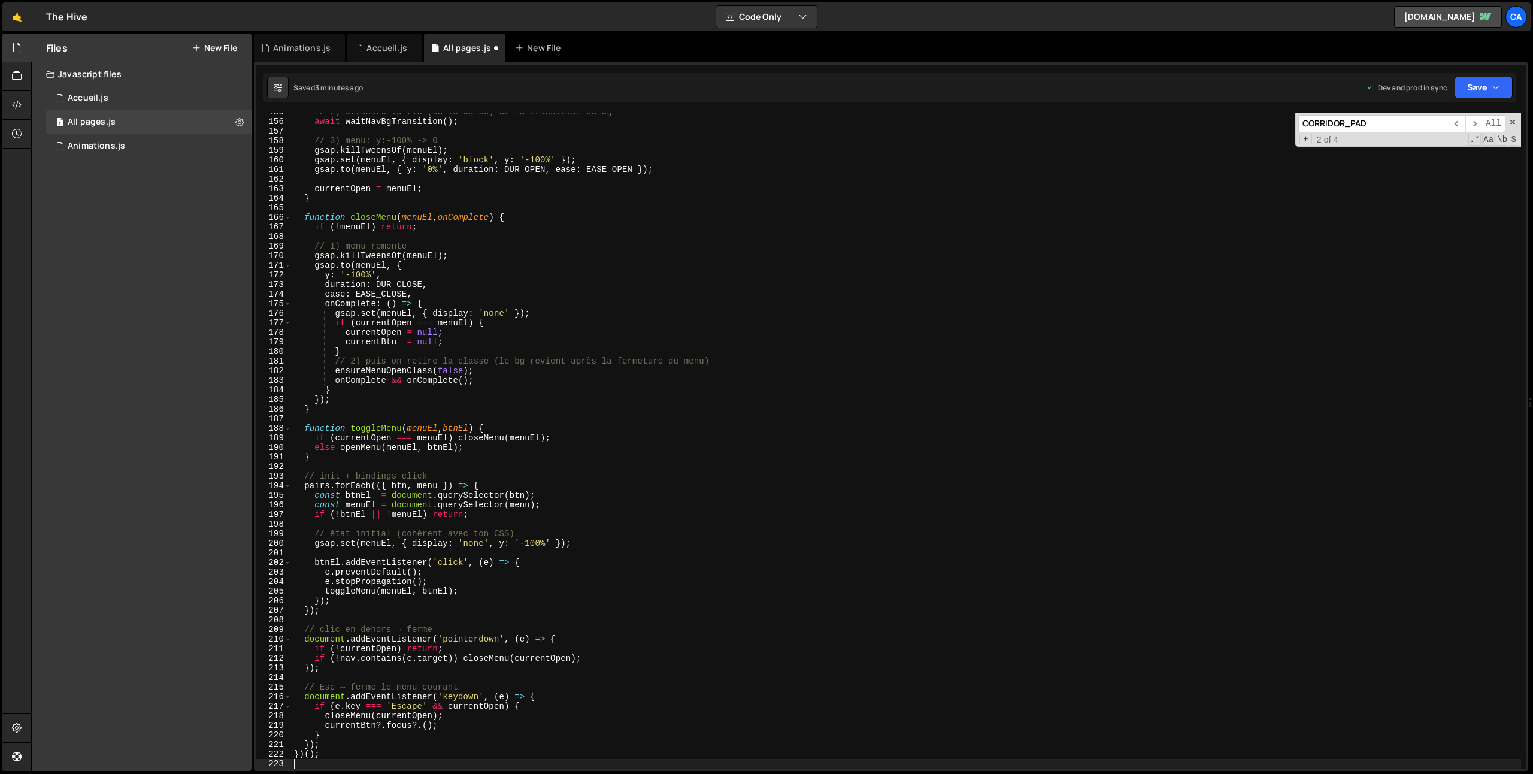
scroll to position [1481, 0]
click at [1488, 83] on button "Save" at bounding box center [1484, 88] width 58 height 22
click at [1411, 171] on div "3 minutes ago" at bounding box center [1425, 169] width 47 height 10
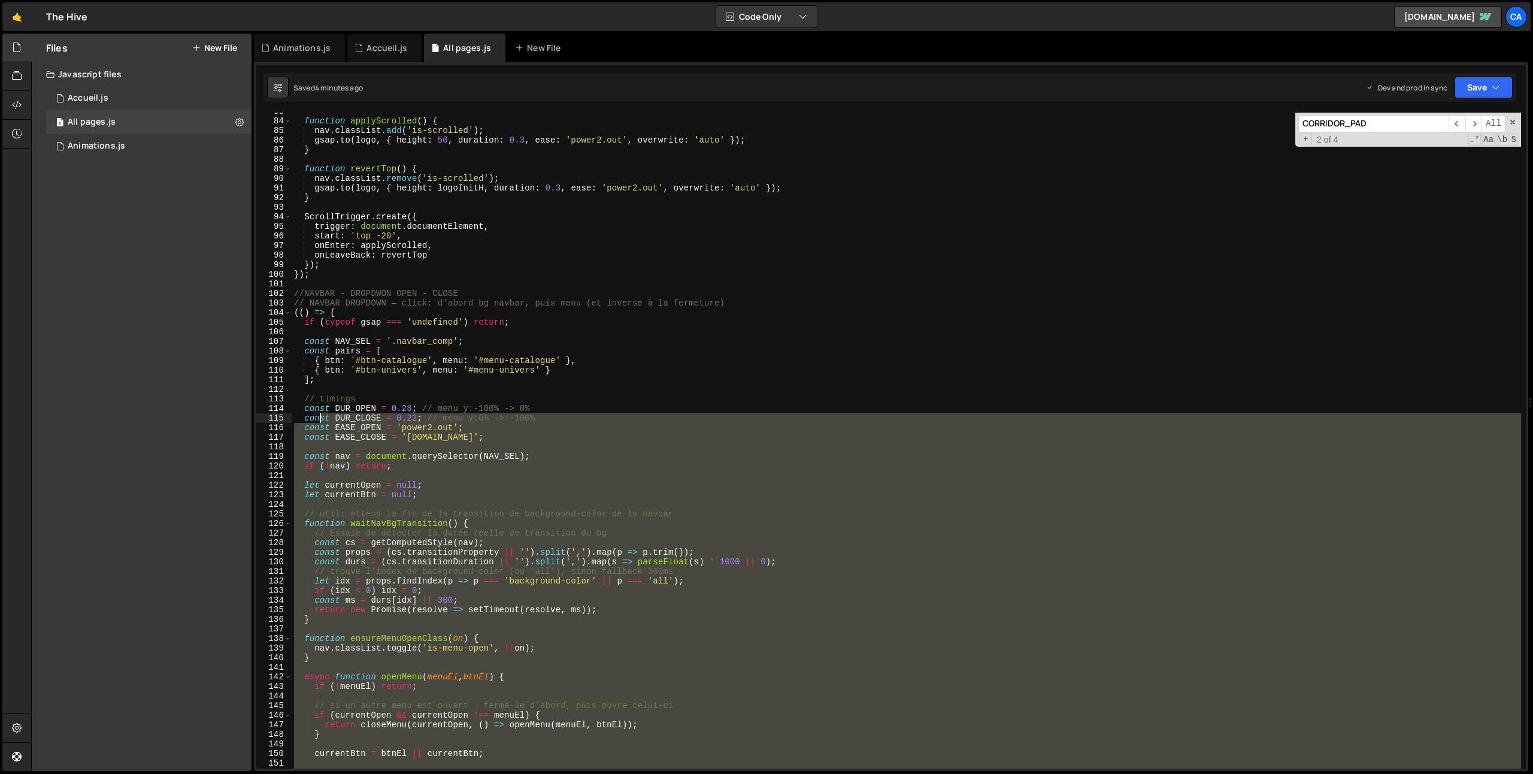
scroll to position [788, 0]
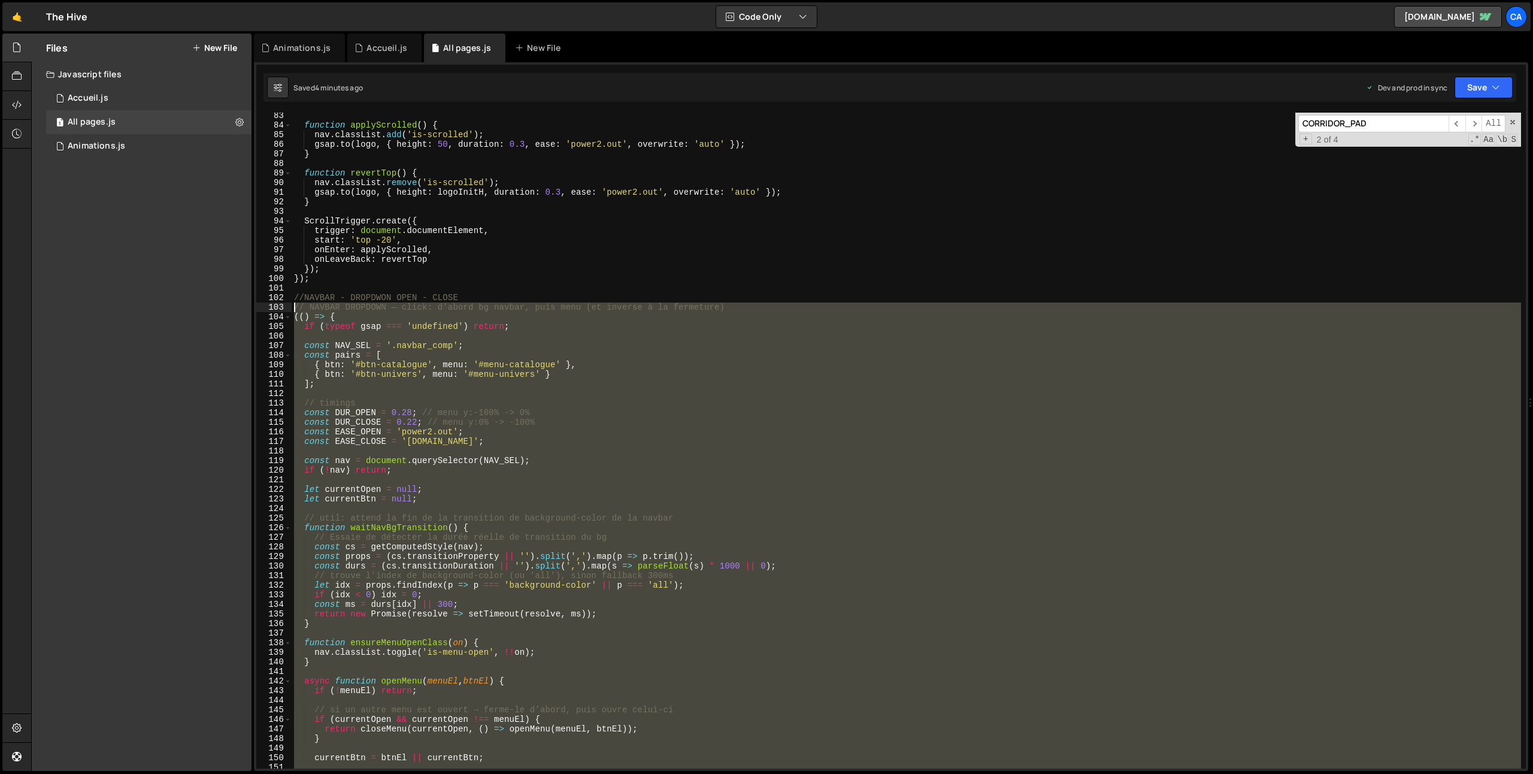
drag, startPoint x: 341, startPoint y: 701, endPoint x: 276, endPoint y: 307, distance: 398.8
click at [276, 307] on div "83 84 85 86 87 88 89 90 91 92 93 94 95 96 97 98 99 100 101 102 103 104 105 106 …" at bounding box center [891, 441] width 1270 height 656
type textarea "// NAVBAR DROPDOWN — click: d'abord bg navbar, puis menu (et inverse à la ferme…"
paste textarea
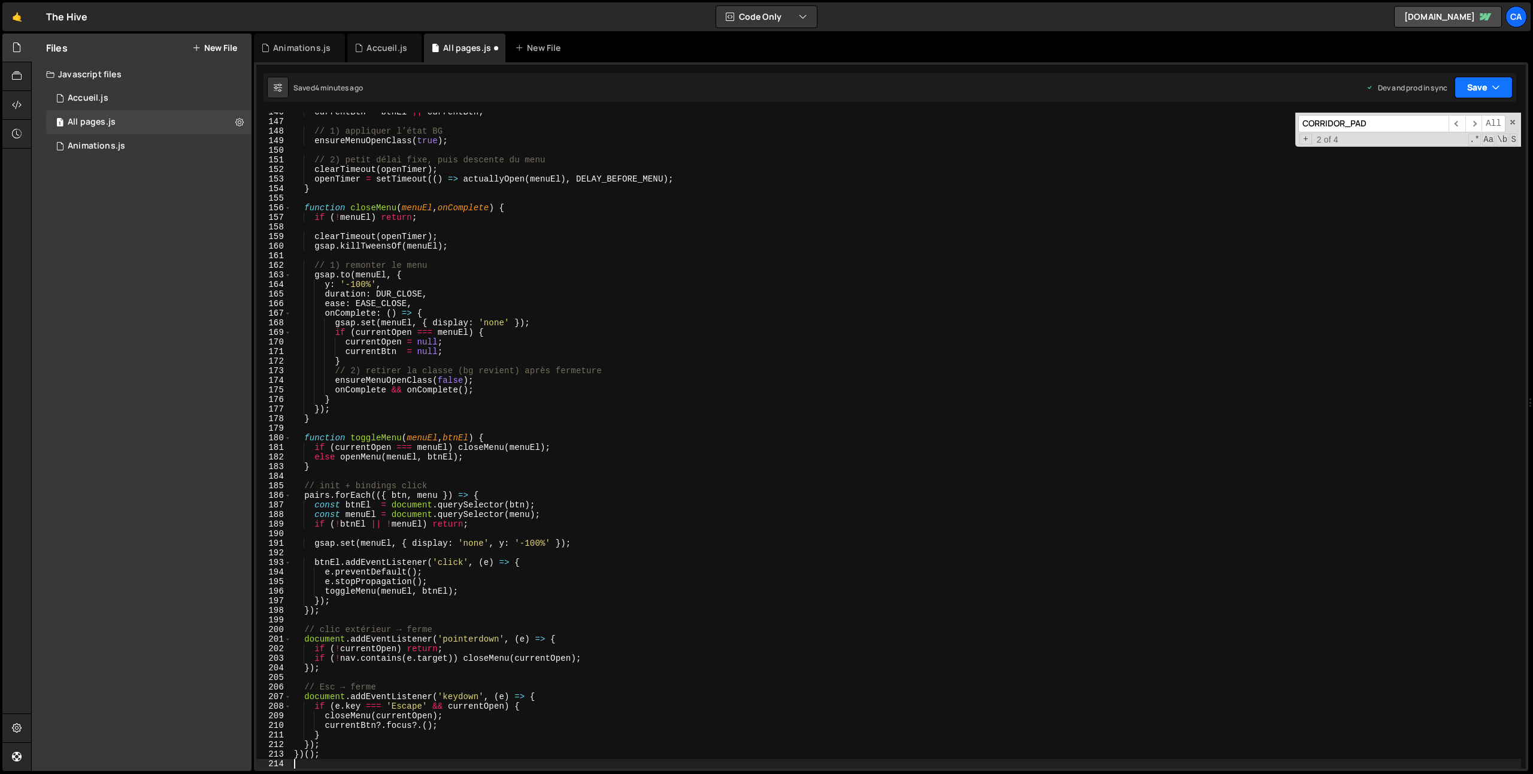
click at [1490, 80] on button "Save" at bounding box center [1484, 88] width 58 height 22
click at [1413, 156] on div "Save to Production S" at bounding box center [1443, 156] width 125 height 12
